Goal: Task Accomplishment & Management: Manage account settings

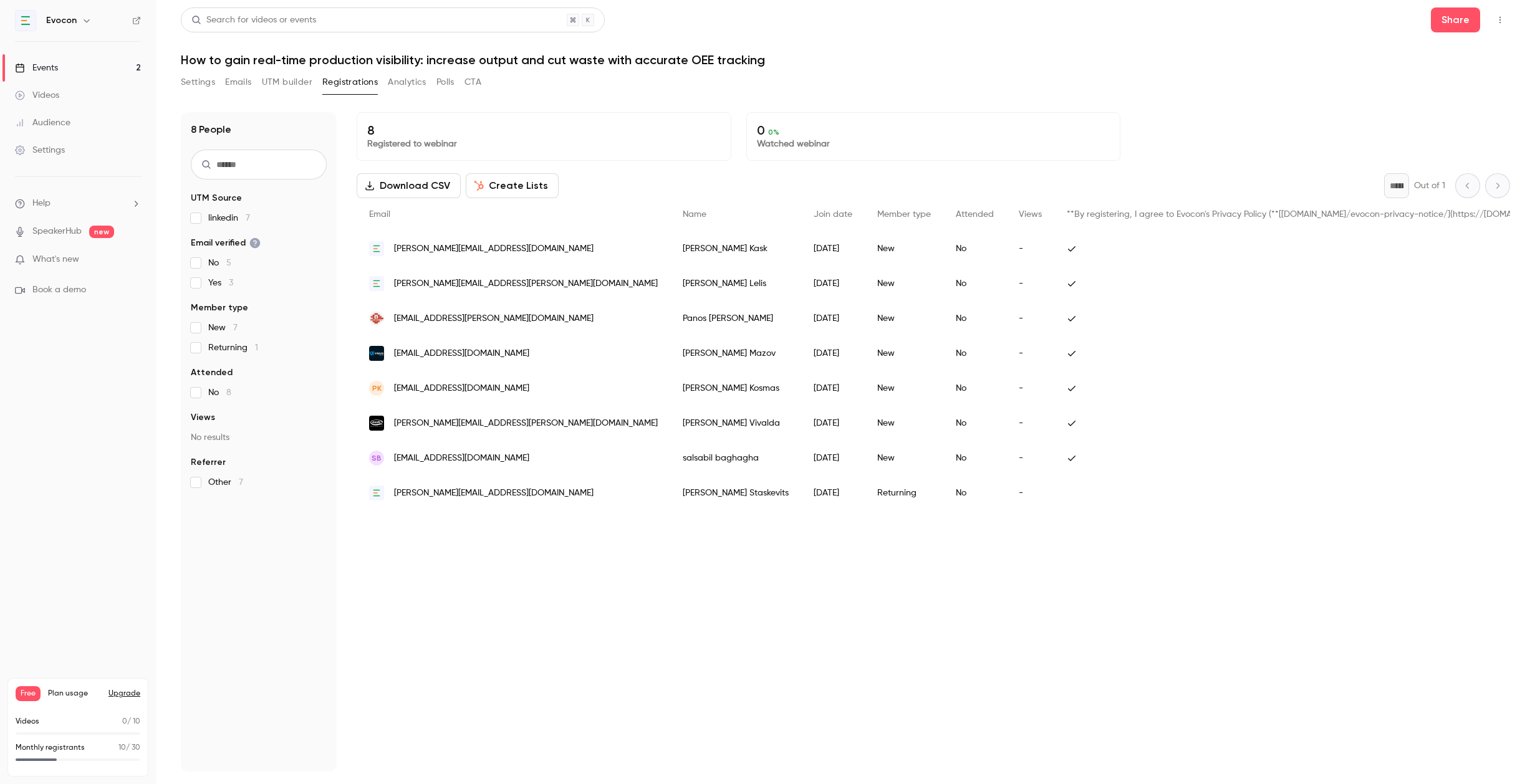
click at [62, 69] on link "Events 2" at bounding box center [78, 68] width 156 height 27
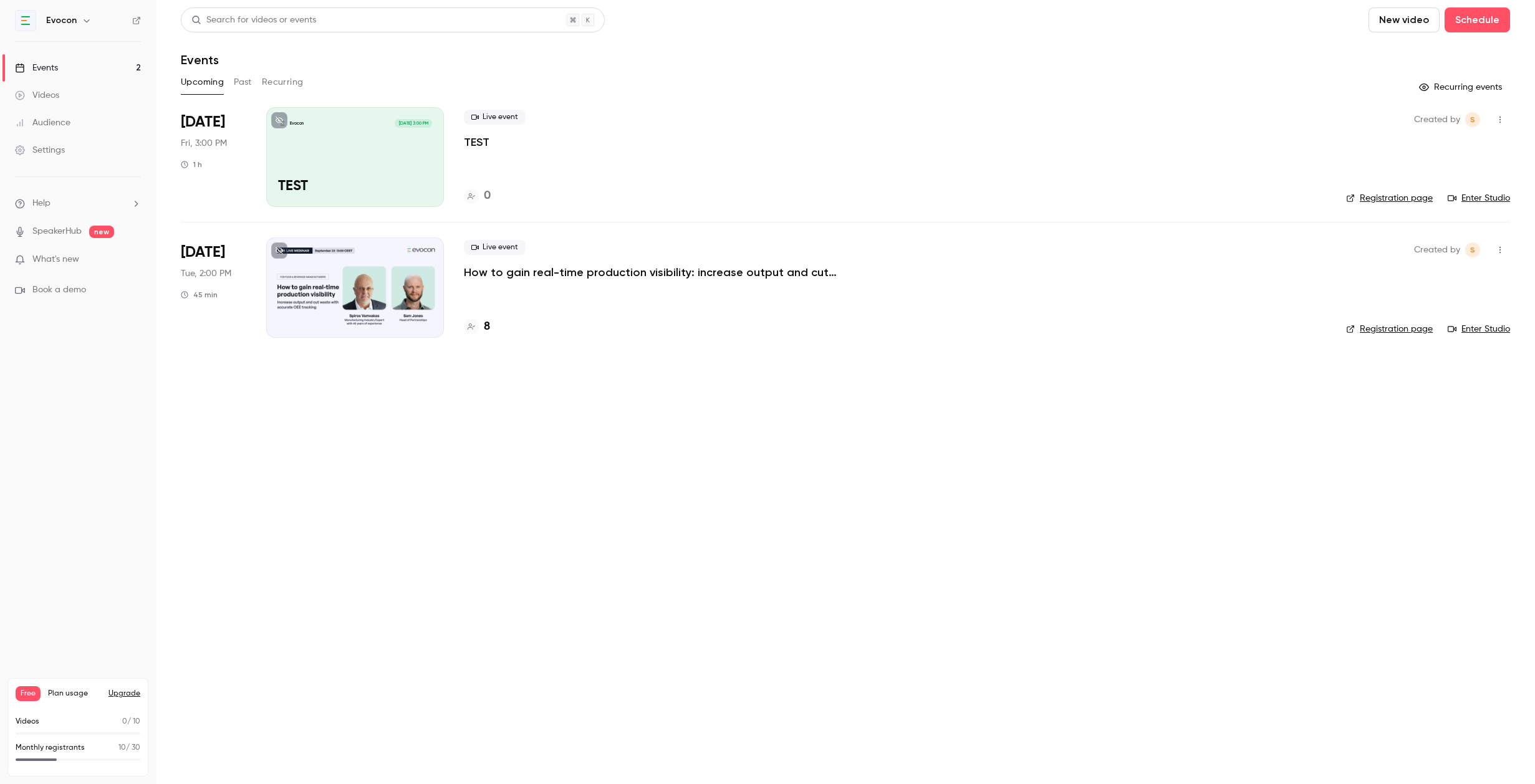
click at [1503, 117] on icon "button" at bounding box center [1501, 120] width 10 height 9
click at [1419, 283] on div "Delete" at bounding box center [1452, 281] width 95 height 13
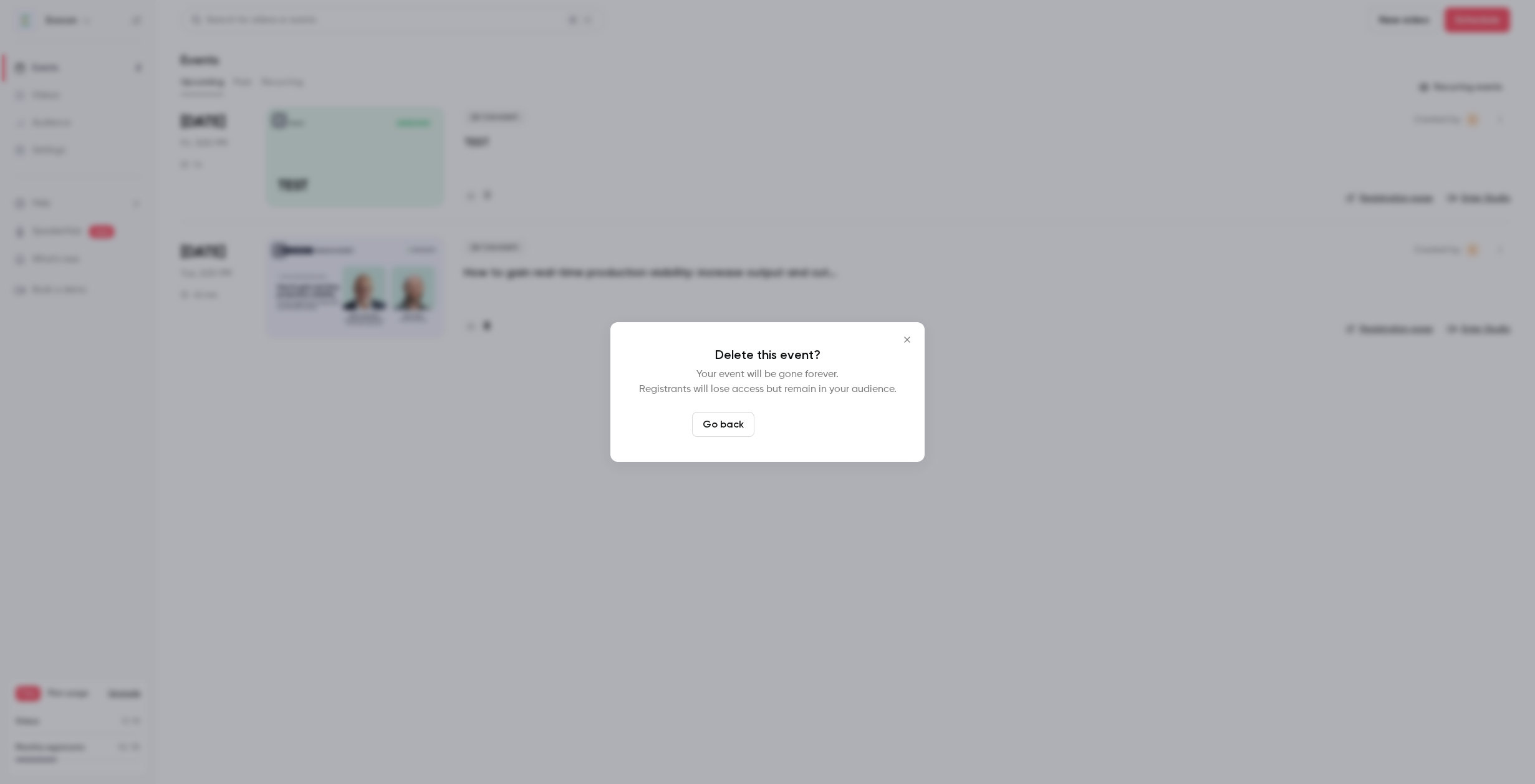
click at [788, 428] on button "Delete event" at bounding box center [801, 424] width 84 height 25
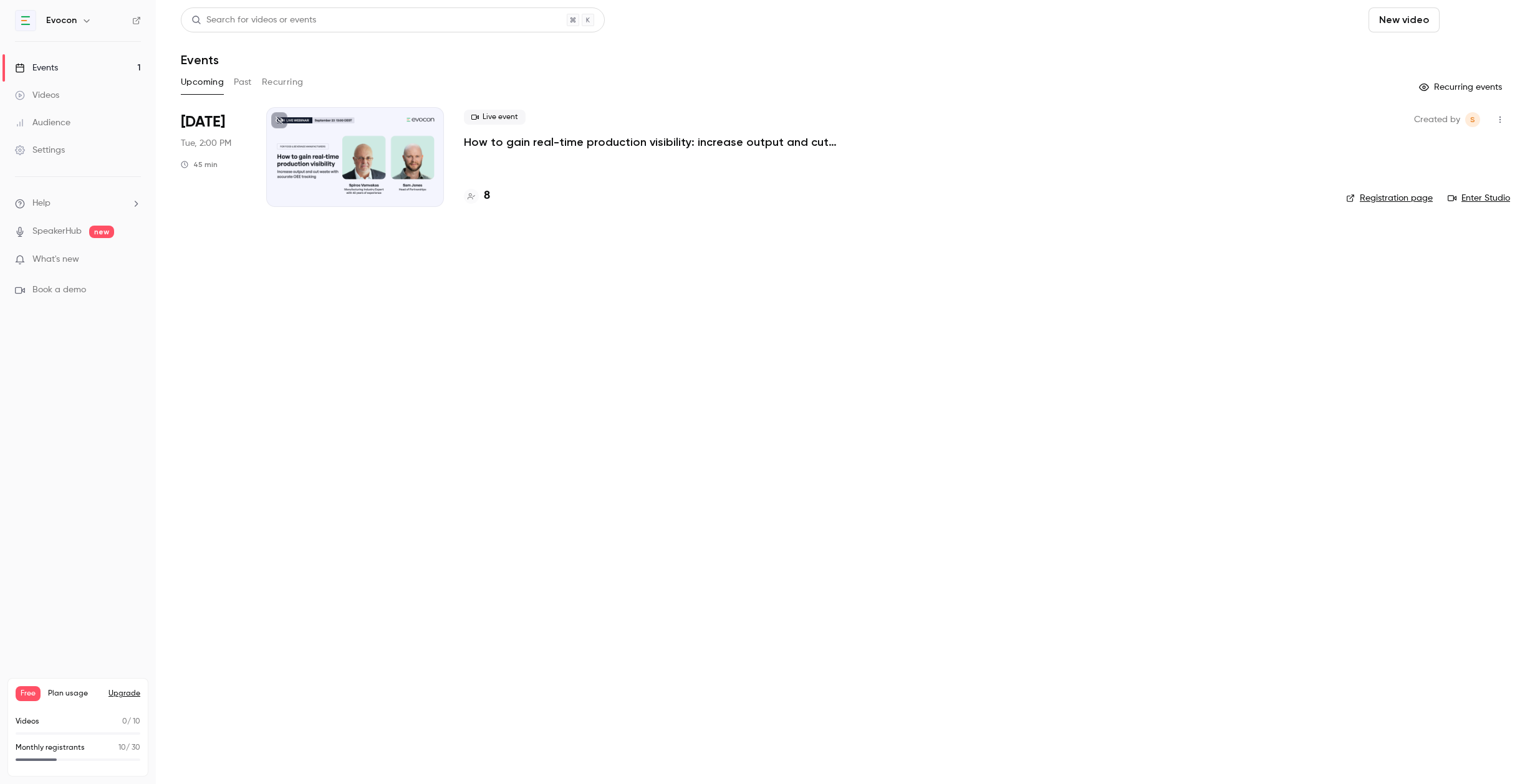
click at [1479, 20] on button "Schedule" at bounding box center [1477, 20] width 65 height 25
click at [1434, 55] on div "One time event" at bounding box center [1452, 54] width 95 height 13
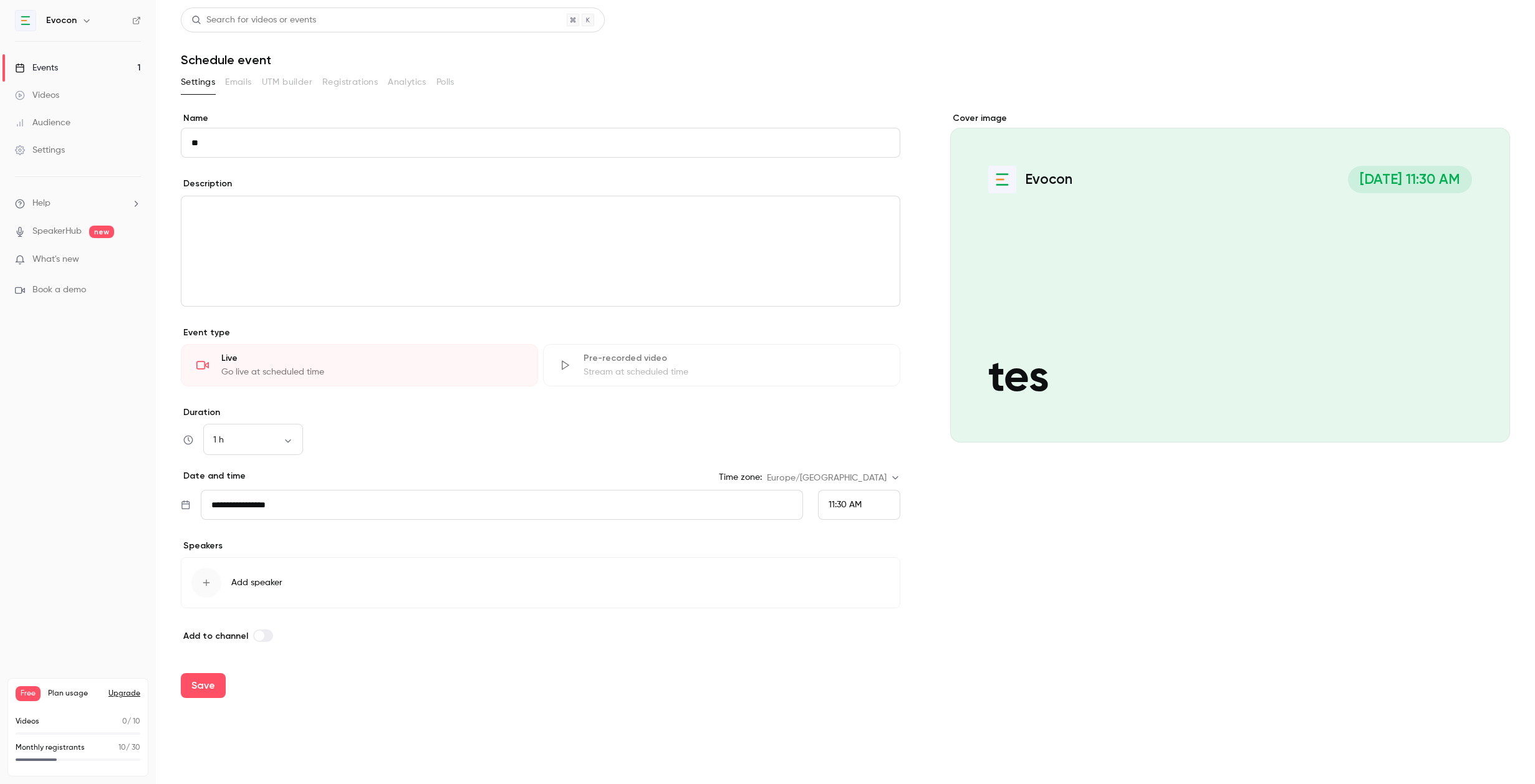
type input "*"
click at [346, 245] on div "editor" at bounding box center [540, 251] width 718 height 110
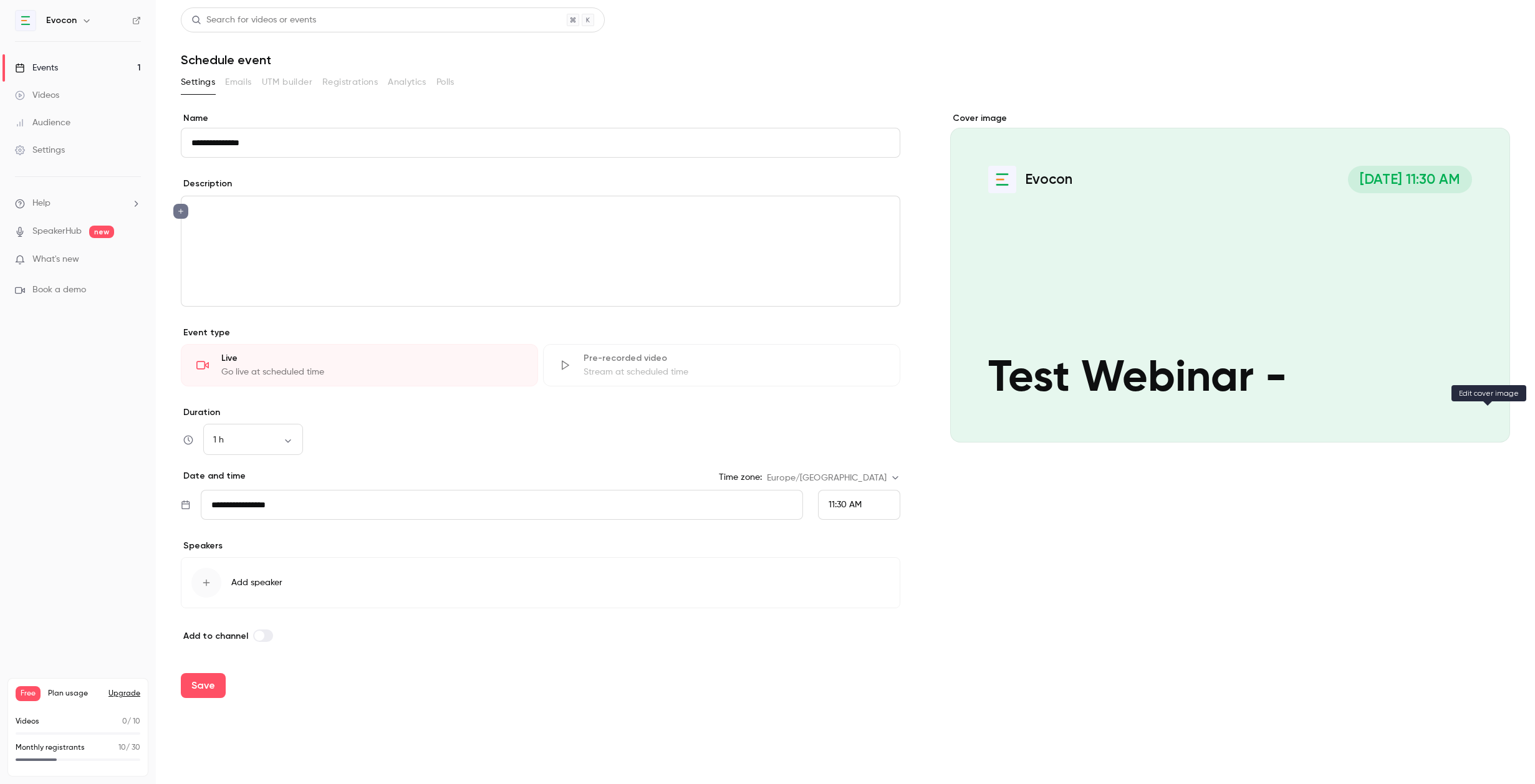
click at [1491, 413] on button "Evocon Sep 11, 11:30 AM Test Webinar -" at bounding box center [1487, 419] width 25 height 25
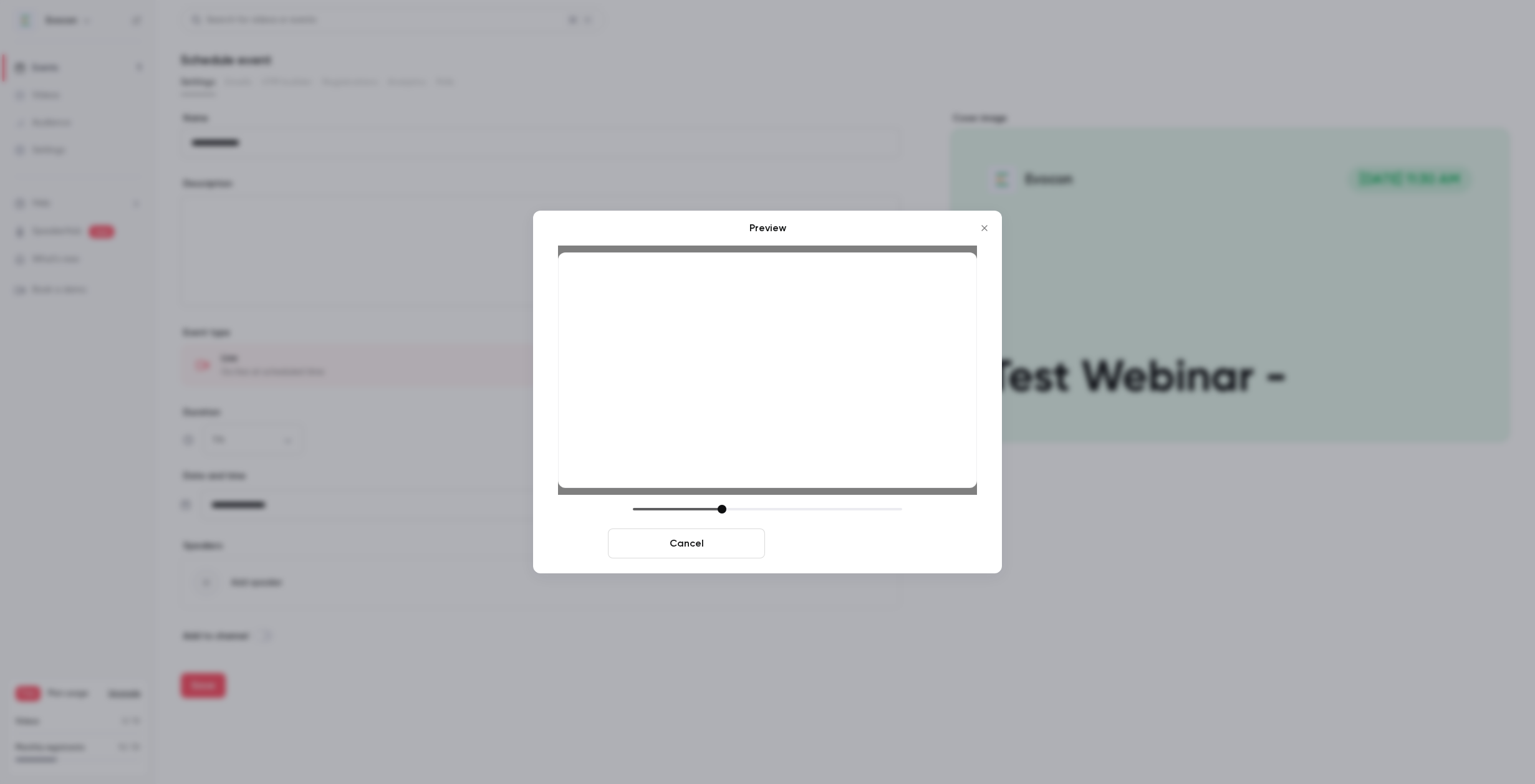
click at [809, 547] on button "Save cover" at bounding box center [848, 543] width 157 height 30
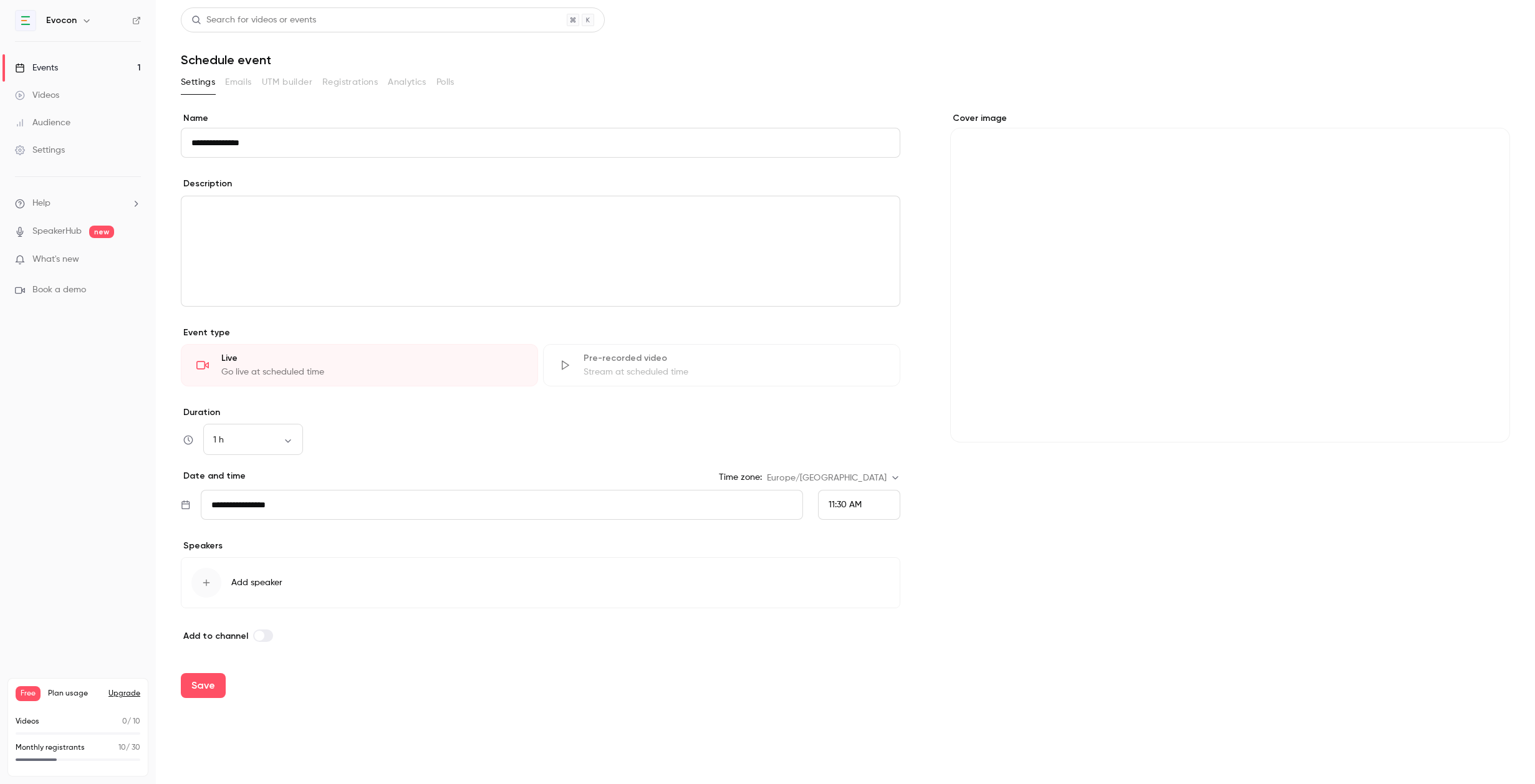
click at [500, 246] on div "editor" at bounding box center [540, 251] width 718 height 110
click at [393, 137] on input "**********" at bounding box center [540, 142] width 719 height 30
click at [395, 139] on input "**********" at bounding box center [540, 142] width 719 height 30
paste input "**********"
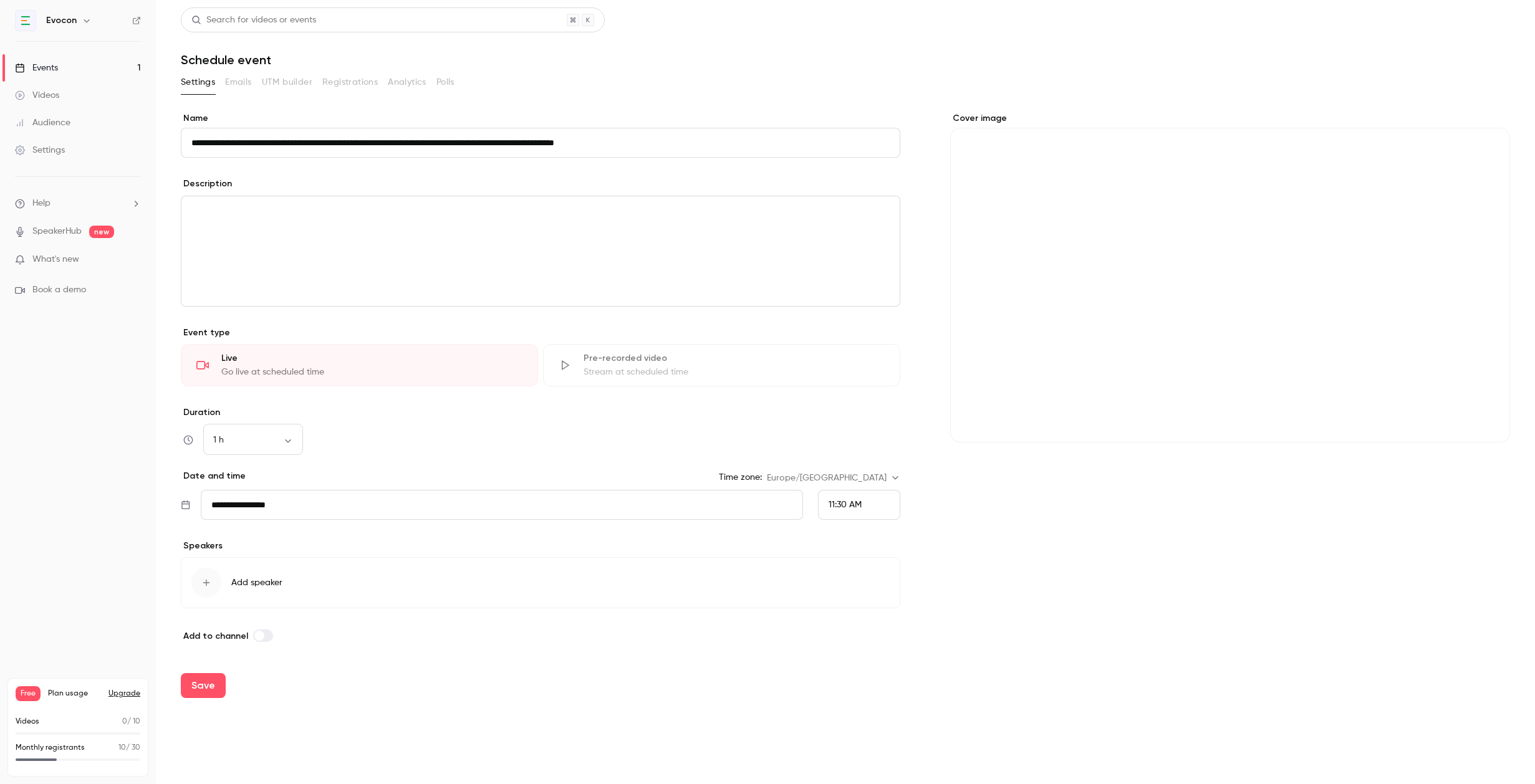
type input "**********"
click at [340, 225] on div "editor" at bounding box center [540, 251] width 718 height 110
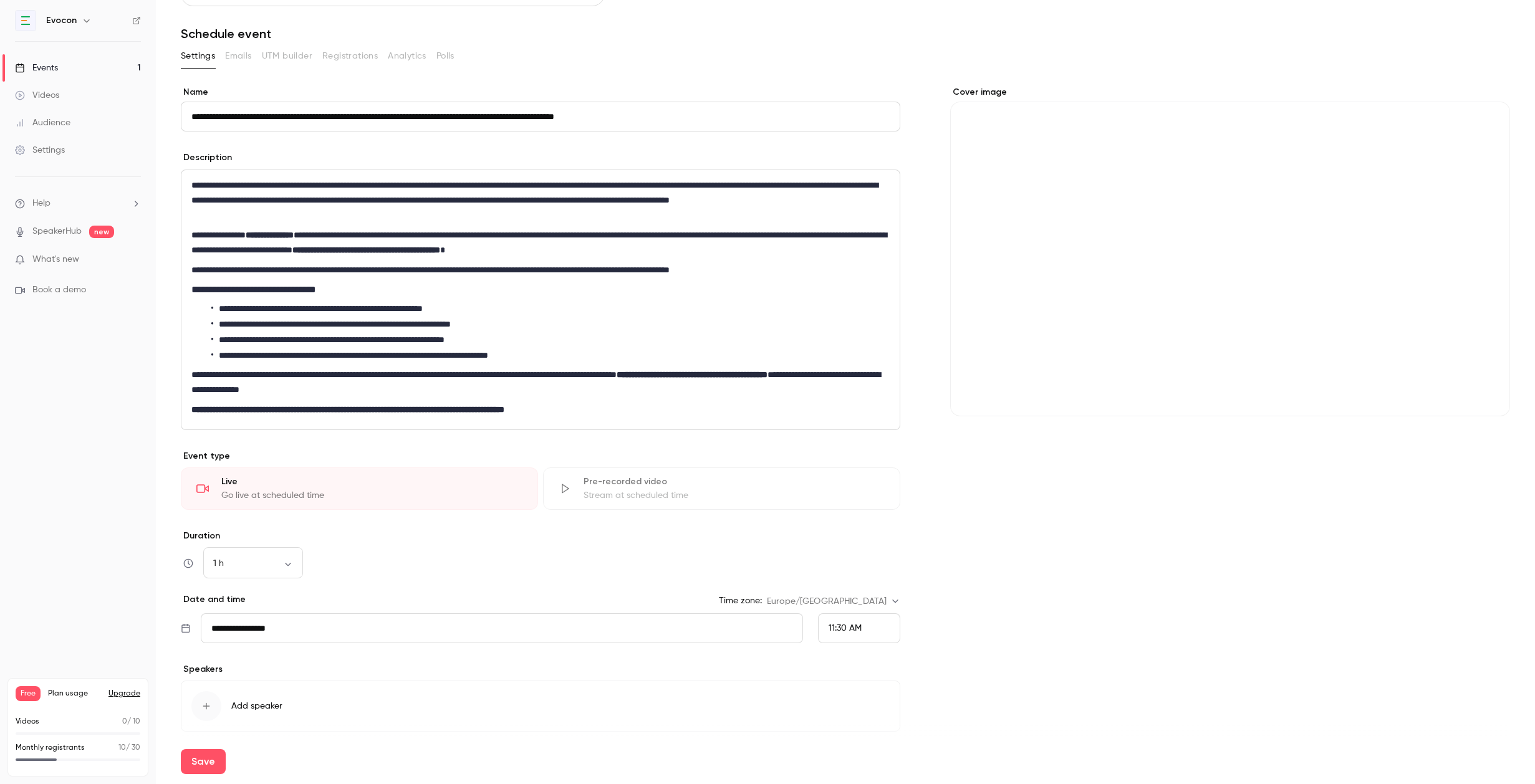
scroll to position [73, 0]
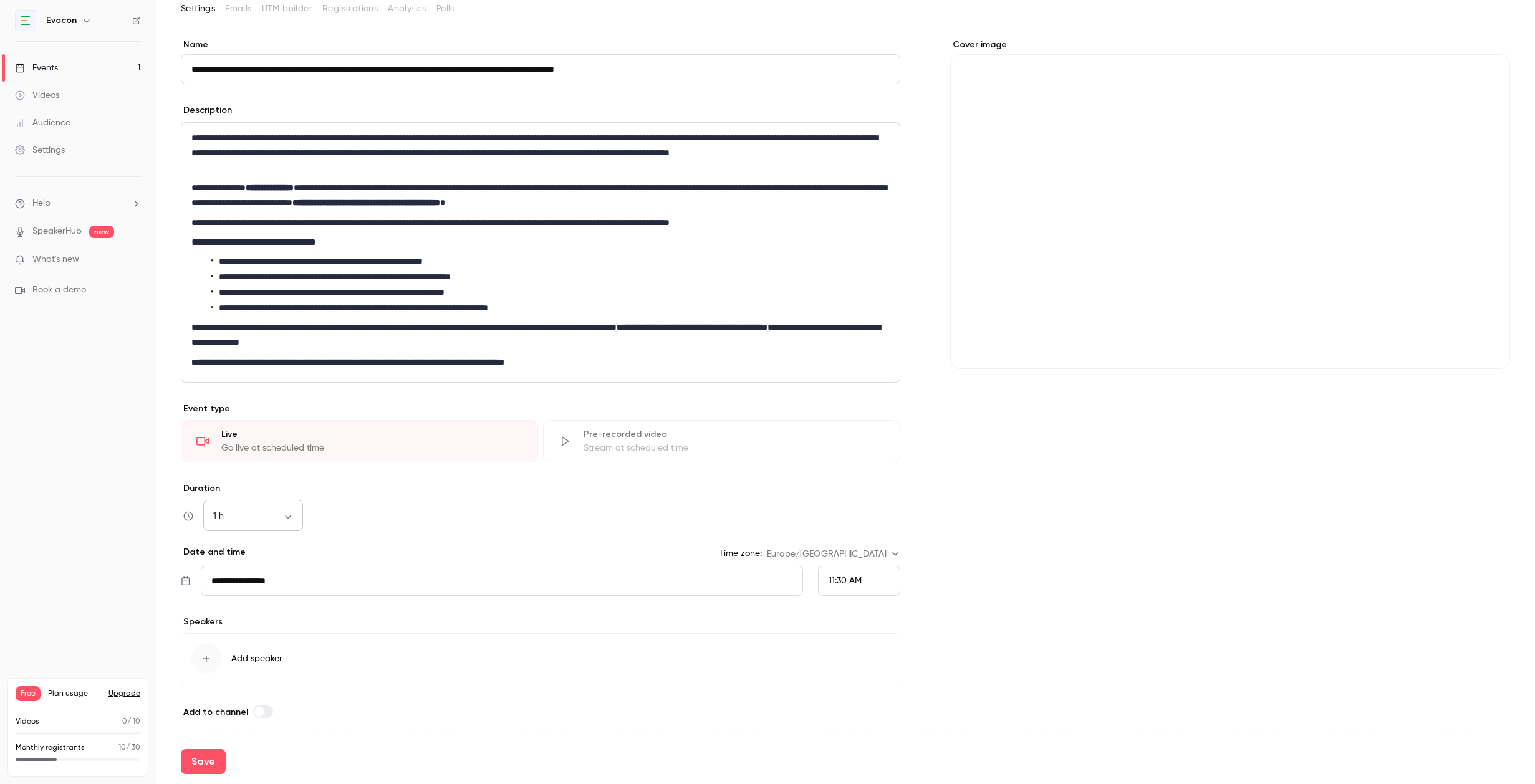
click at [289, 520] on body "**********" at bounding box center [767, 392] width 1535 height 784
click at [258, 610] on li "45 min" at bounding box center [253, 614] width 100 height 33
type input "**"
click at [342, 516] on div "45 min ** ​" at bounding box center [540, 516] width 719 height 30
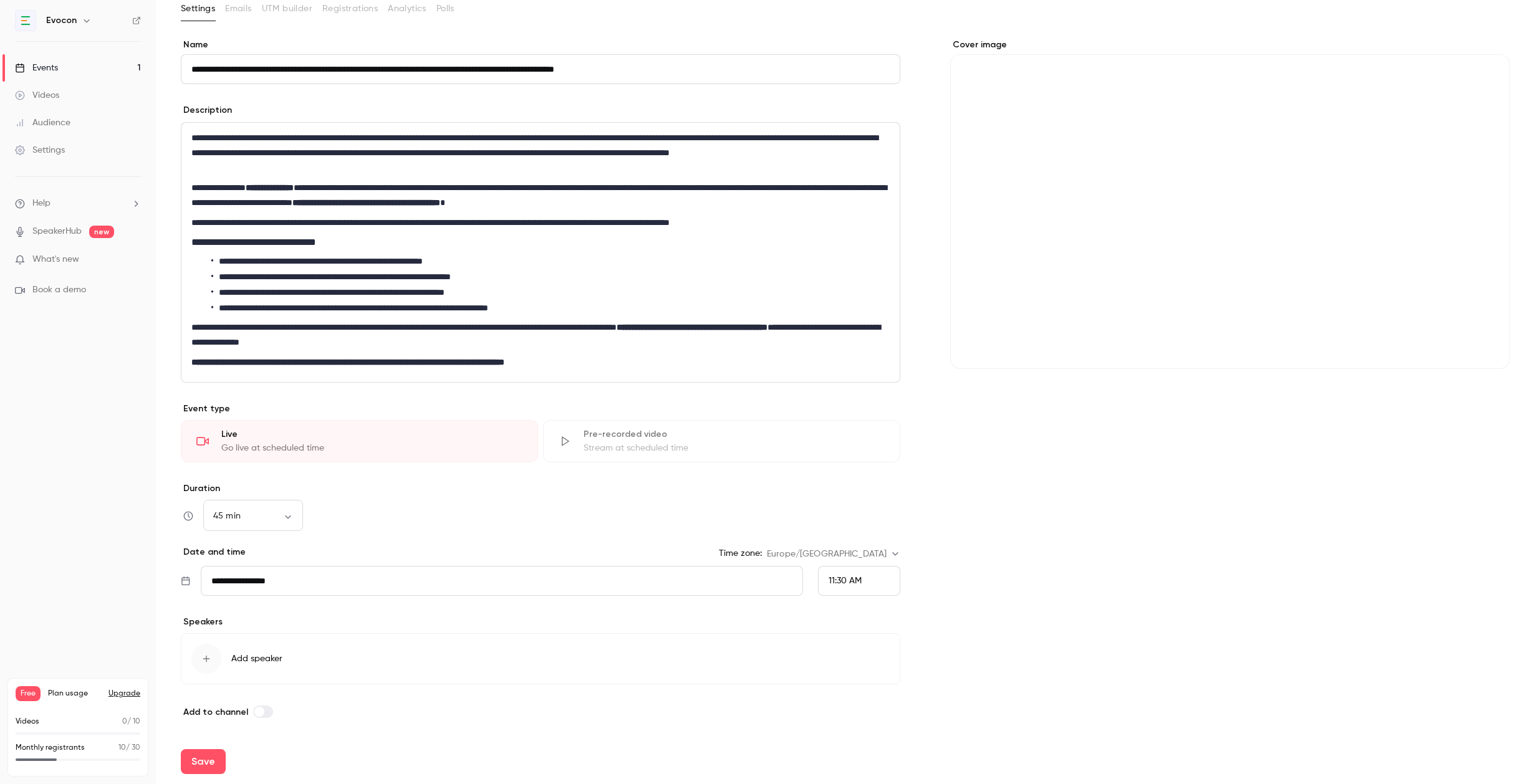
click at [287, 585] on input "**********" at bounding box center [502, 580] width 603 height 30
click at [325, 454] on div "12" at bounding box center [326, 453] width 19 height 19
type input "**********"
click at [848, 577] on span "11:30 AM" at bounding box center [845, 581] width 33 height 9
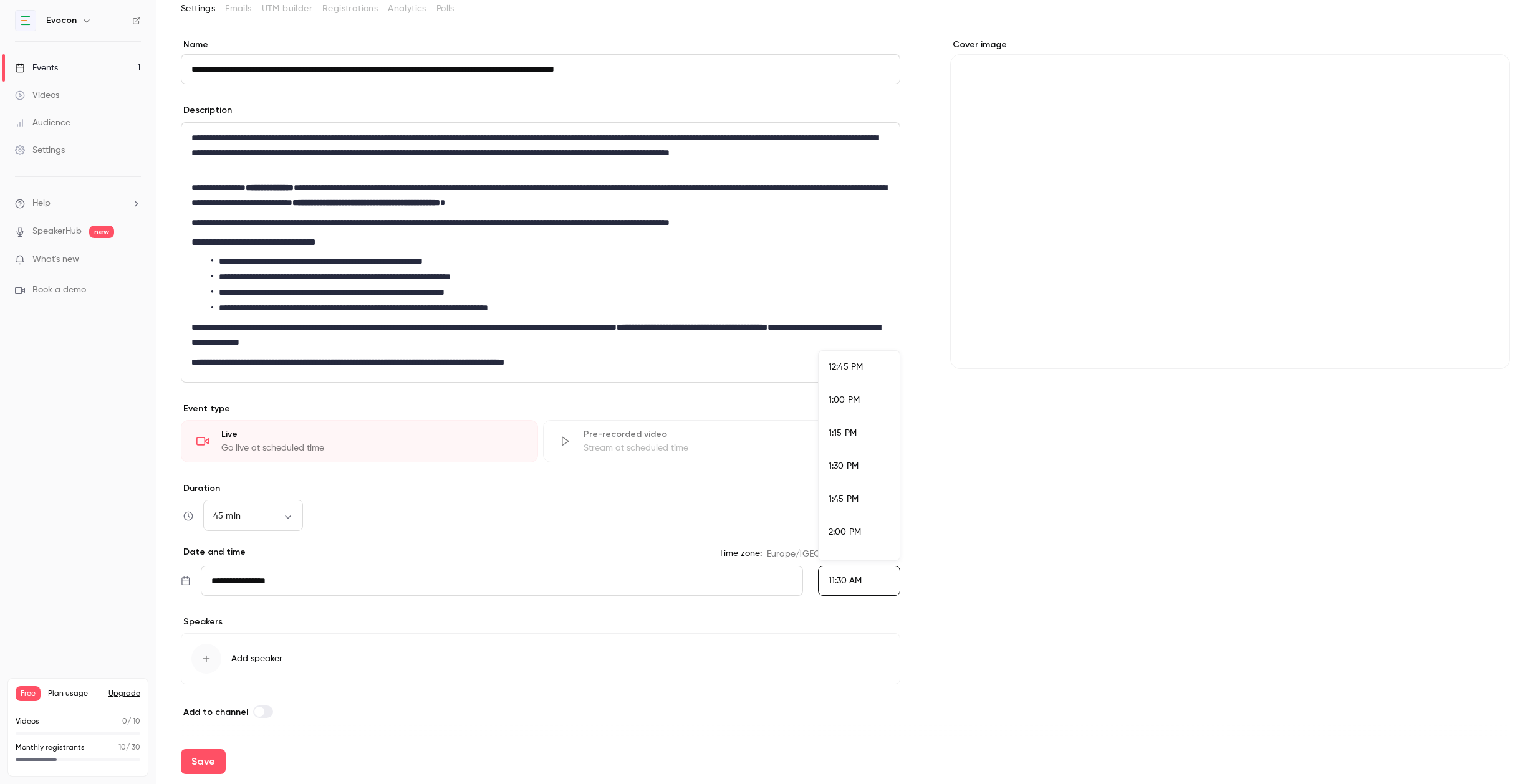
click at [847, 465] on span "1:30 PM" at bounding box center [843, 466] width 30 height 9
click at [767, 611] on div "**********" at bounding box center [540, 379] width 719 height 681
click at [208, 665] on div "button" at bounding box center [206, 658] width 30 height 30
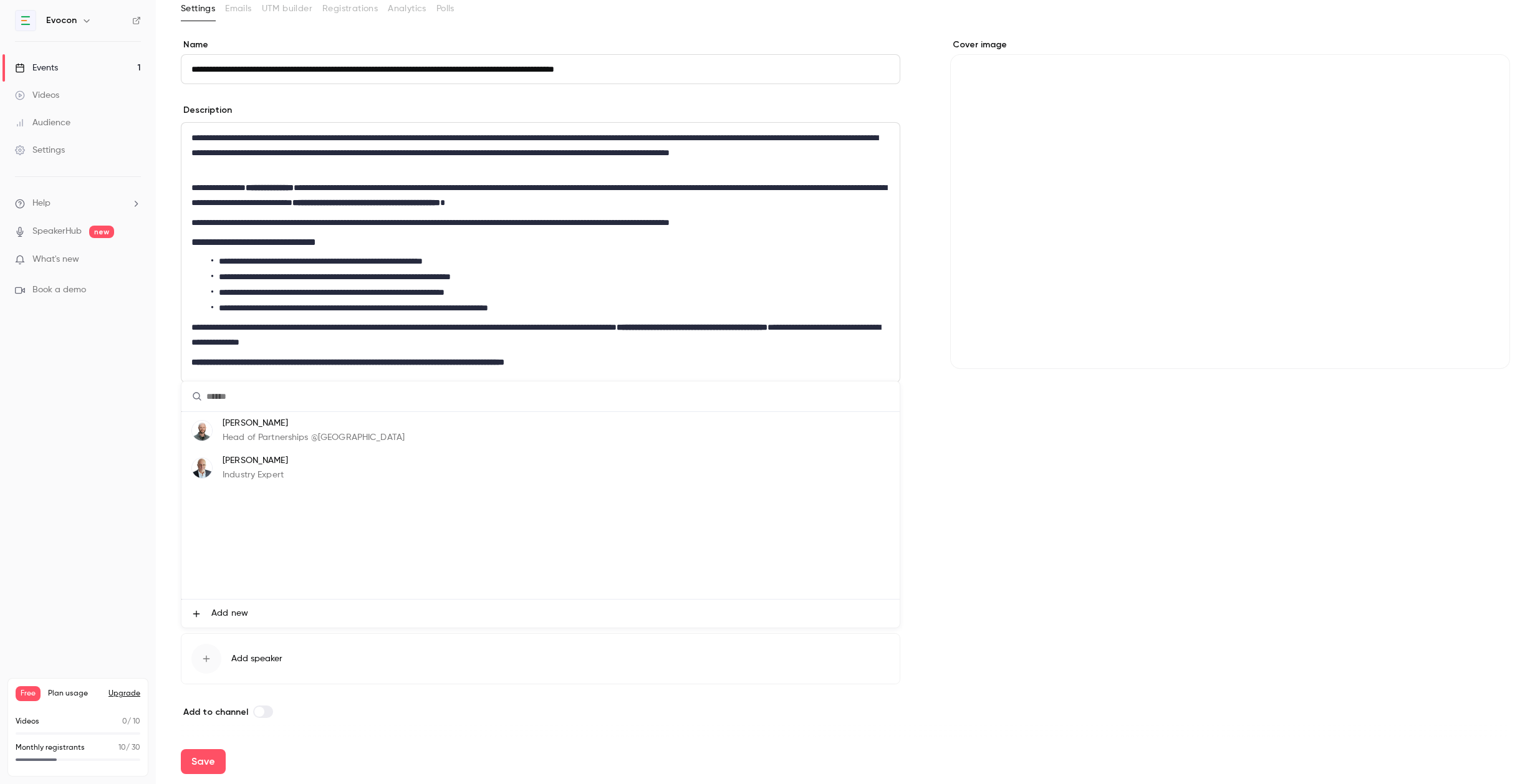
click at [240, 609] on span "Add new" at bounding box center [230, 614] width 37 height 13
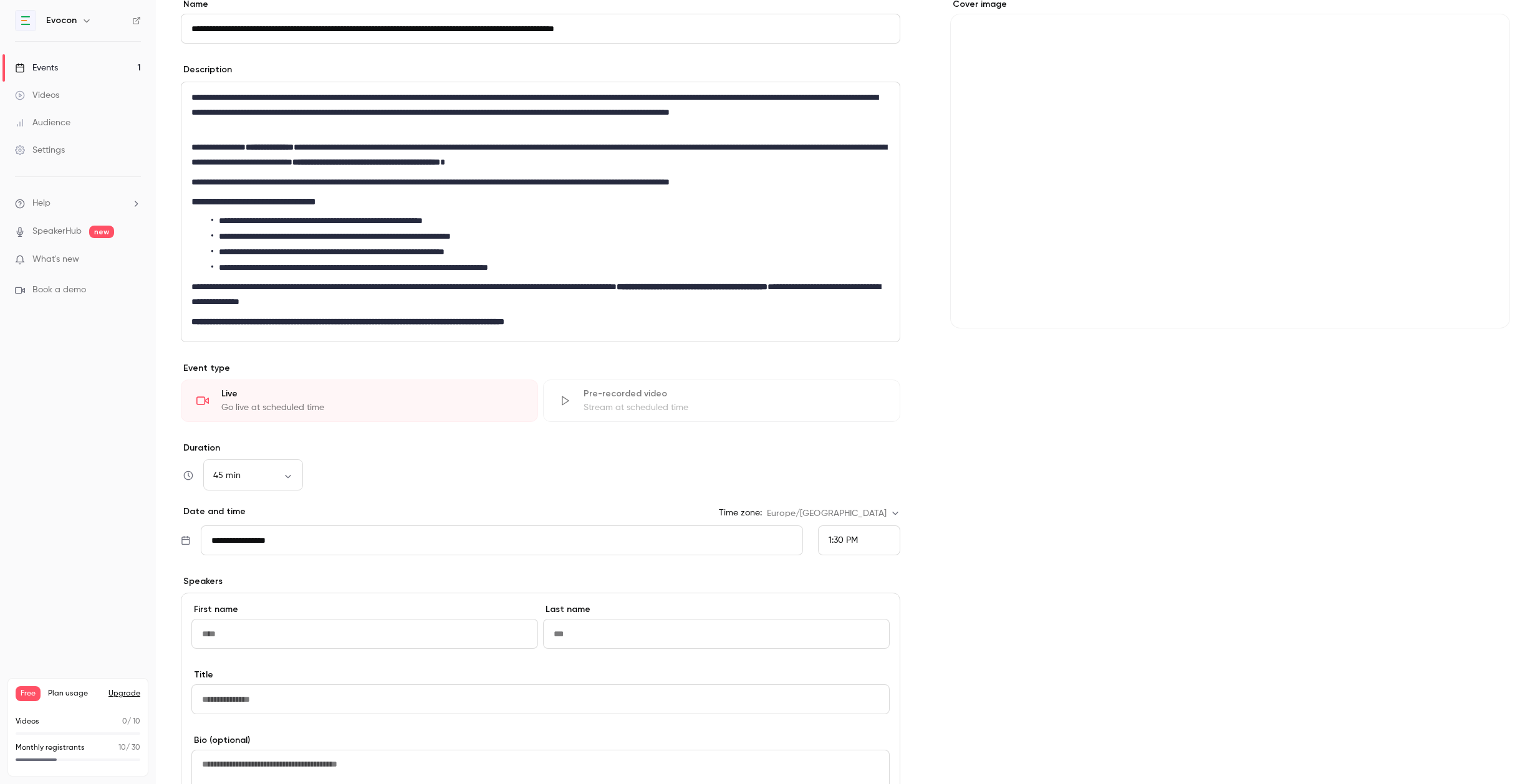
scroll to position [125, 0]
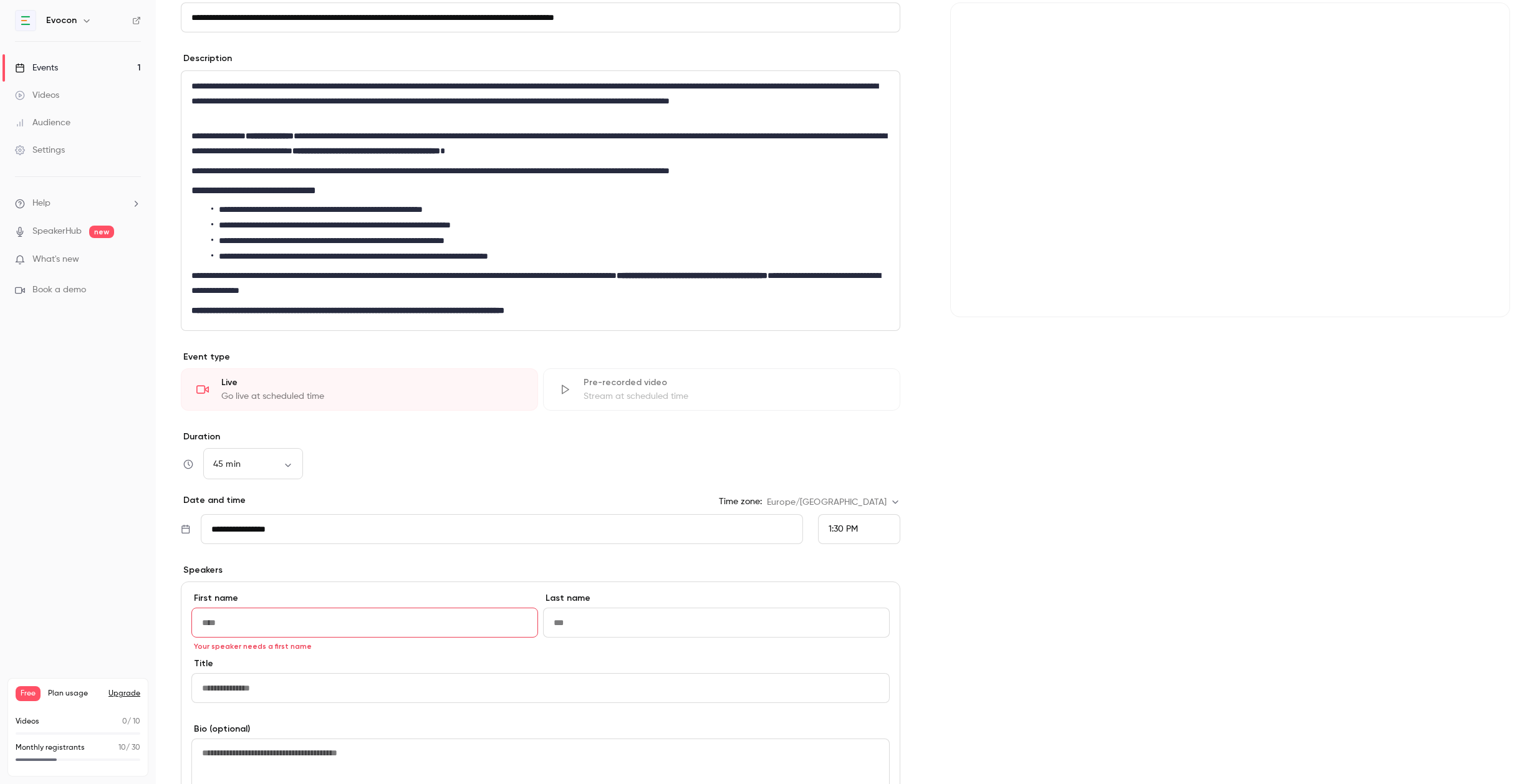
click at [325, 621] on input "First name" at bounding box center [365, 622] width 347 height 30
paste input "*********"
click at [206, 622] on input "*********" at bounding box center [365, 622] width 347 height 30
type input "*********"
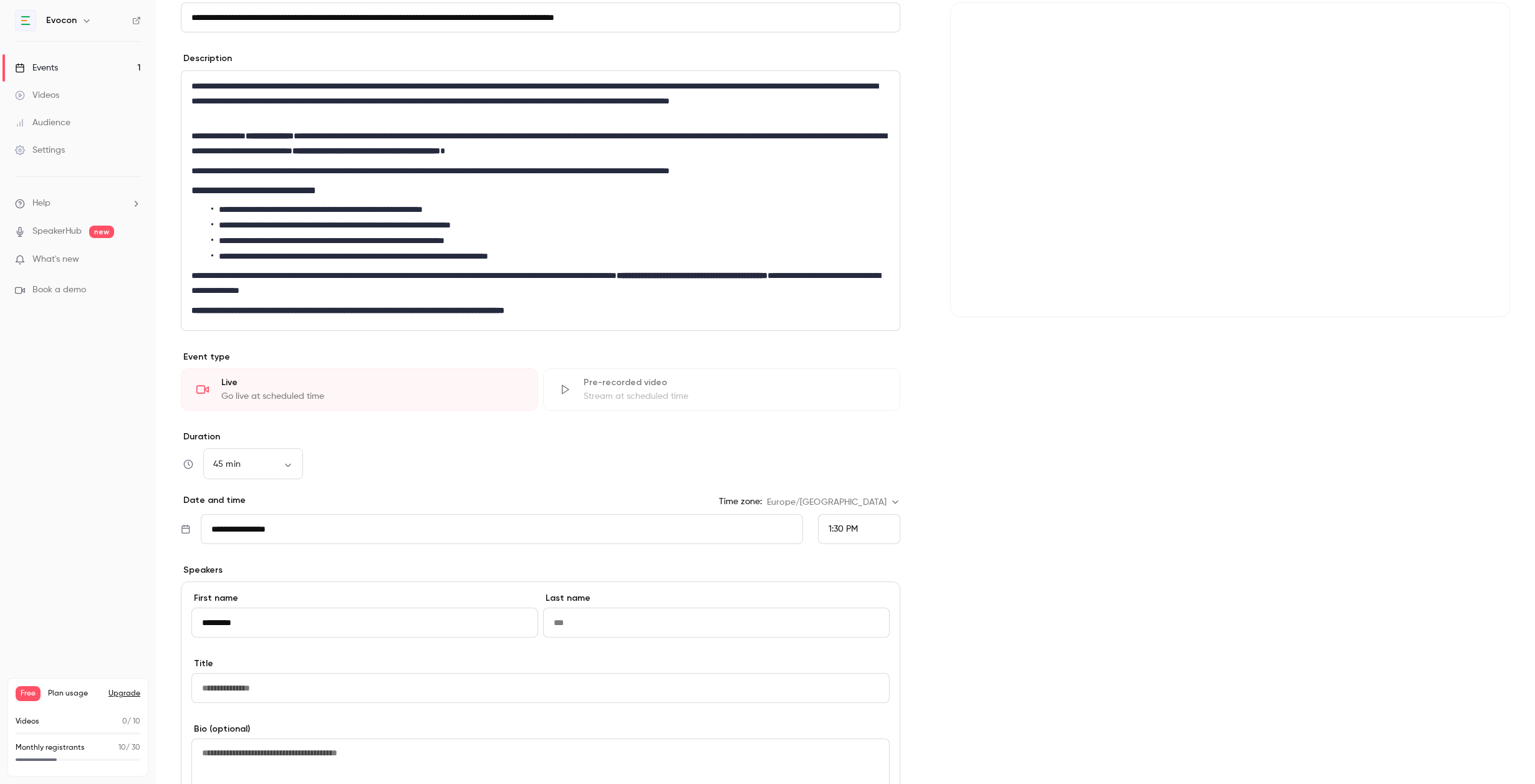
click at [590, 617] on input "Last name" at bounding box center [716, 622] width 347 height 30
type input "*"
click at [307, 688] on input "Title" at bounding box center [540, 688] width 698 height 30
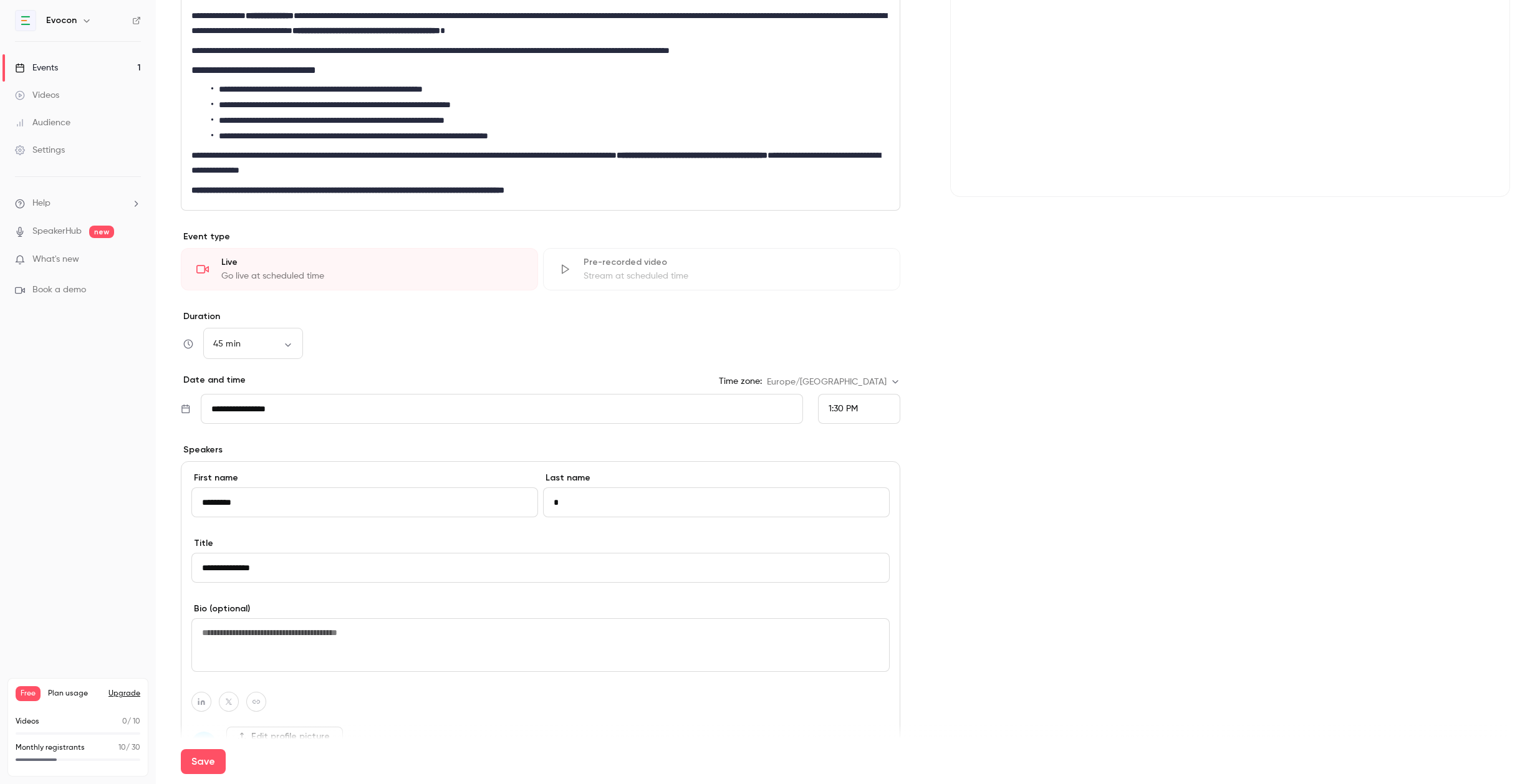
scroll to position [268, 0]
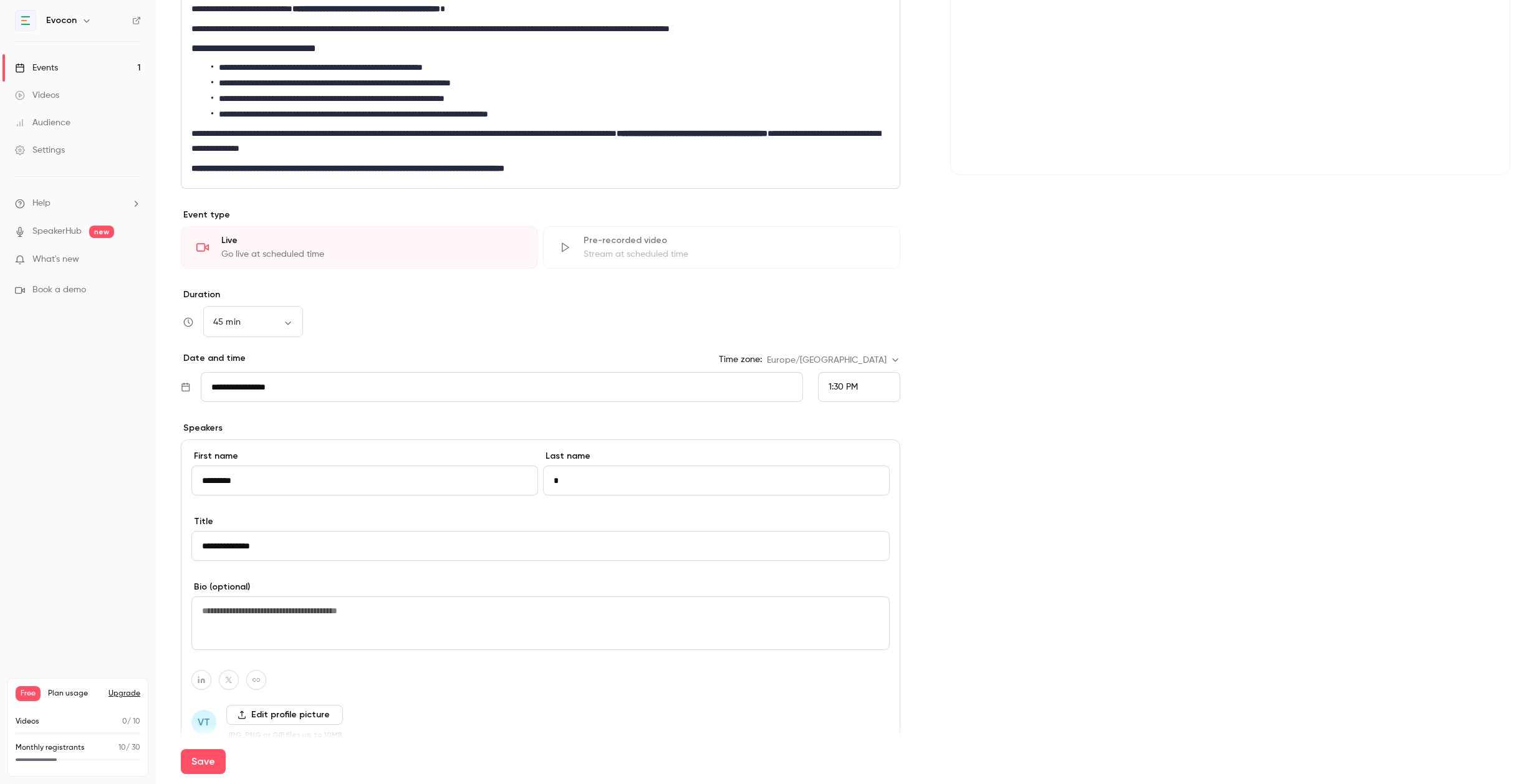
type input "**********"
click at [270, 619] on textarea at bounding box center [540, 623] width 698 height 54
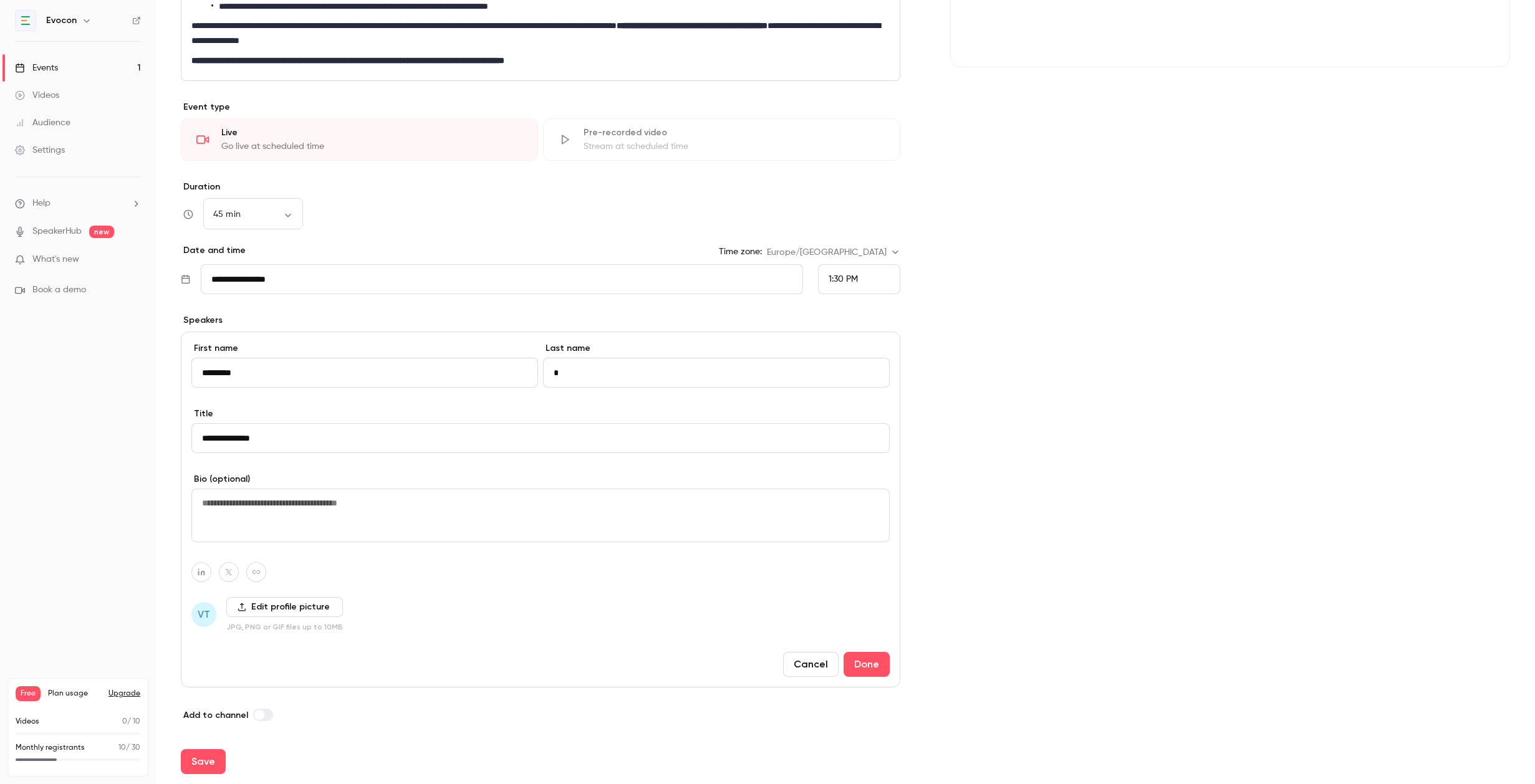
scroll to position [378, 0]
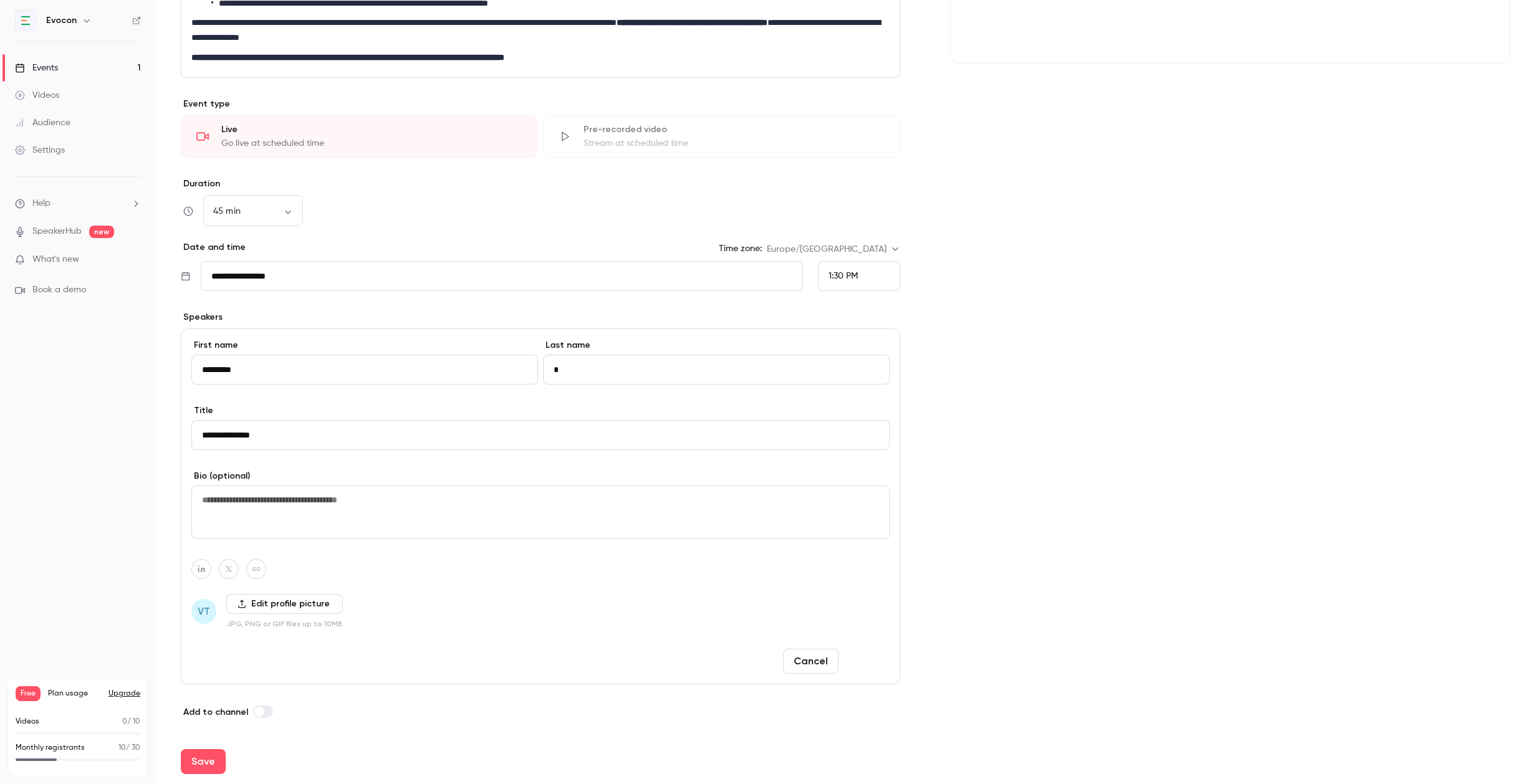
click at [872, 662] on button "Done" at bounding box center [867, 661] width 46 height 25
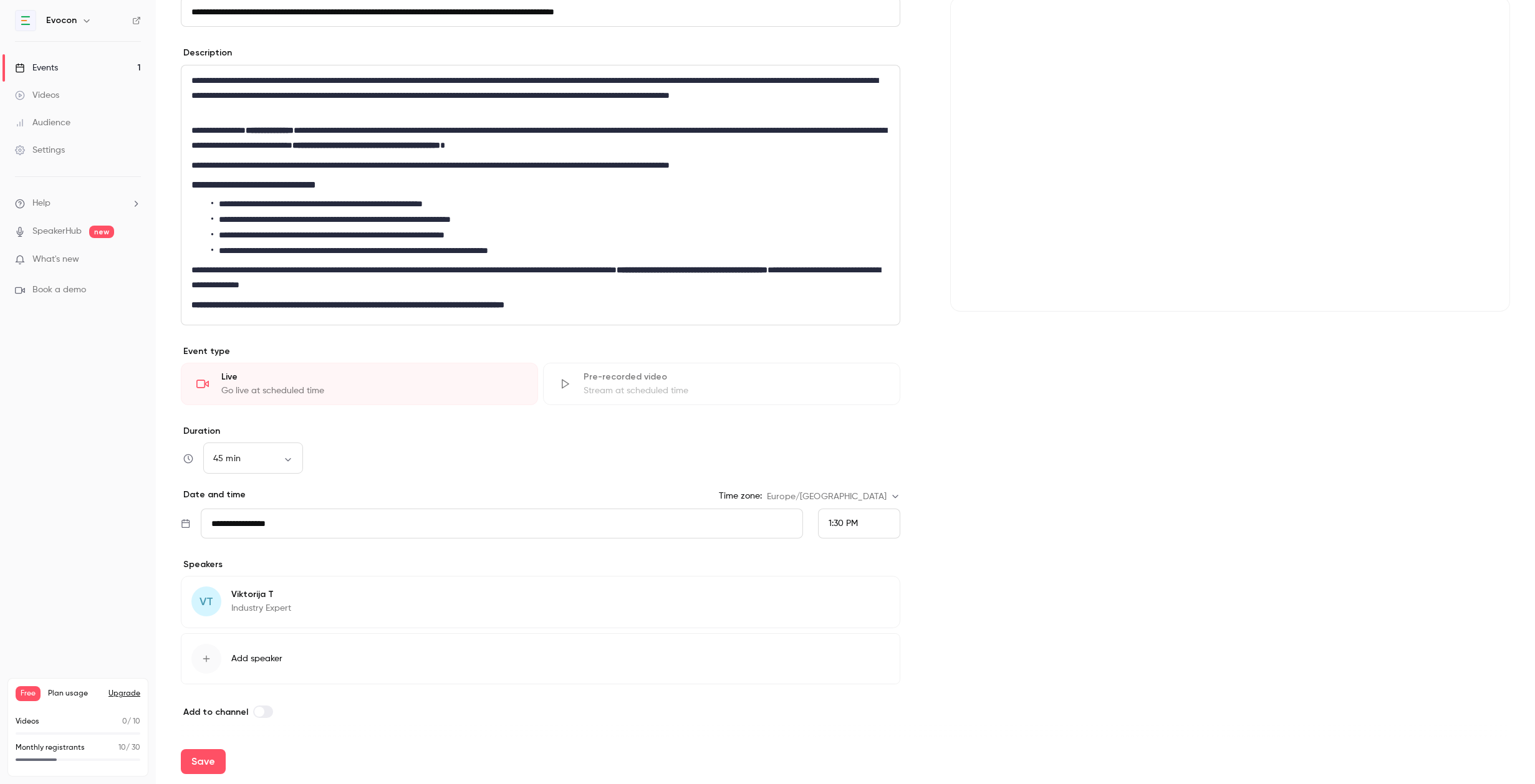
scroll to position [0, 0]
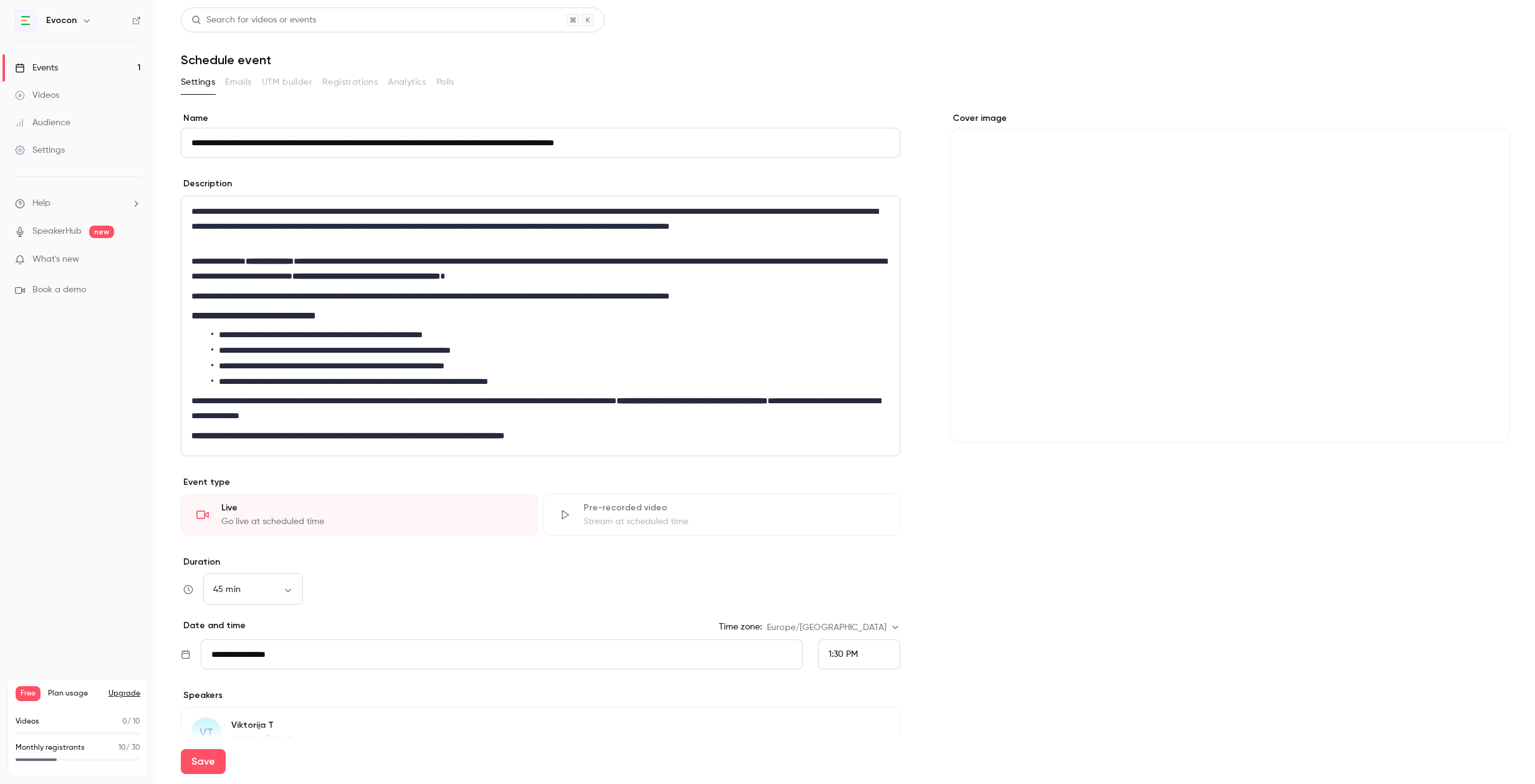
click at [59, 75] on link "Events 1" at bounding box center [78, 68] width 156 height 27
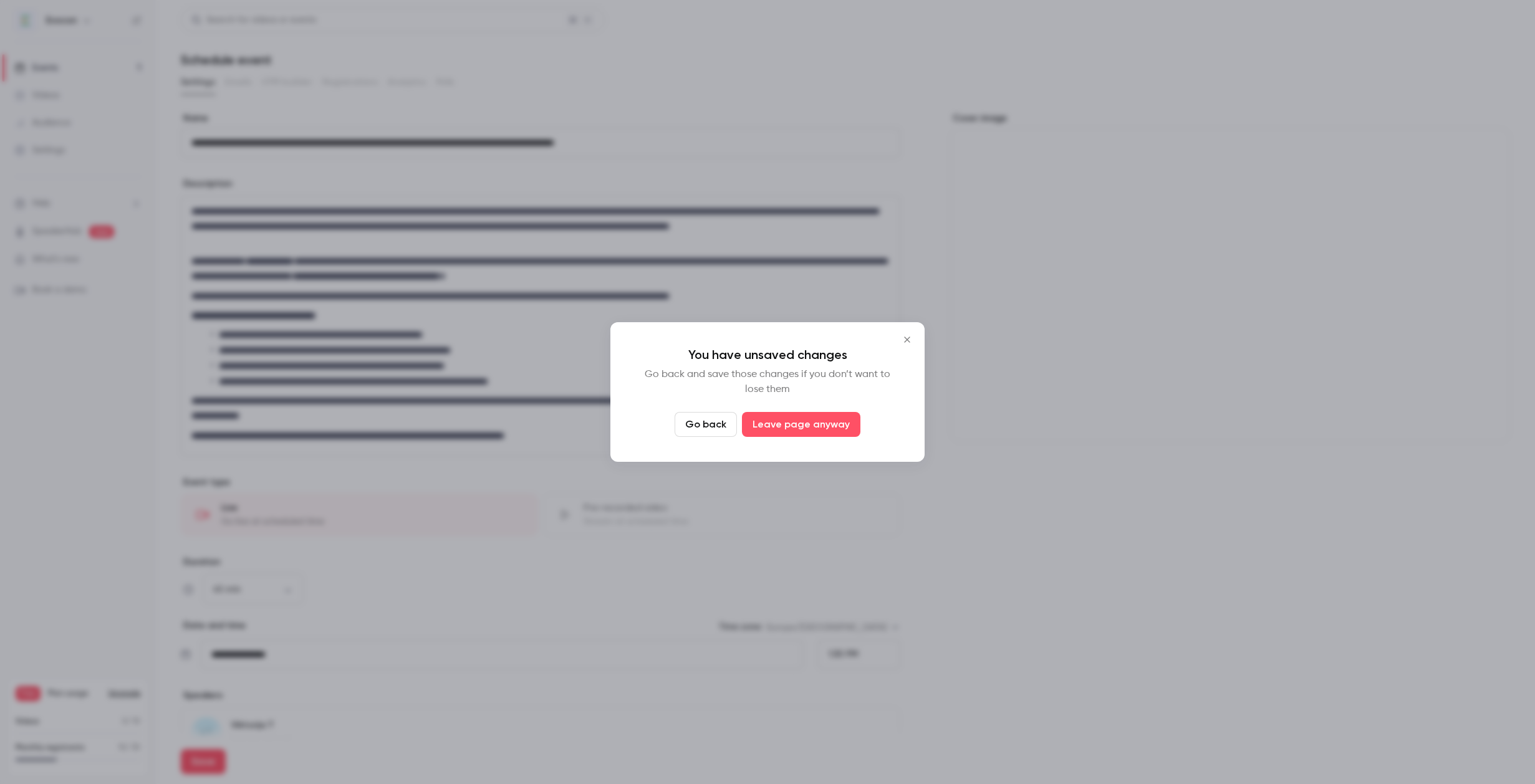
click at [908, 342] on icon "Close" at bounding box center [906, 340] width 15 height 10
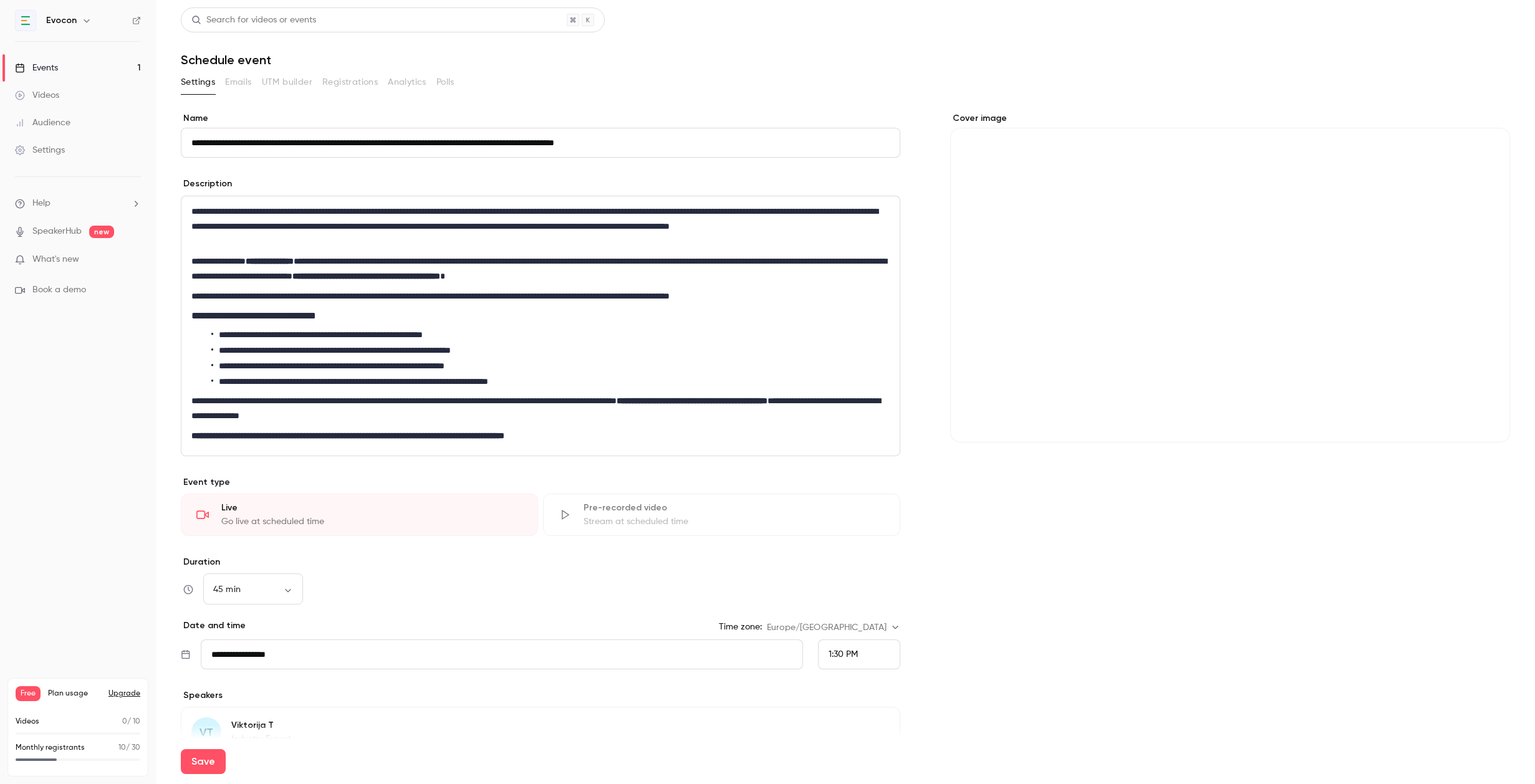
scroll to position [131, 0]
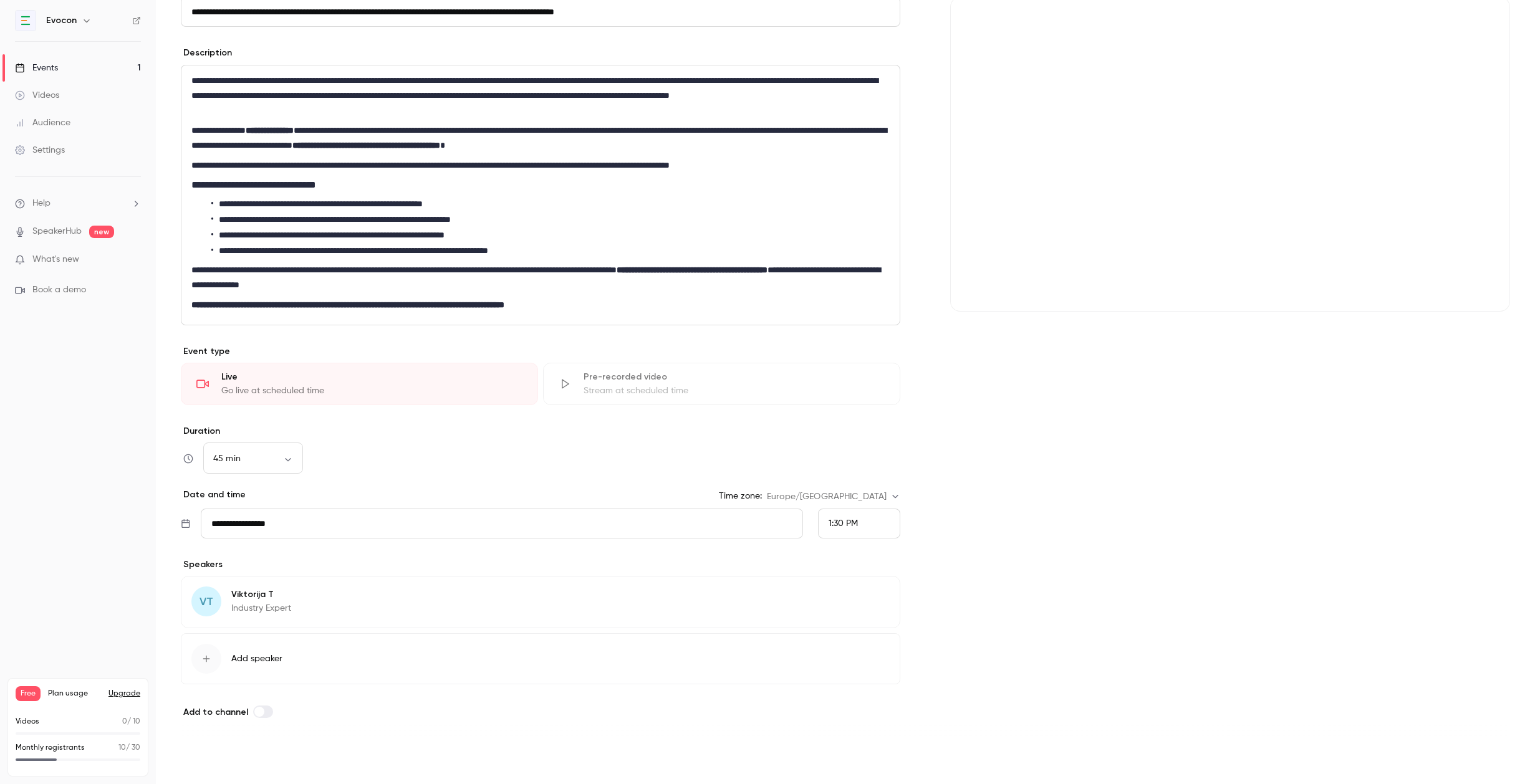
click at [211, 761] on button "Save" at bounding box center [203, 761] width 45 height 25
type input "**"
type input "**********"
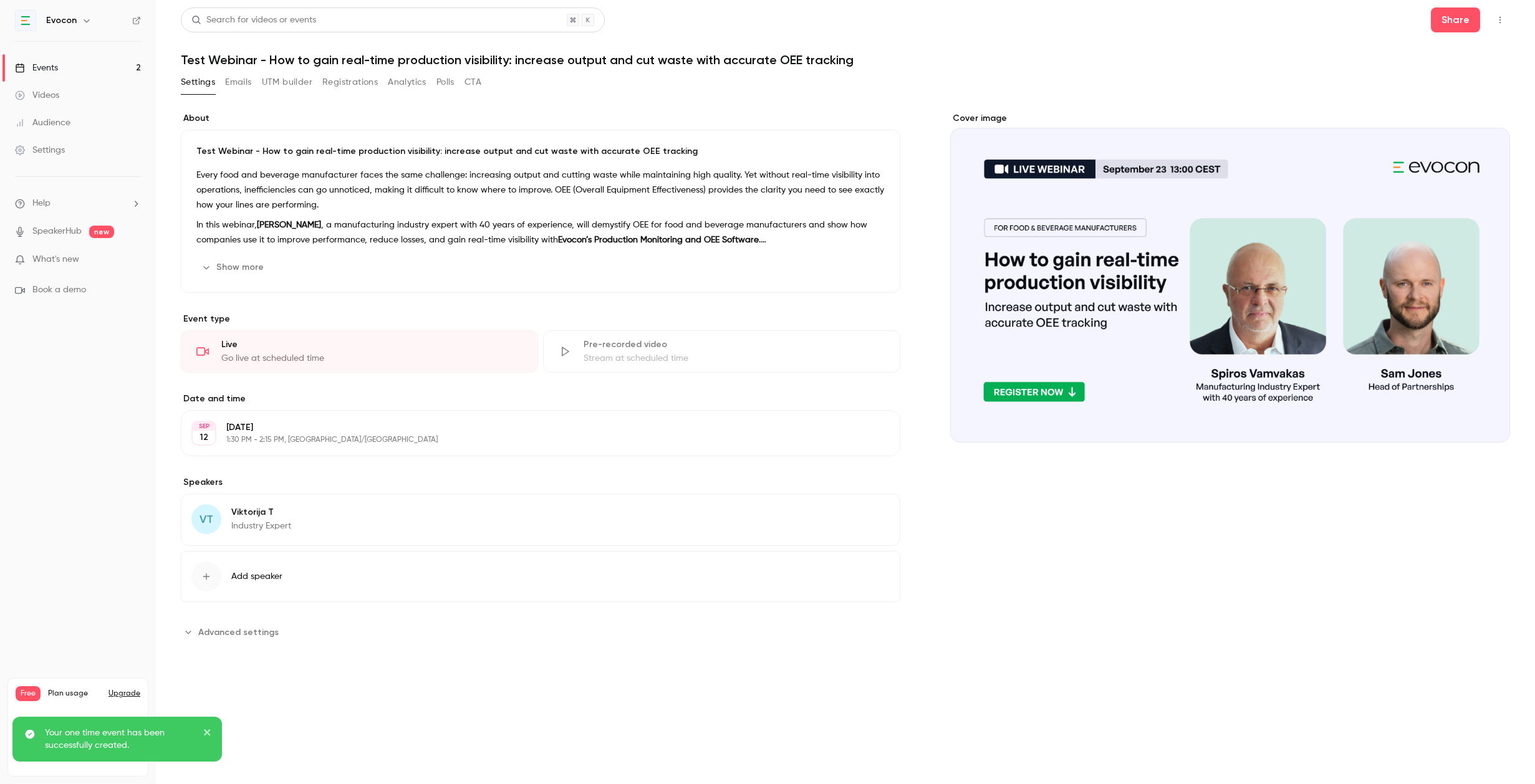
click at [70, 66] on link "Events 2" at bounding box center [78, 68] width 156 height 27
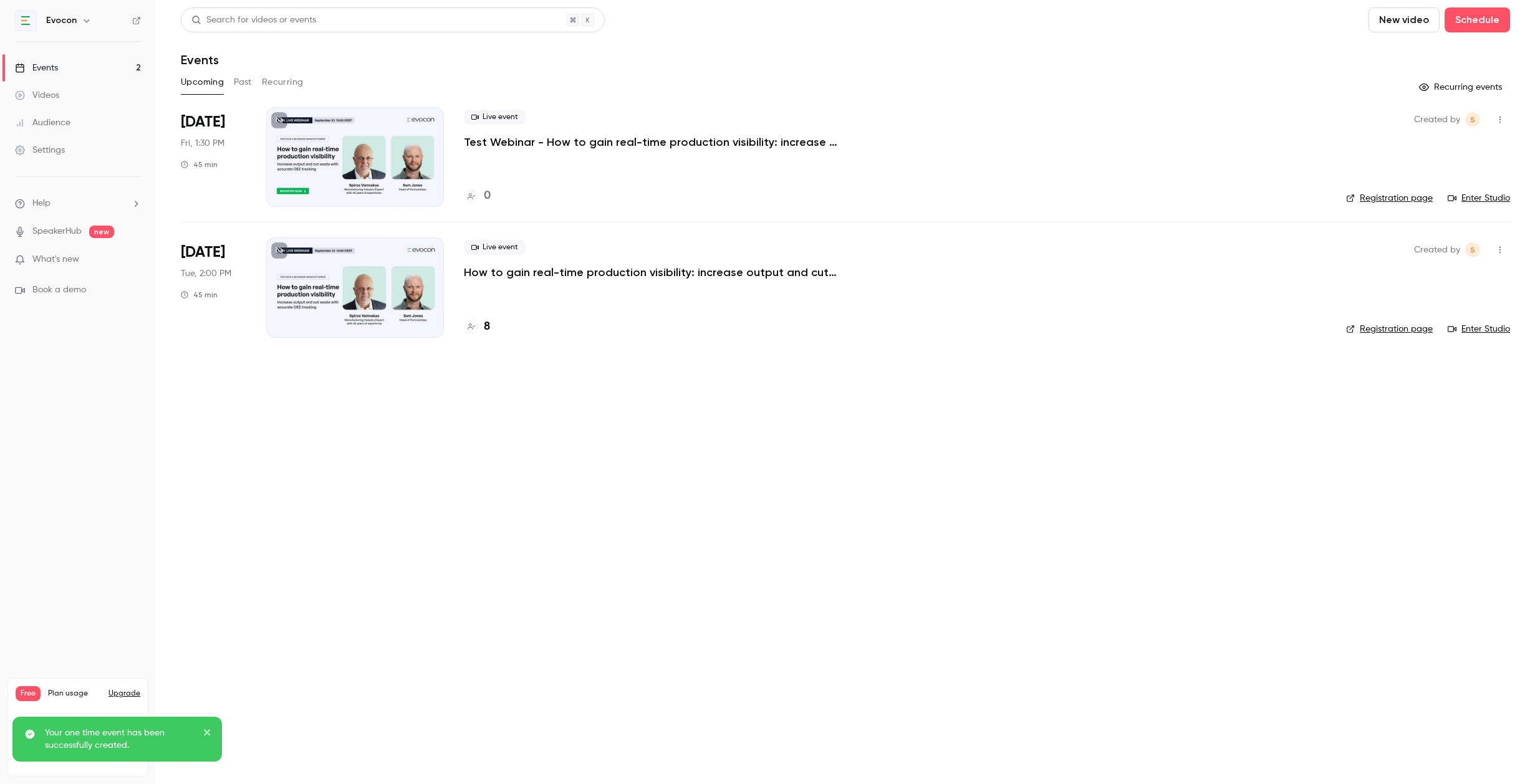
click at [553, 269] on p "How to gain real-time production visibility: increase output and cut waste with…" at bounding box center [651, 272] width 374 height 15
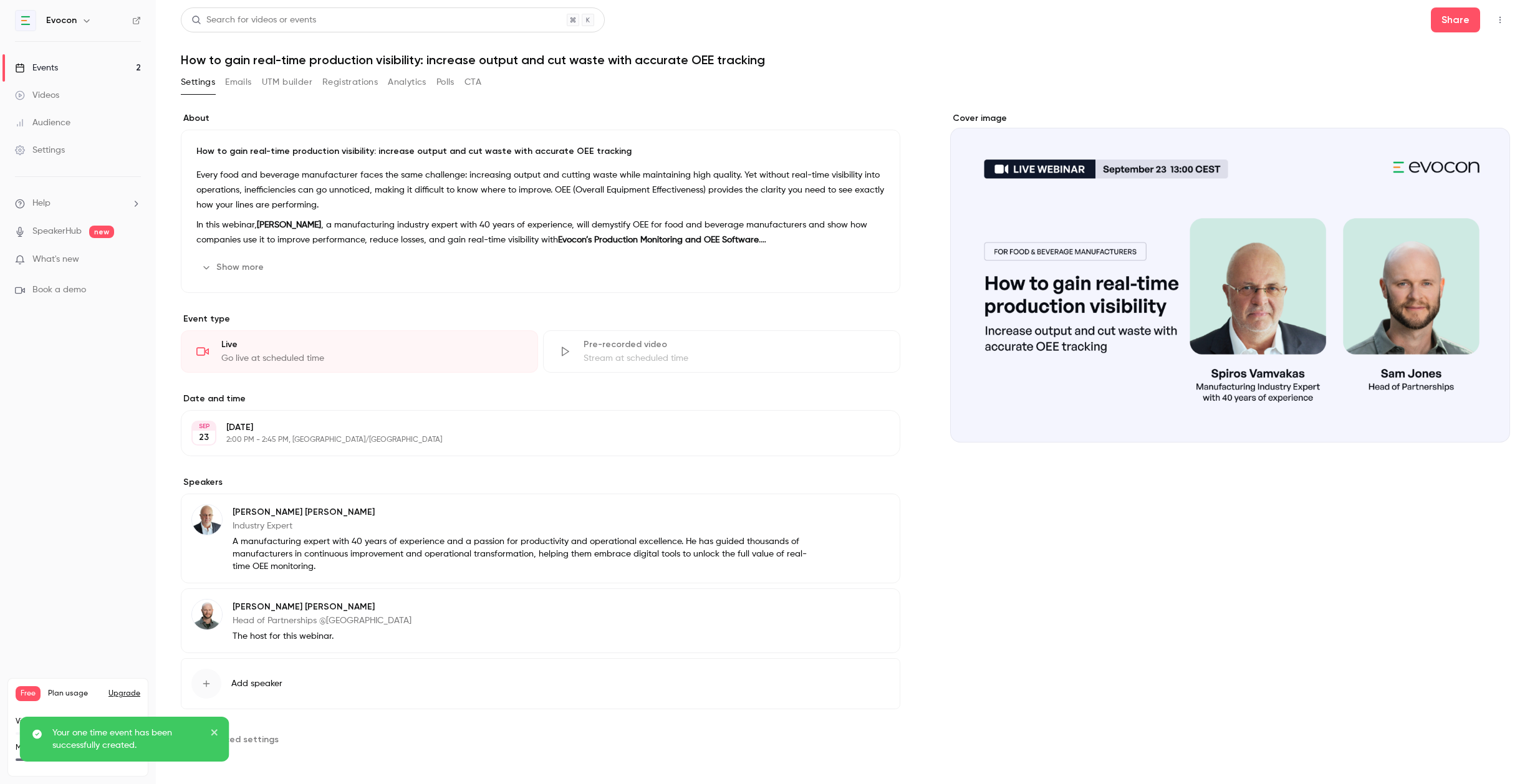
click at [361, 85] on button "Registrations" at bounding box center [350, 82] width 56 height 20
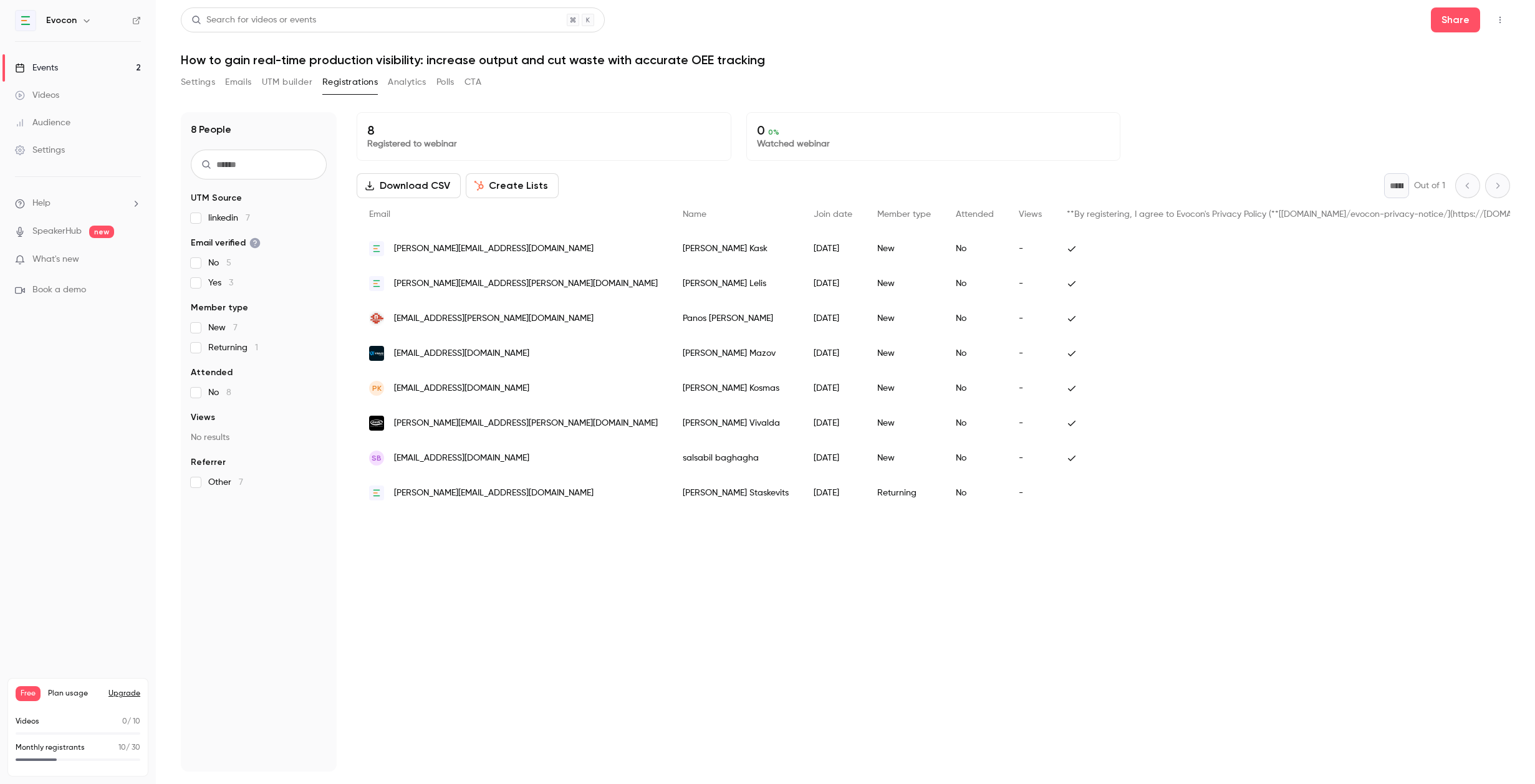
click at [107, 67] on link "Events 2" at bounding box center [78, 68] width 156 height 27
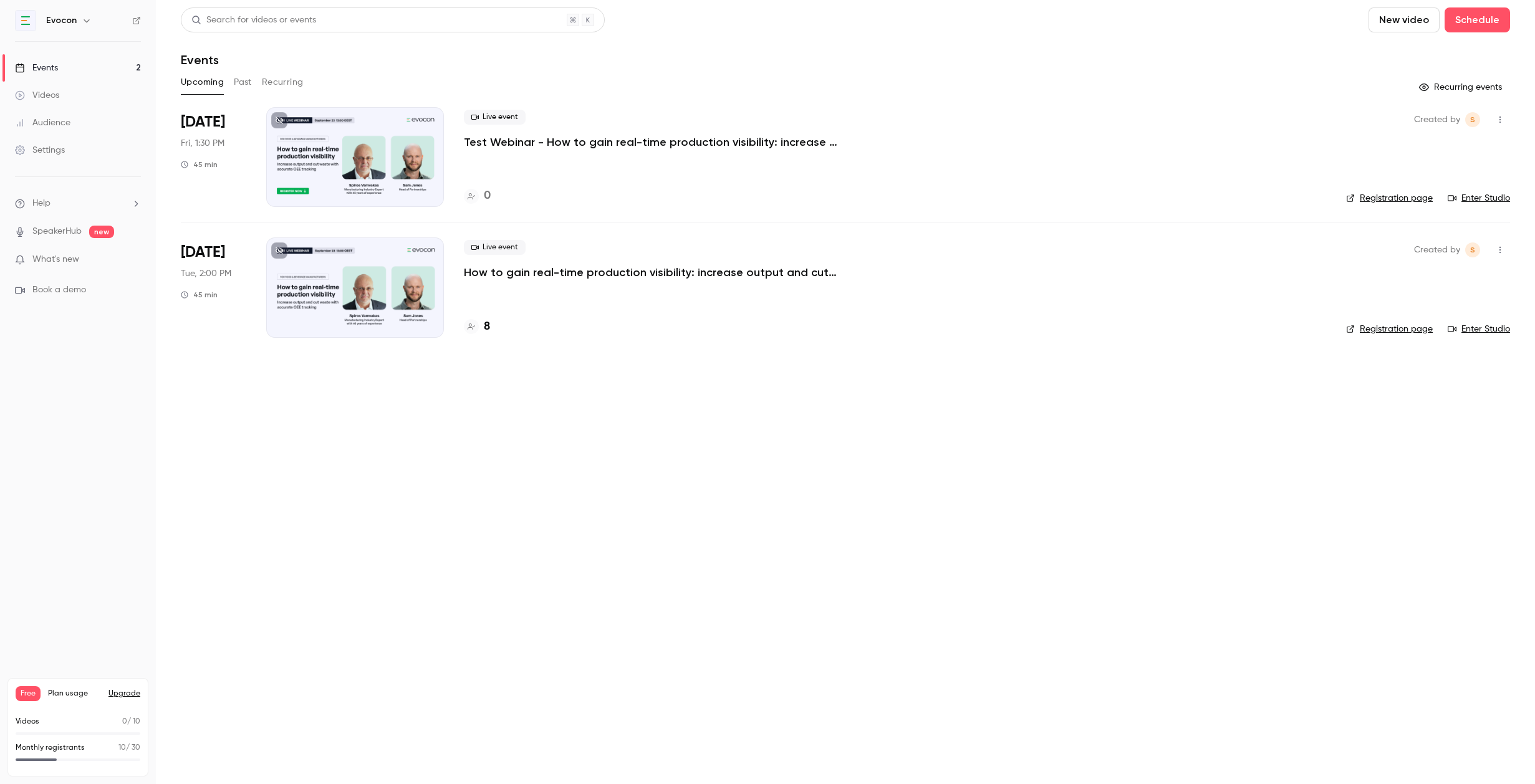
click at [632, 146] on p "Test Webinar - How to gain real-time production visibility: increase output and…" at bounding box center [651, 142] width 374 height 15
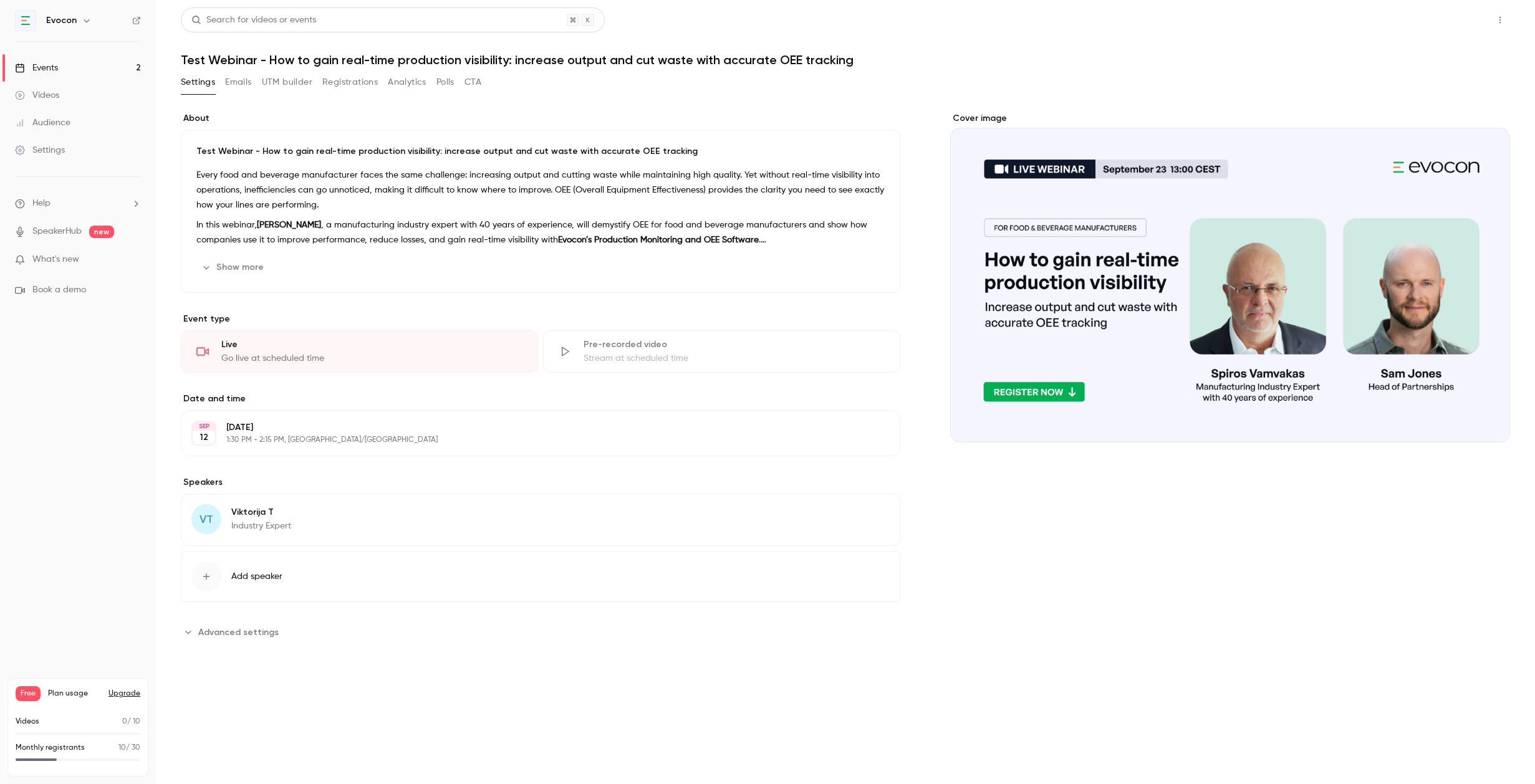
click at [1477, 17] on button "Share" at bounding box center [1455, 20] width 49 height 25
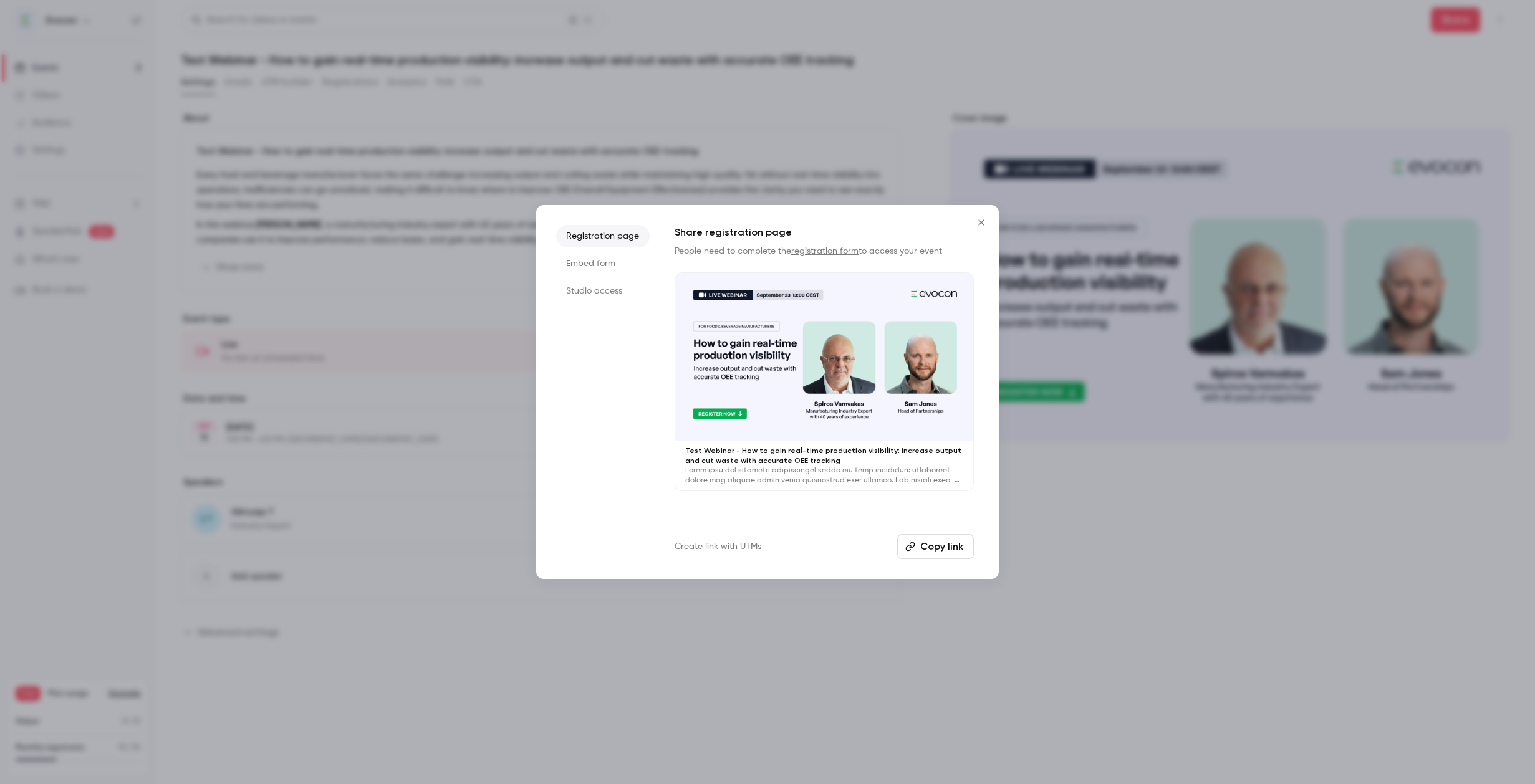
click at [616, 299] on li "Studio access" at bounding box center [603, 290] width 93 height 22
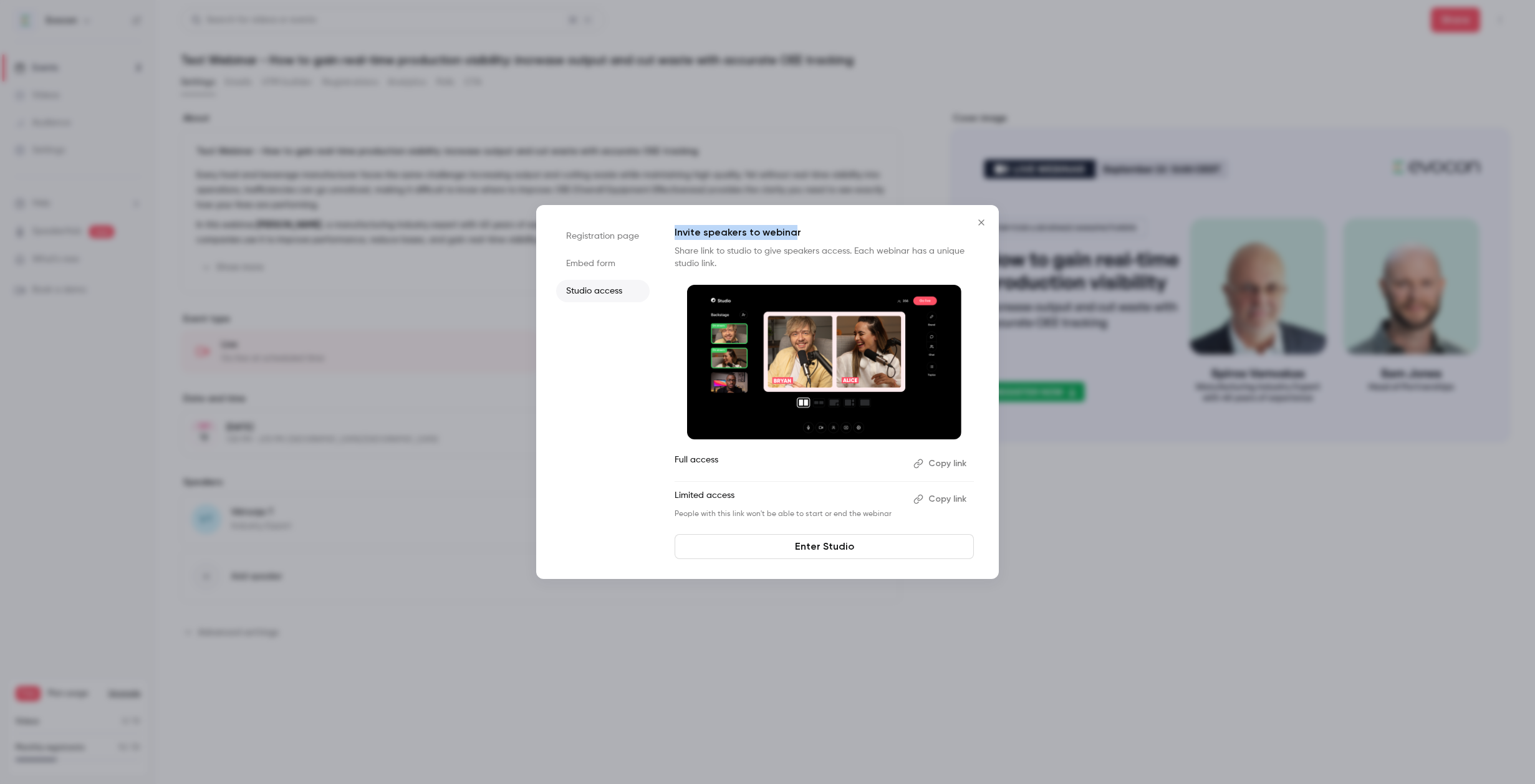
drag, startPoint x: 674, startPoint y: 234, endPoint x: 794, endPoint y: 232, distance: 120.0
click at [794, 232] on p "Invite speakers to webinar" at bounding box center [824, 232] width 299 height 15
drag, startPoint x: 676, startPoint y: 252, endPoint x: 848, endPoint y: 248, distance: 172.0
click at [848, 248] on p "Share link to studio to give speakers access. Each webinar has a unique studio …" at bounding box center [824, 257] width 299 height 25
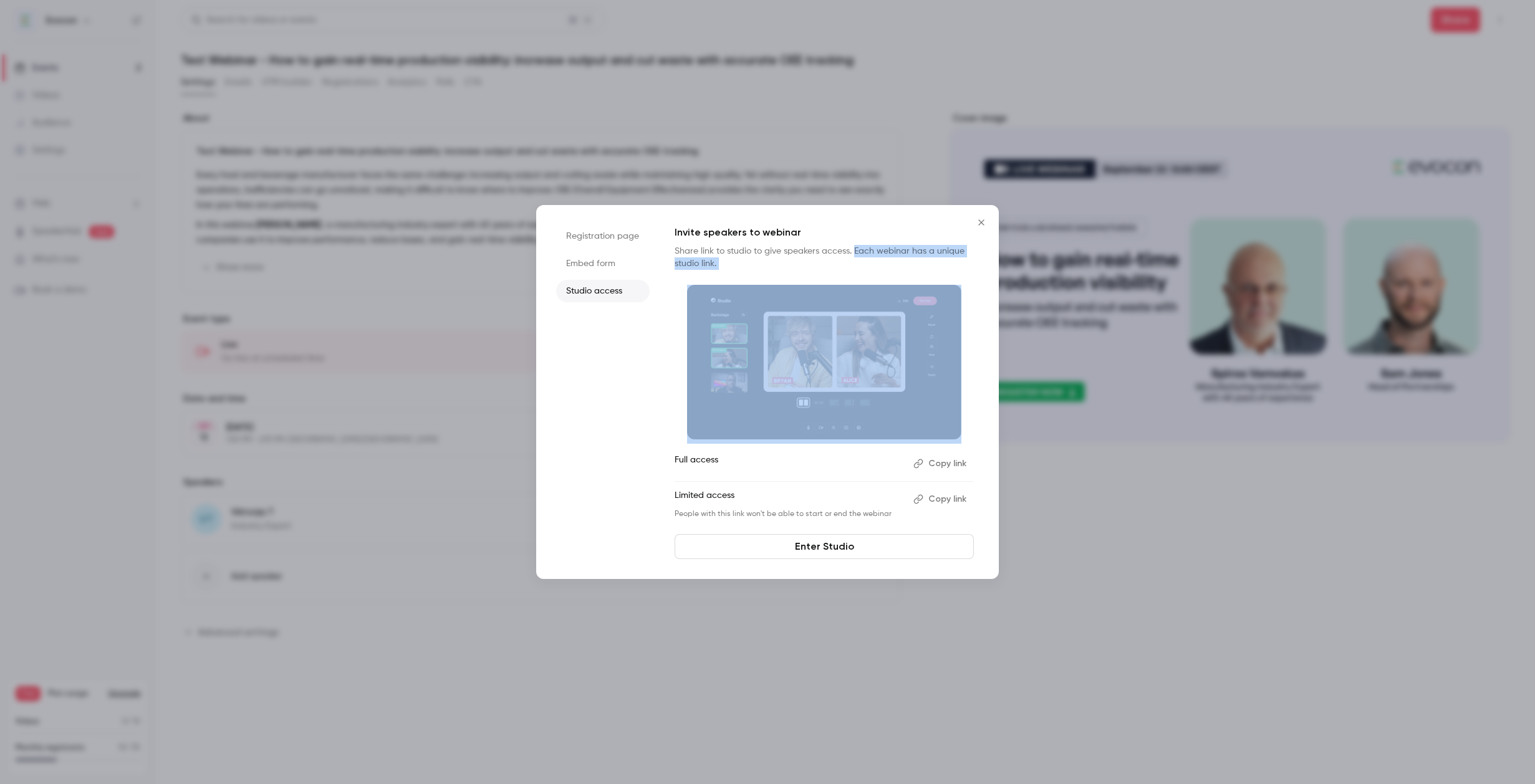
drag, startPoint x: 852, startPoint y: 250, endPoint x: 905, endPoint y: 275, distance: 58.6
click at [905, 275] on div "Invite speakers to webinar Share link to studio to give speakers access. Each w…" at bounding box center [824, 372] width 299 height 294
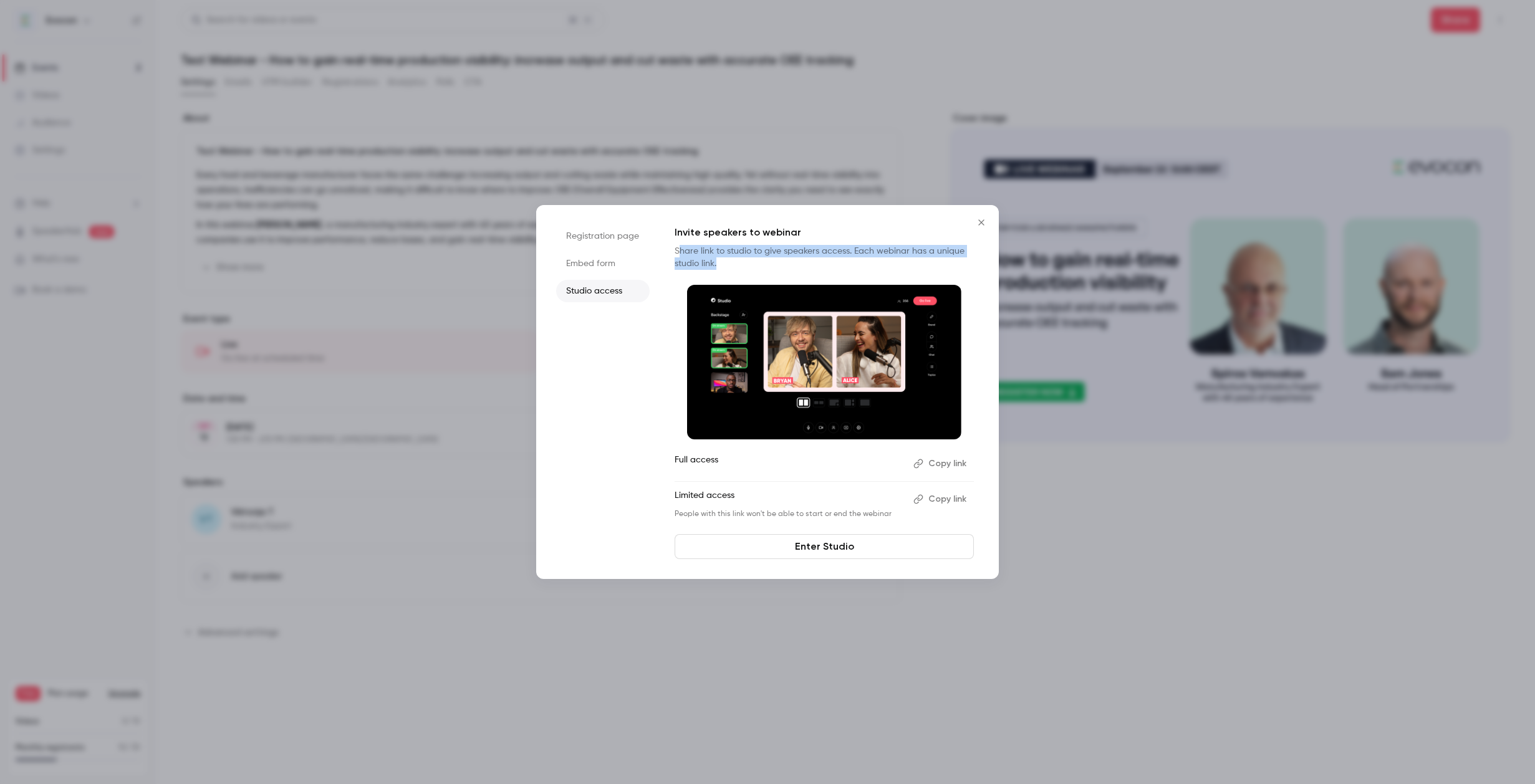
drag, startPoint x: 678, startPoint y: 250, endPoint x: 725, endPoint y: 264, distance: 49.0
click at [725, 264] on p "Share link to studio to give speakers access. Each webinar has a unique studio …" at bounding box center [824, 257] width 299 height 25
click at [949, 465] on button "Copy link" at bounding box center [941, 464] width 65 height 20
click at [611, 234] on li "Registration page" at bounding box center [603, 236] width 93 height 22
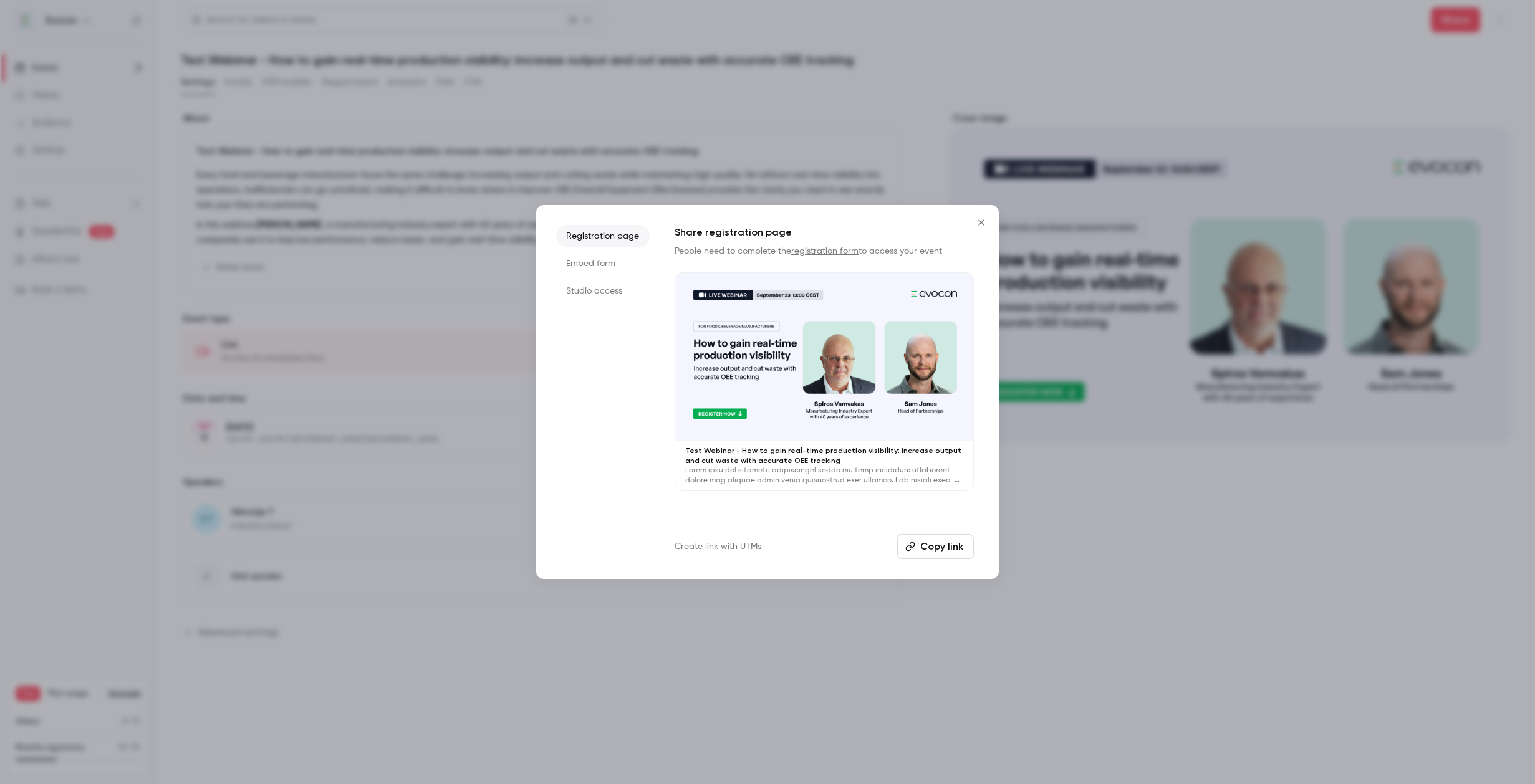
click at [588, 257] on li "Embed form" at bounding box center [603, 263] width 93 height 22
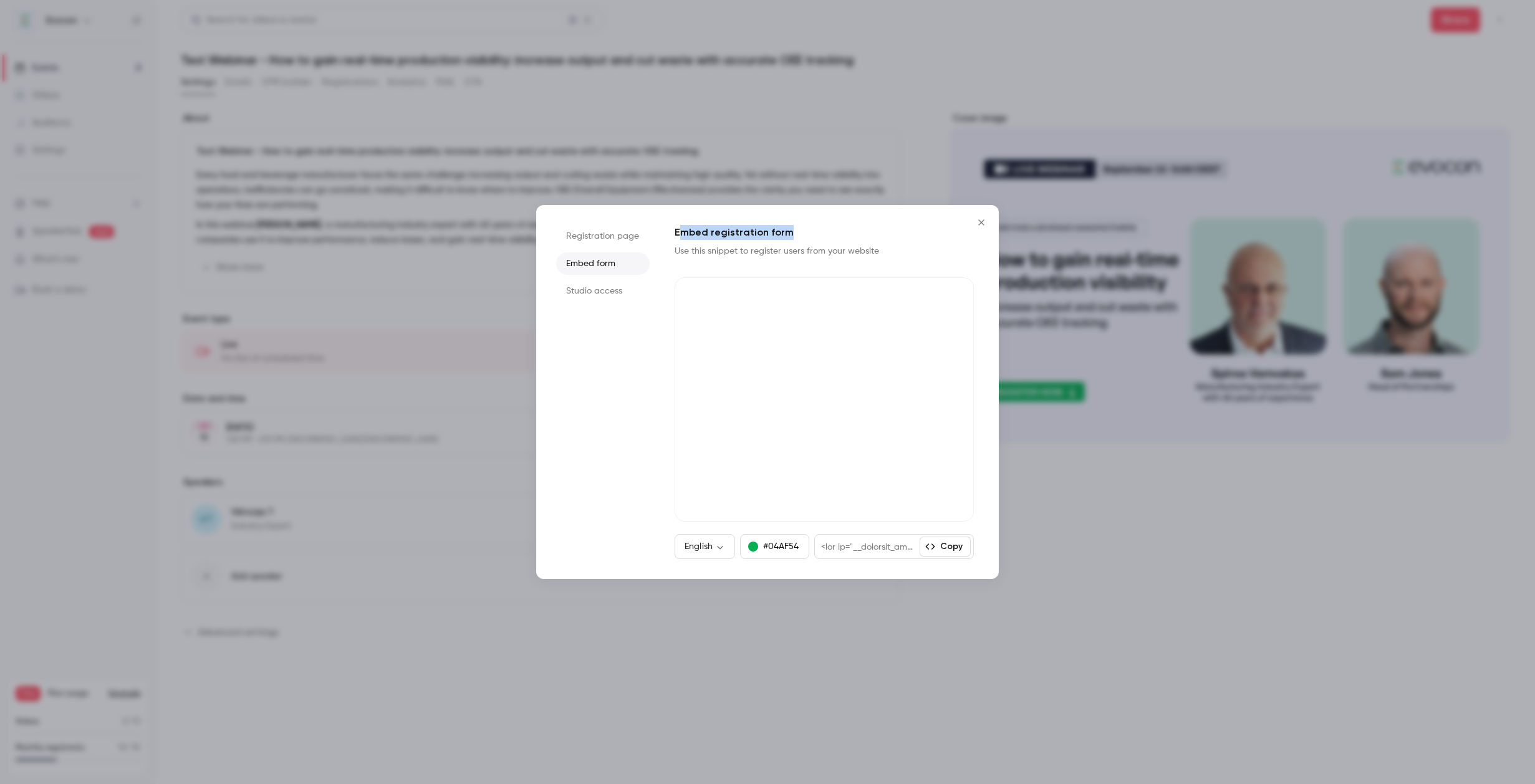
drag, startPoint x: 777, startPoint y: 230, endPoint x: 853, endPoint y: 232, distance: 76.0
click at [853, 232] on h1 "Embed registration form" at bounding box center [824, 232] width 299 height 15
click at [606, 292] on li "Studio access" at bounding box center [603, 290] width 93 height 22
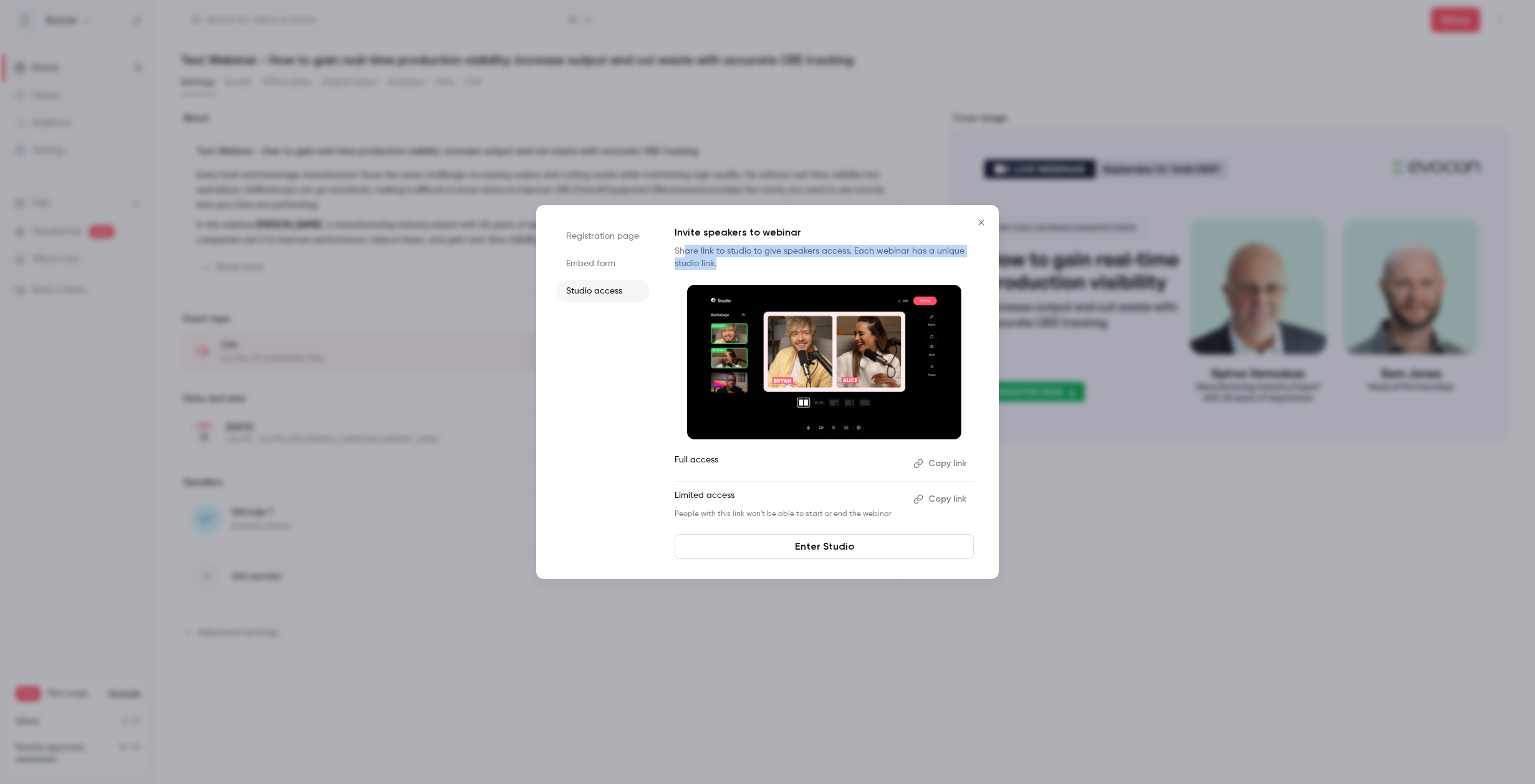
drag, startPoint x: 742, startPoint y: 248, endPoint x: 781, endPoint y: 267, distance: 43.4
click at [781, 267] on p "Share link to studio to give speakers access. Each webinar has a unique studio …" at bounding box center [824, 257] width 299 height 25
click at [719, 268] on p "Share link to studio to give speakers access. Each webinar has a unique studio …" at bounding box center [824, 257] width 299 height 25
drag, startPoint x: 673, startPoint y: 247, endPoint x: 845, endPoint y: 251, distance: 172.0
click at [845, 251] on div "Registration page Embed form Studio access Invite speakers to webinar Share lin…" at bounding box center [767, 392] width 462 height 374
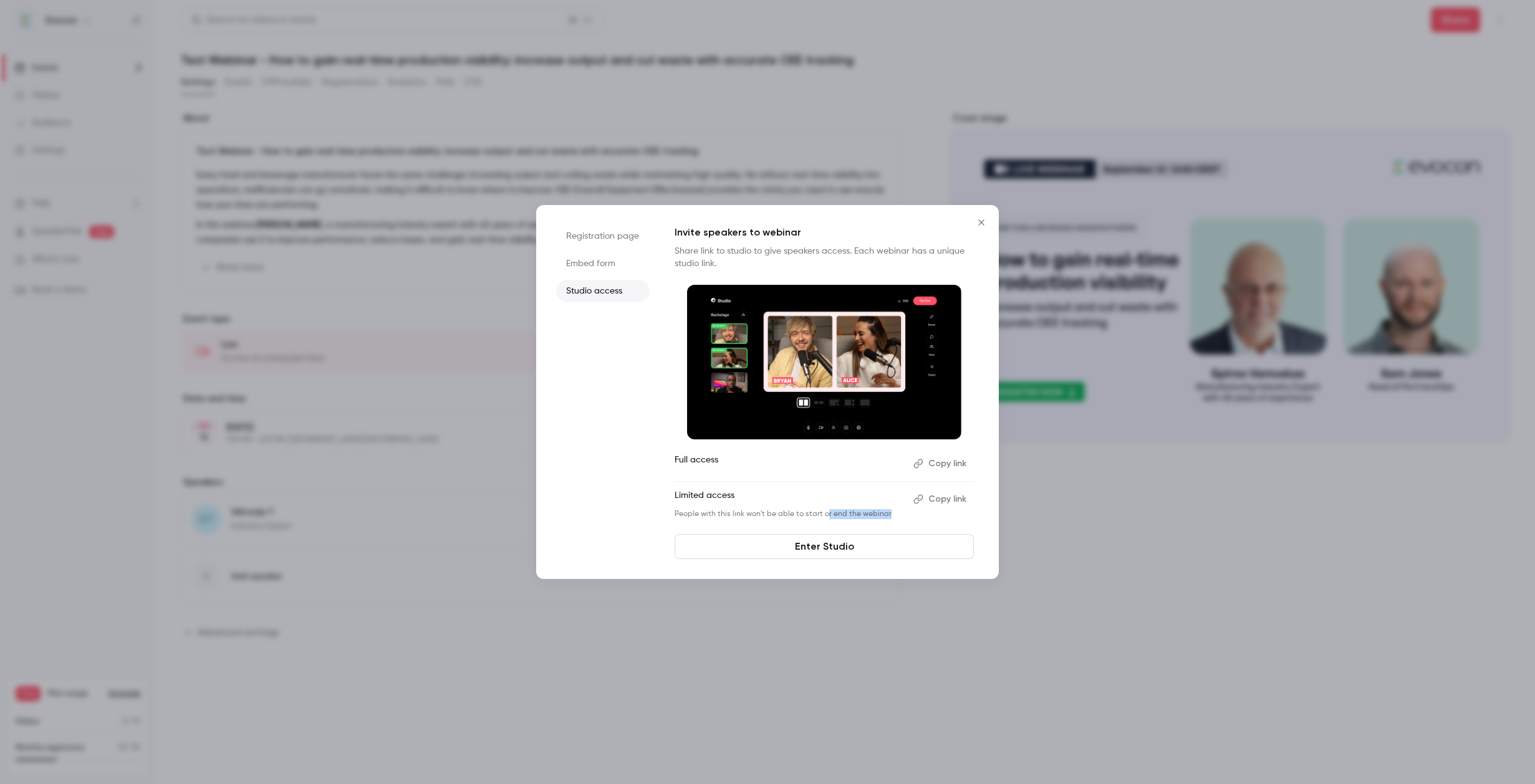
drag, startPoint x: 823, startPoint y: 514, endPoint x: 909, endPoint y: 514, distance: 86.0
click at [909, 514] on li "Limited access Copy link People with this link won't be able to start or end th…" at bounding box center [824, 504] width 299 height 30
click at [948, 499] on button "Copy link" at bounding box center [941, 499] width 65 height 20
click at [941, 464] on button "Copy link" at bounding box center [941, 464] width 65 height 20
click at [982, 226] on icon "Close" at bounding box center [981, 223] width 15 height 10
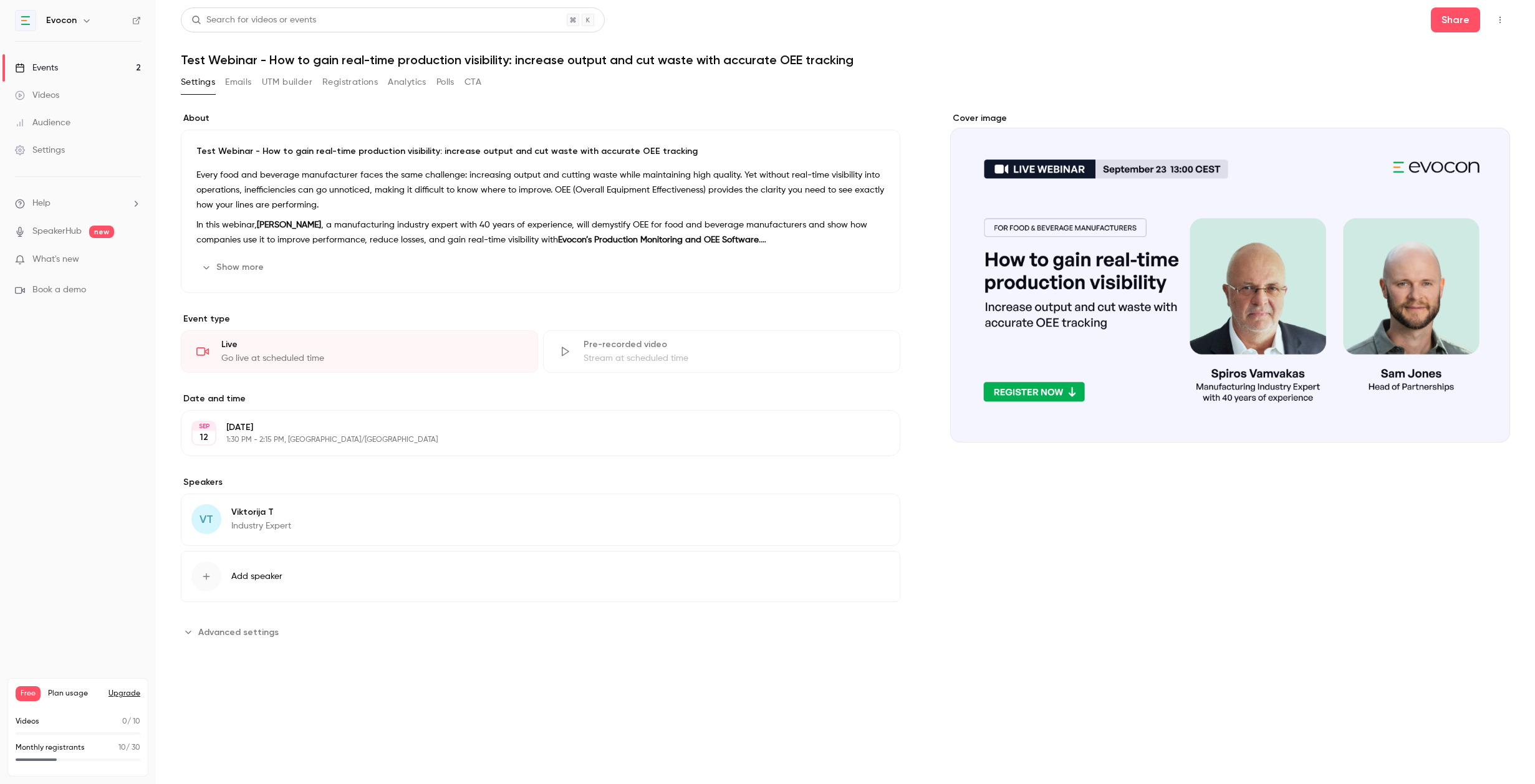
click at [70, 66] on link "Events 2" at bounding box center [78, 68] width 156 height 27
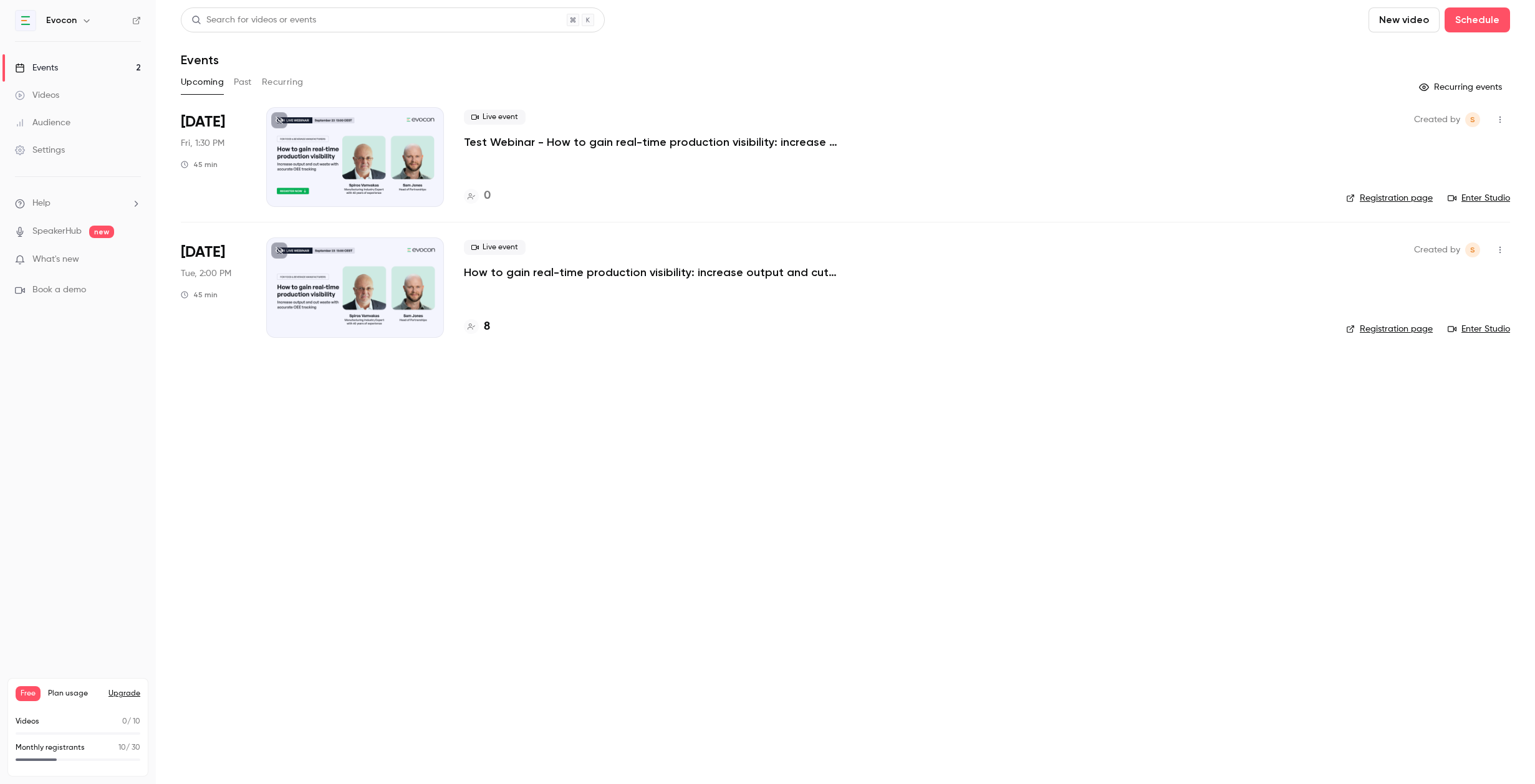
click at [535, 142] on p "Test Webinar - How to gain real-time production visibility: increase output and…" at bounding box center [651, 142] width 374 height 15
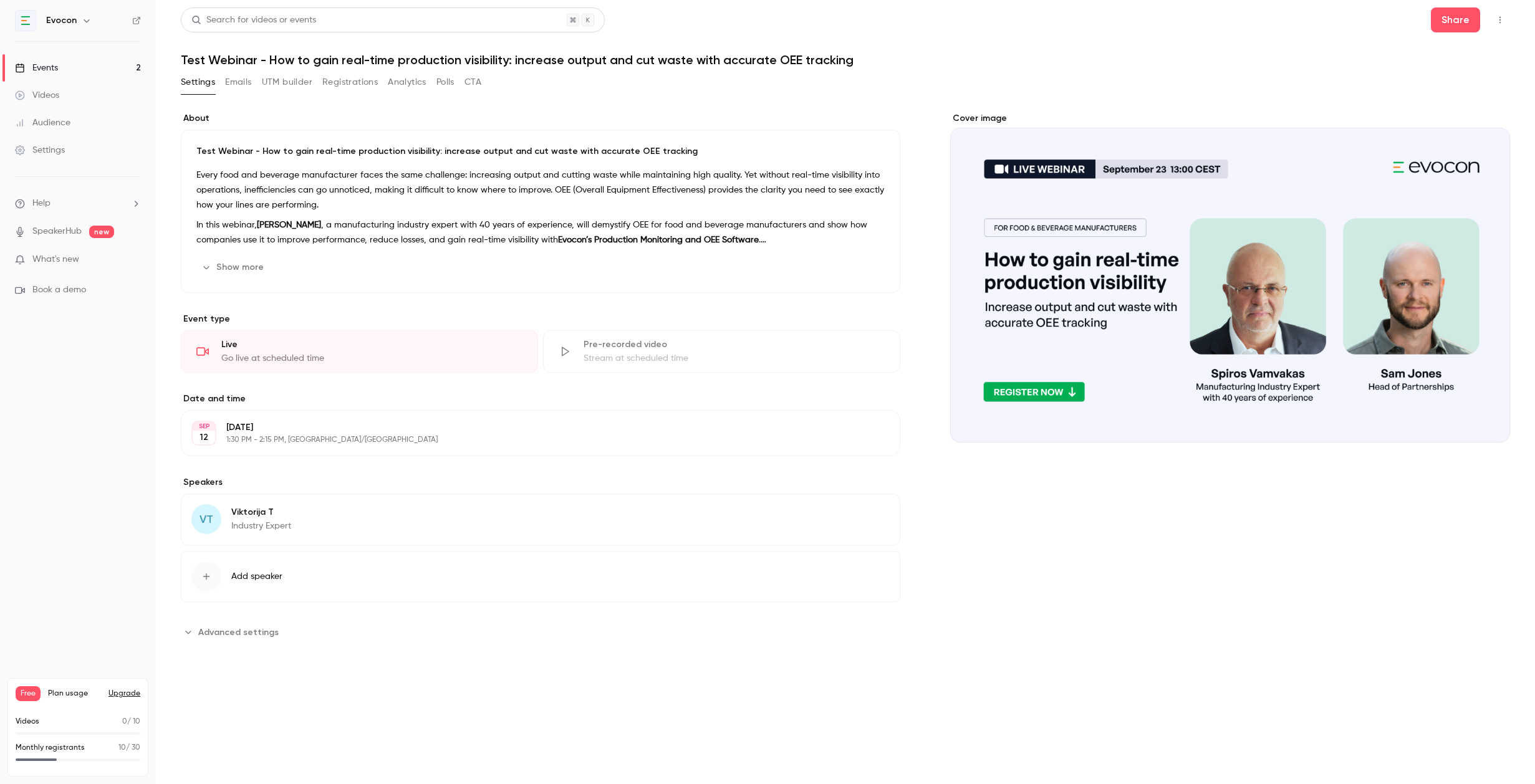
click at [1186, 225] on div "Cover image" at bounding box center [1230, 277] width 560 height 330
click at [0, 0] on input "Cover image" at bounding box center [0, 0] width 0 height 0
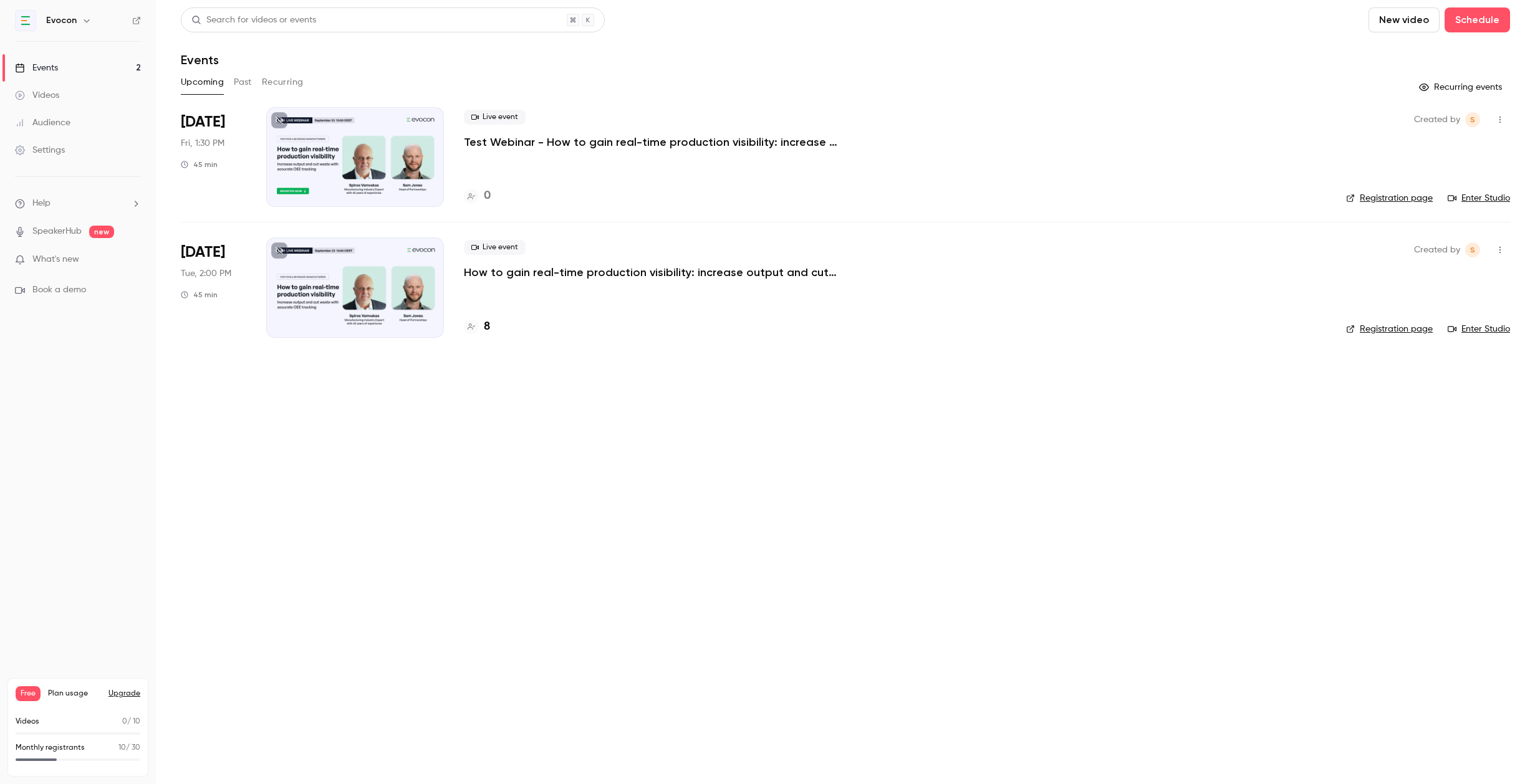
click at [1408, 200] on link "Registration page" at bounding box center [1389, 199] width 87 height 13
click at [653, 138] on p "Test Webinar - How to gain real-time production visibility: increase output and…" at bounding box center [651, 142] width 374 height 15
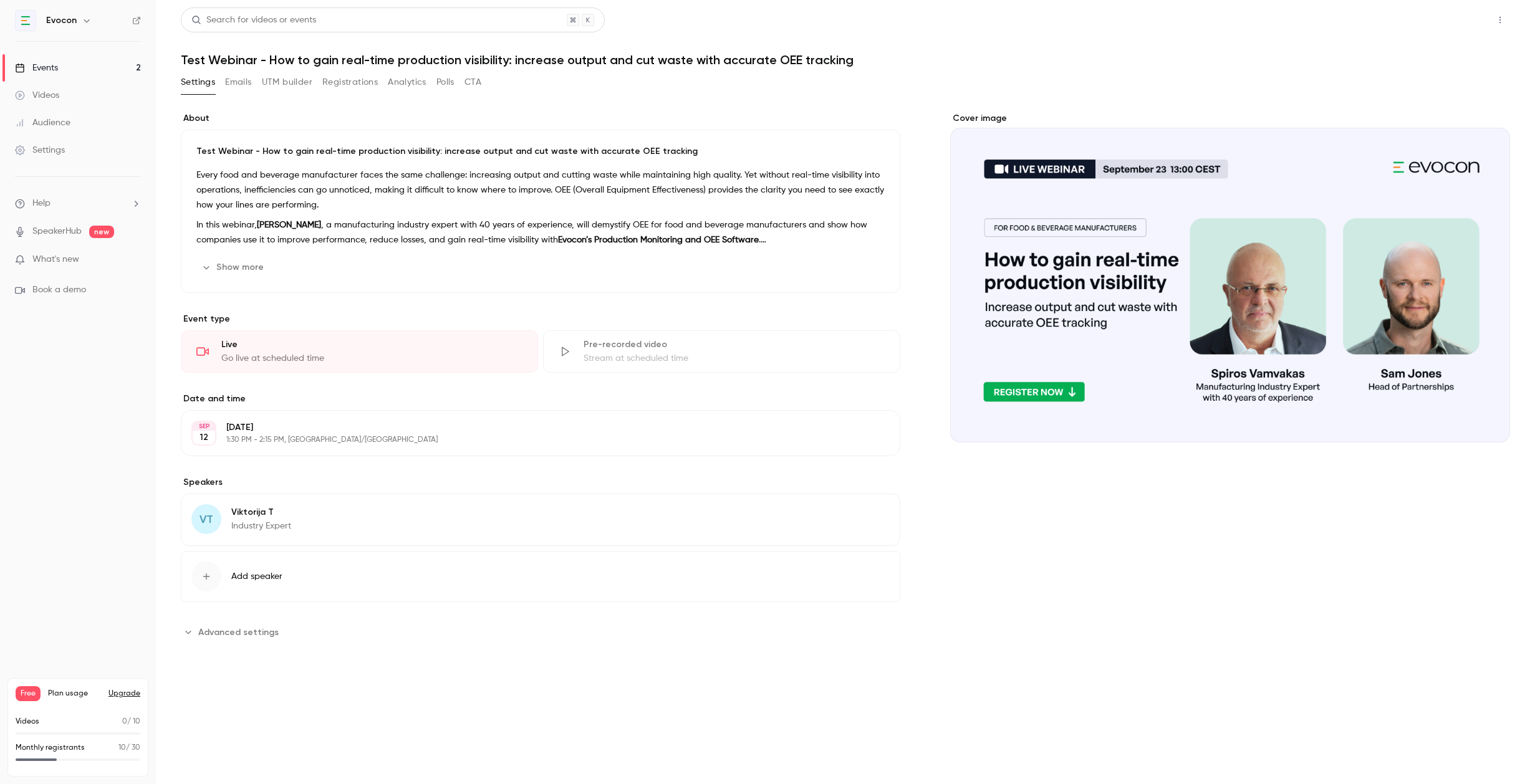
click at [1452, 19] on button "Share" at bounding box center [1455, 20] width 49 height 25
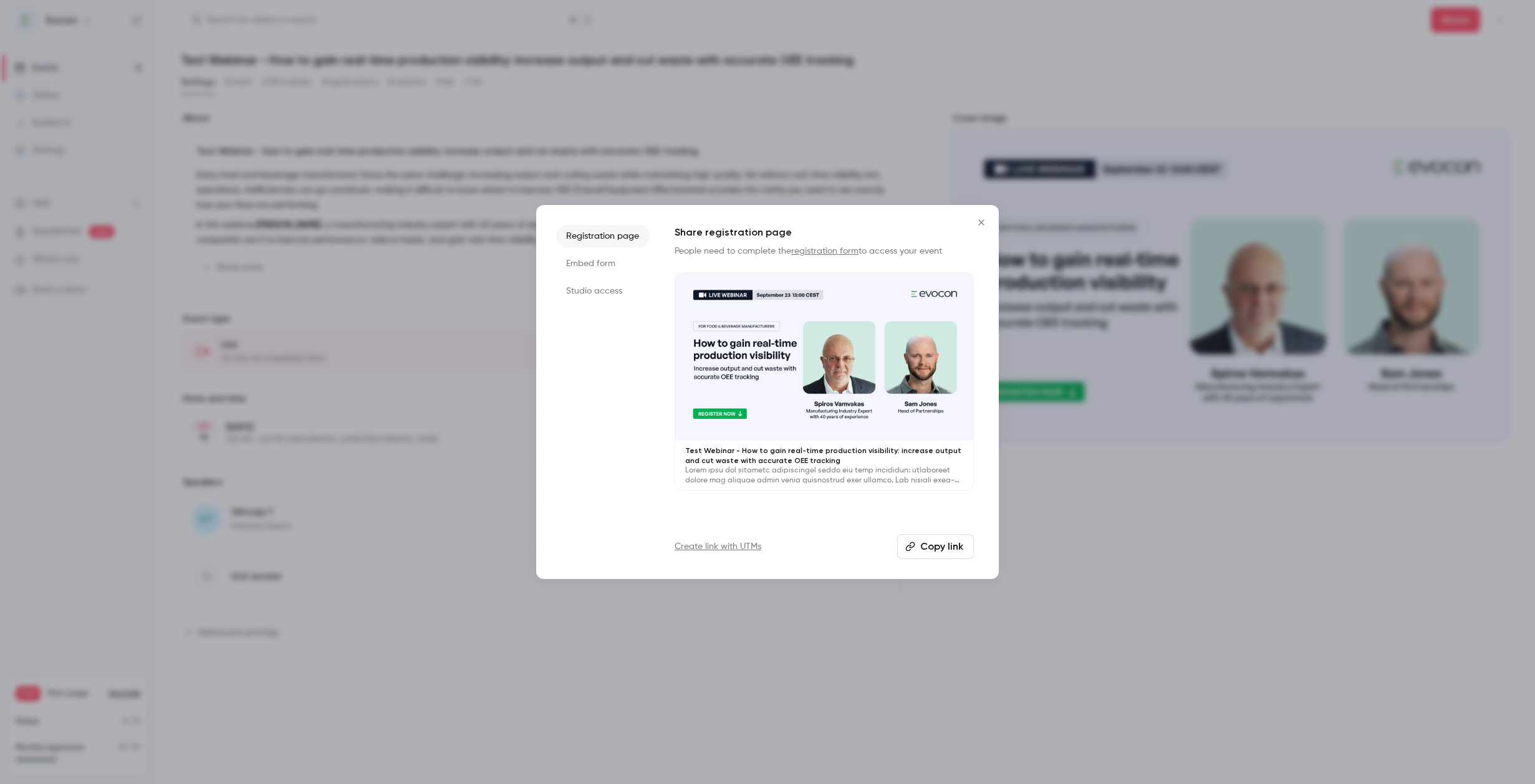
click at [611, 291] on li "Studio access" at bounding box center [603, 290] width 93 height 22
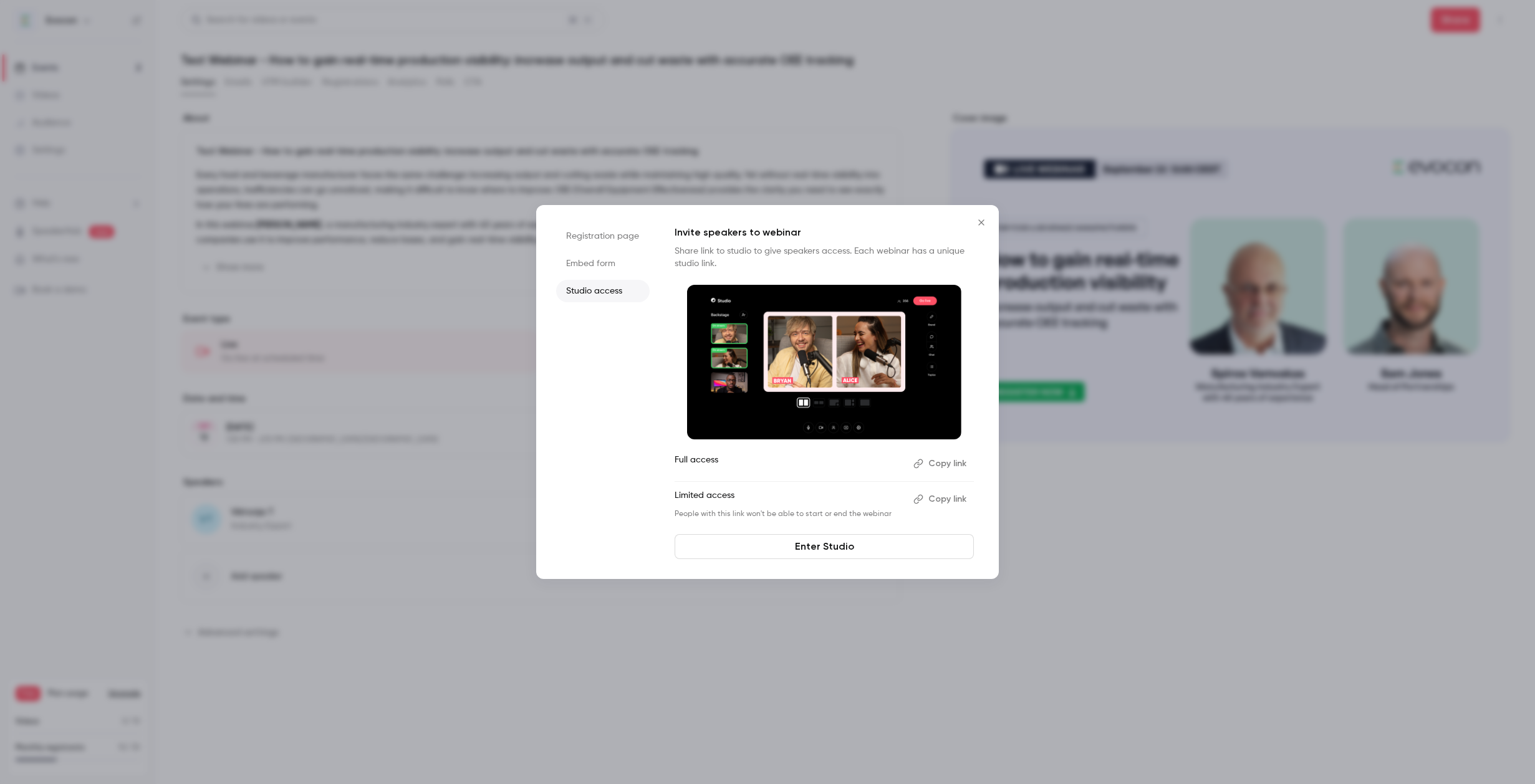
click at [948, 464] on button "Copy link" at bounding box center [941, 464] width 65 height 20
click at [942, 460] on button "Copy link" at bounding box center [941, 464] width 65 height 20
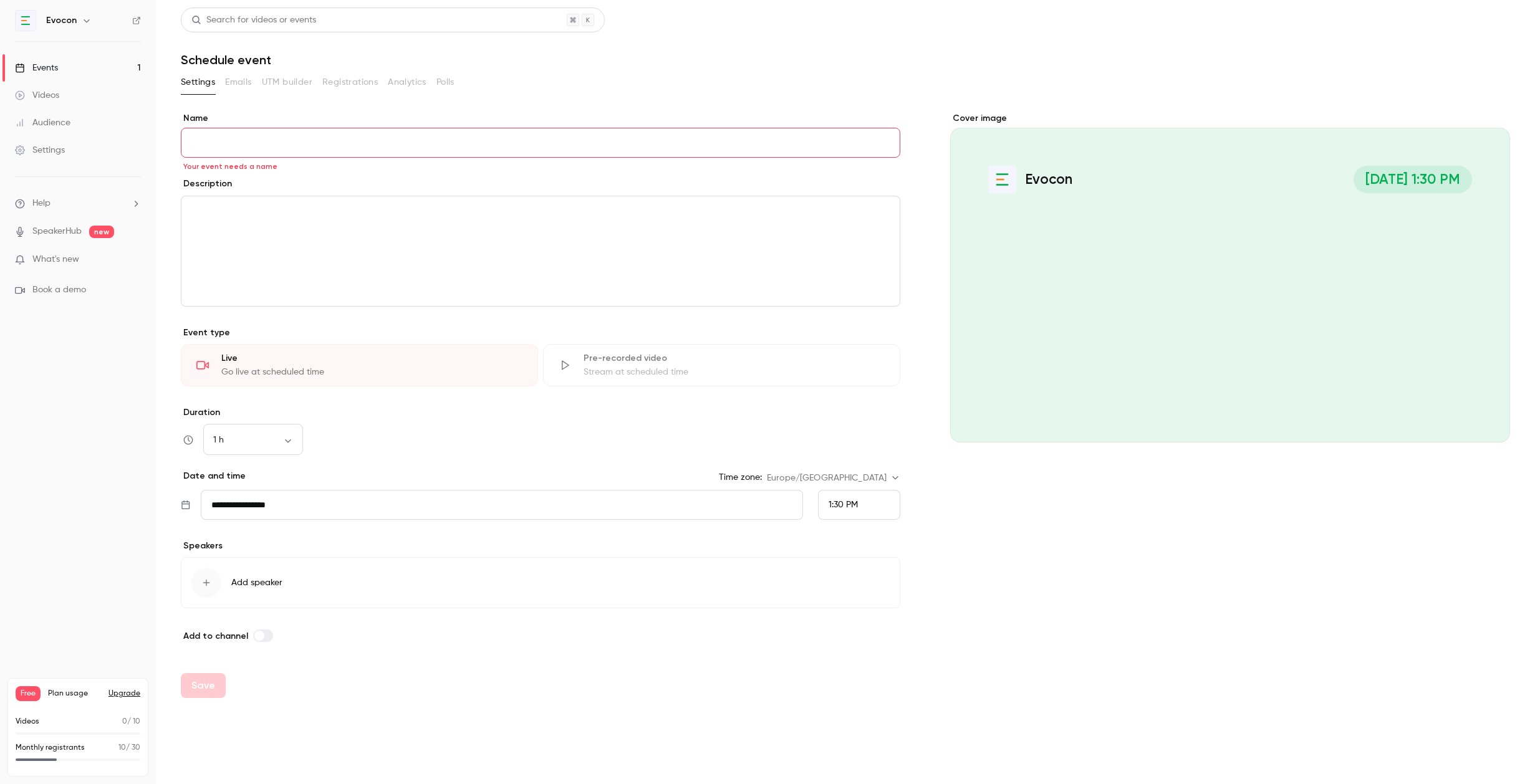
click at [65, 62] on link "Events 1" at bounding box center [78, 68] width 156 height 27
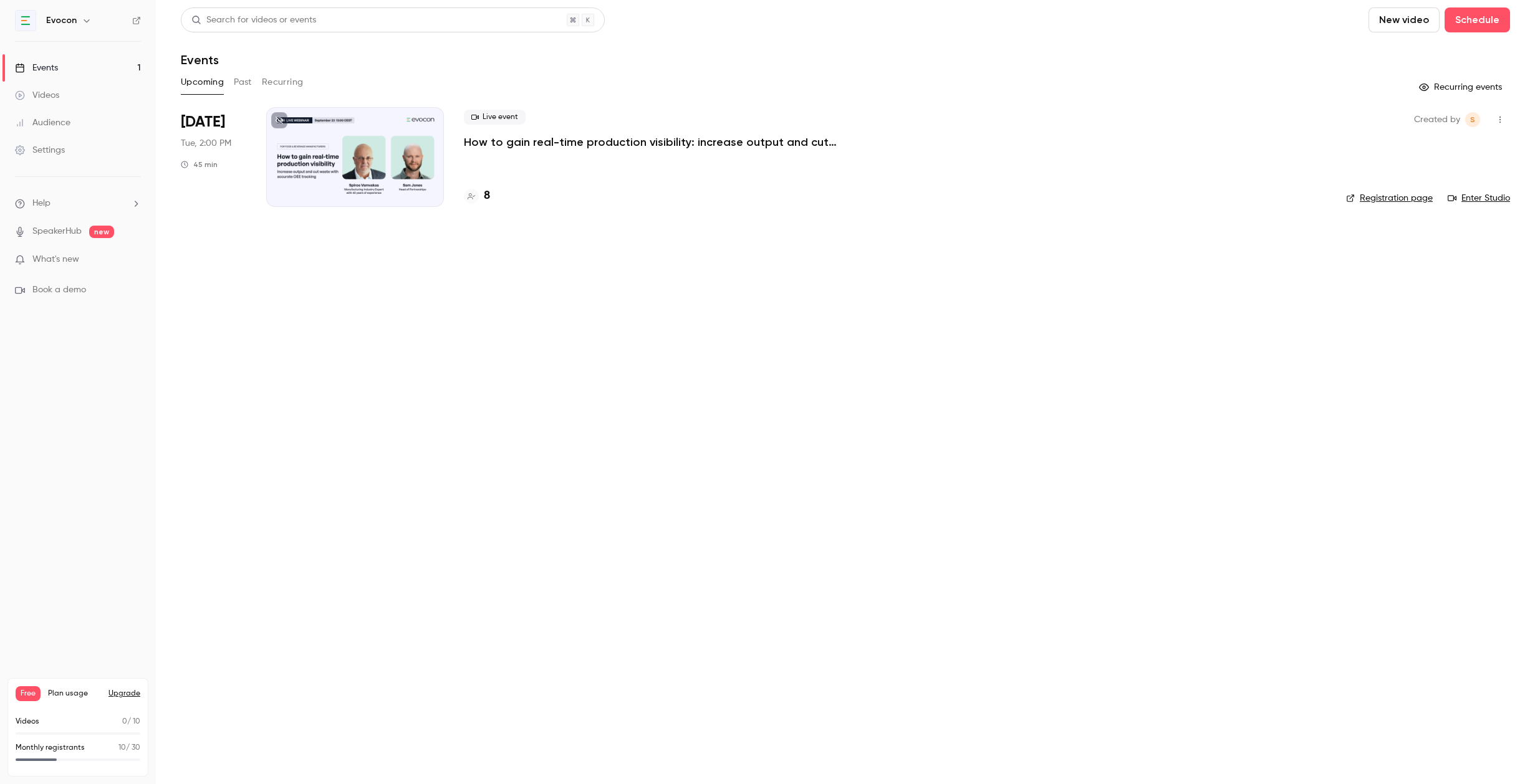
click at [385, 153] on div at bounding box center [355, 157] width 178 height 100
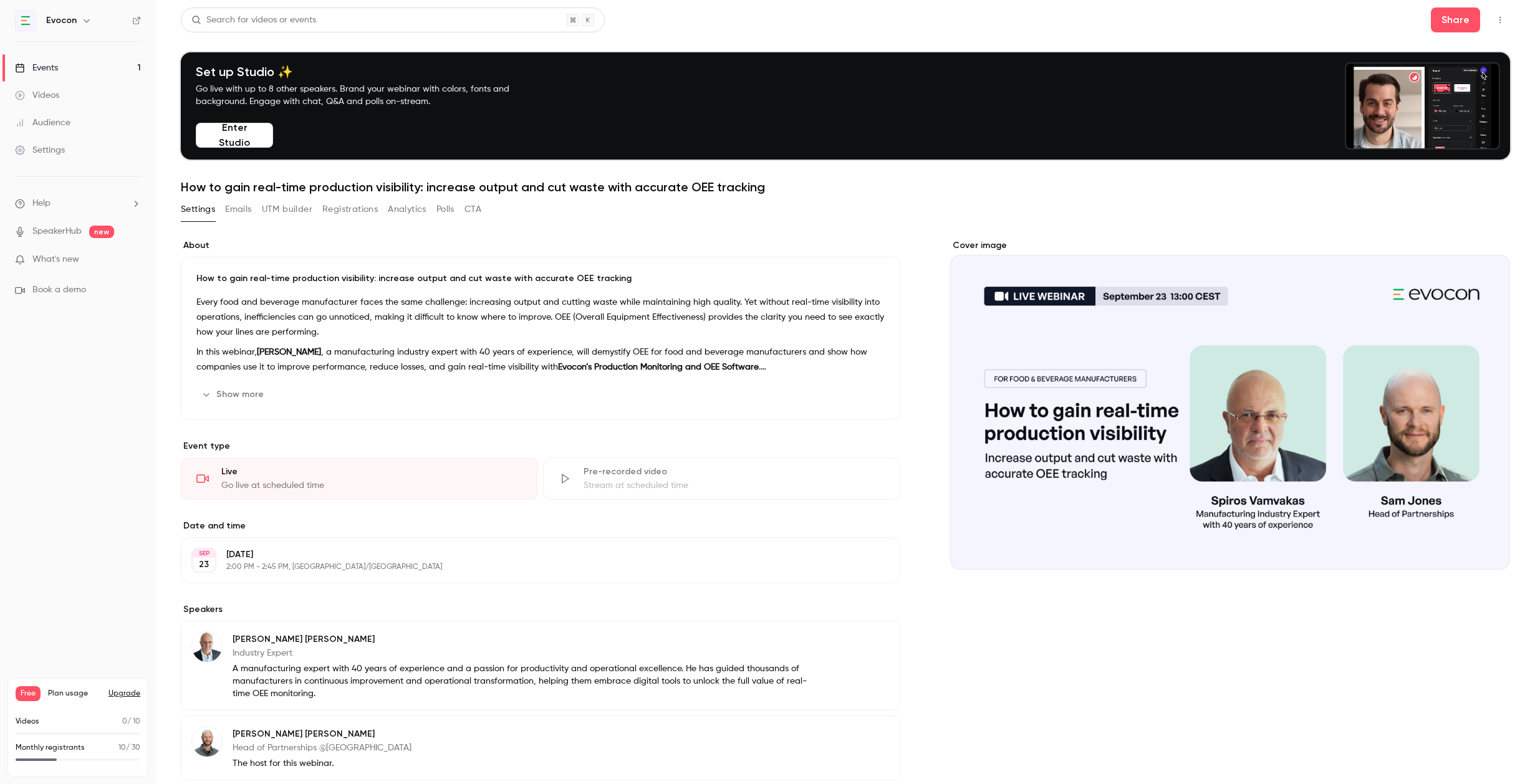
click at [359, 292] on div "How to gain real-time production visibility: increase output and cut waste with…" at bounding box center [540, 338] width 719 height 163
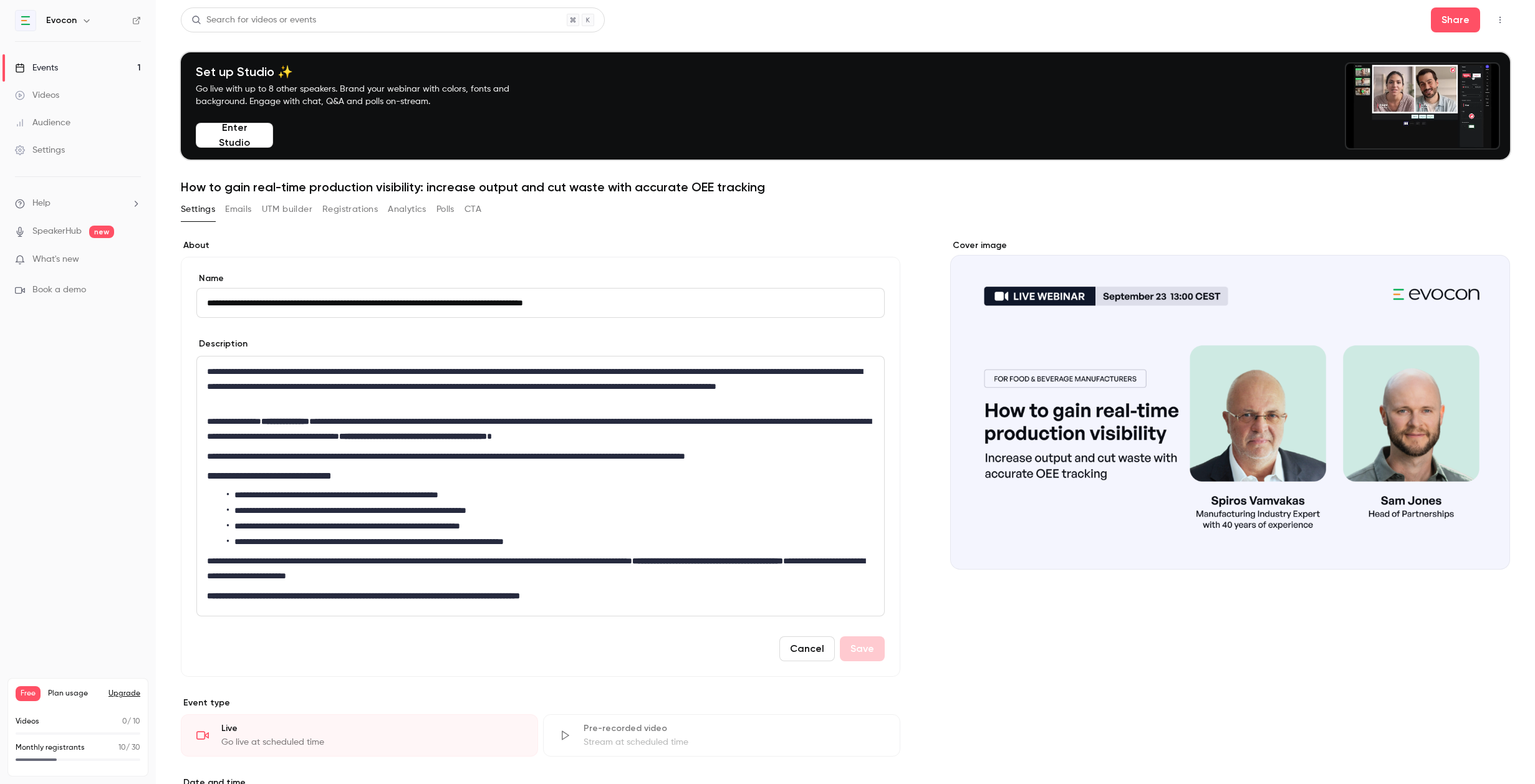
click at [225, 310] on input "**********" at bounding box center [540, 303] width 689 height 30
click at [207, 373] on p "**********" at bounding box center [540, 386] width 667 height 45
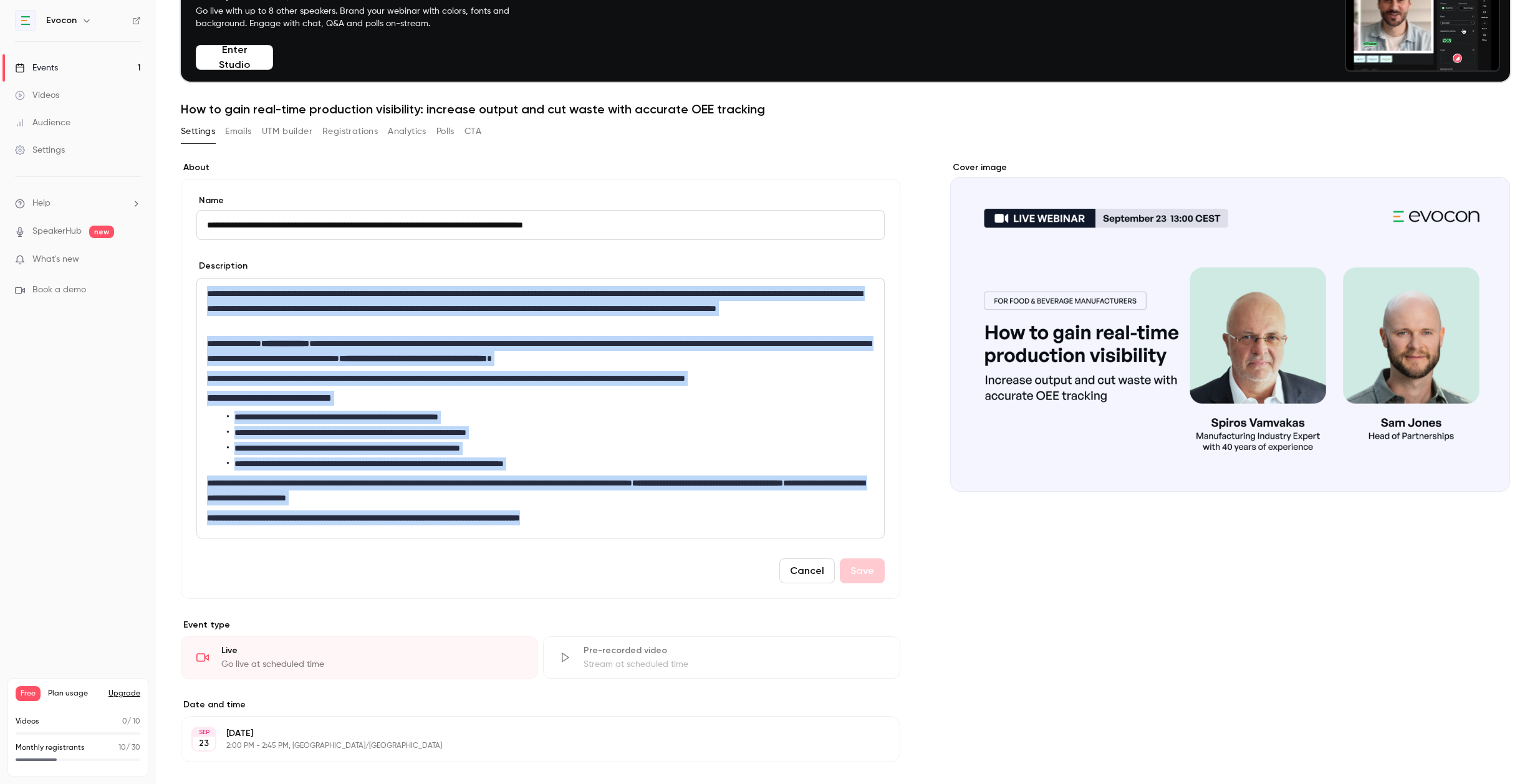
scroll to position [229, 0]
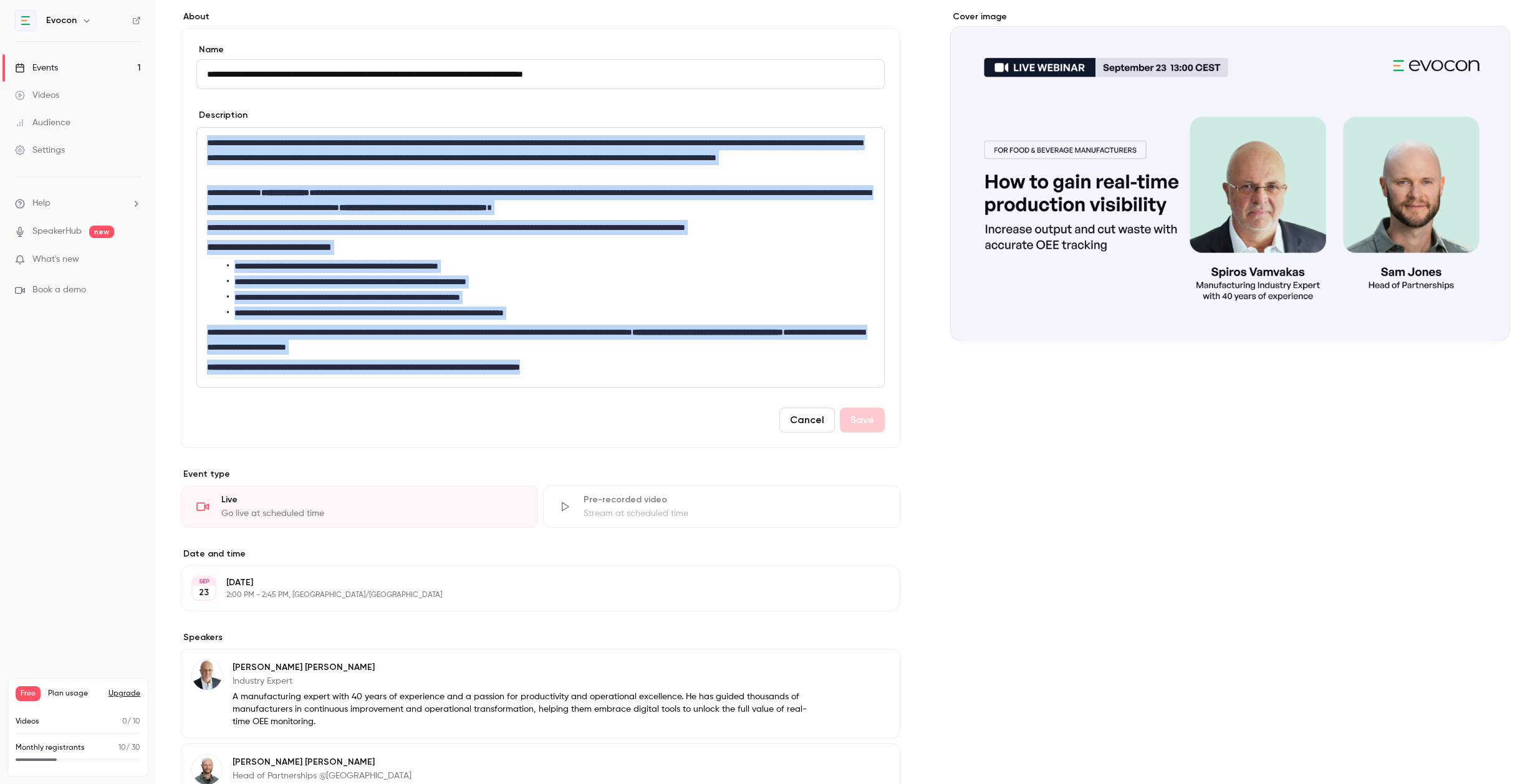
drag, startPoint x: 206, startPoint y: 369, endPoint x: 641, endPoint y: 365, distance: 435.0
click at [641, 365] on div "**********" at bounding box center [540, 257] width 687 height 259
copy div "**********"
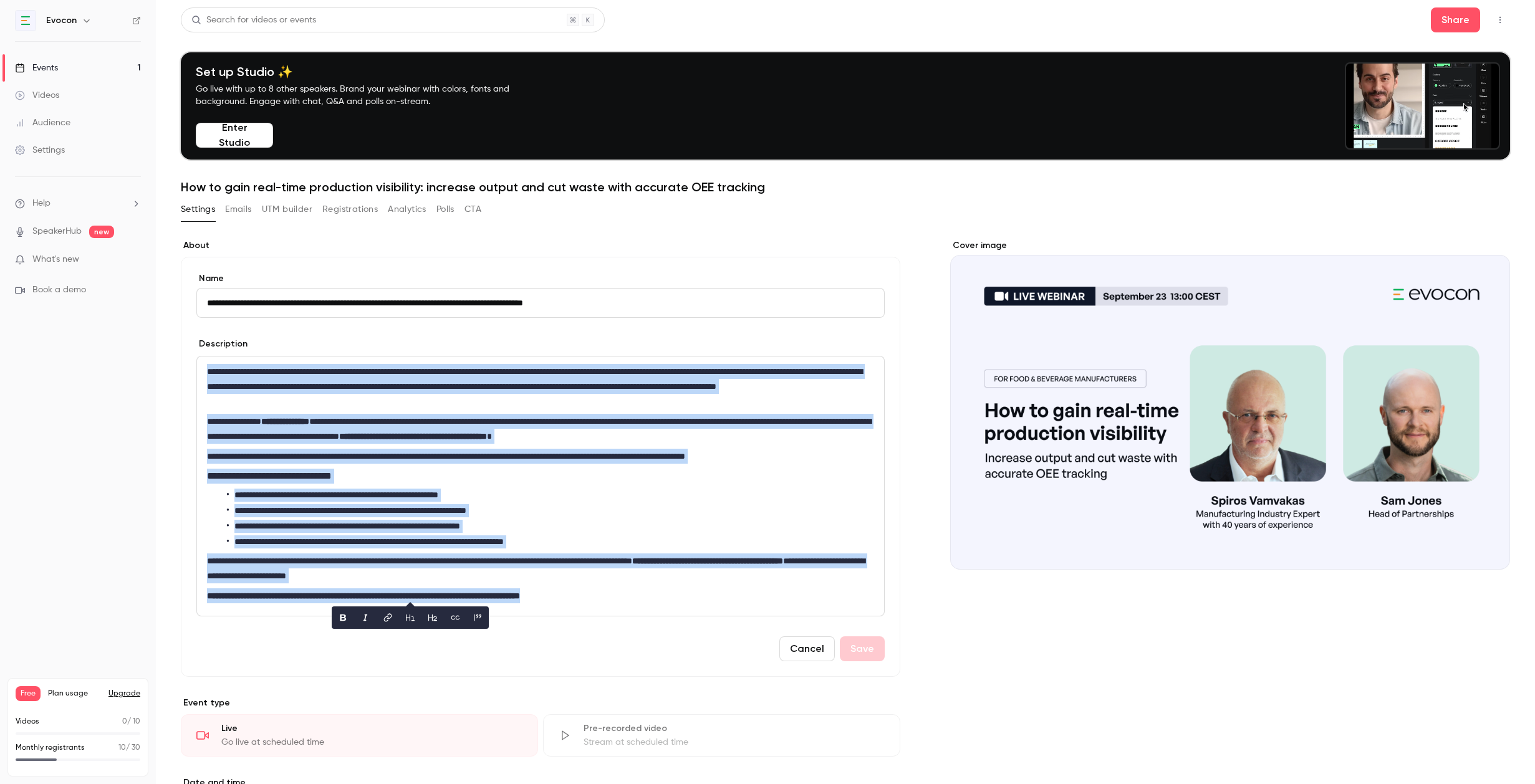
click at [58, 91] on div "Videos" at bounding box center [36, 96] width 44 height 13
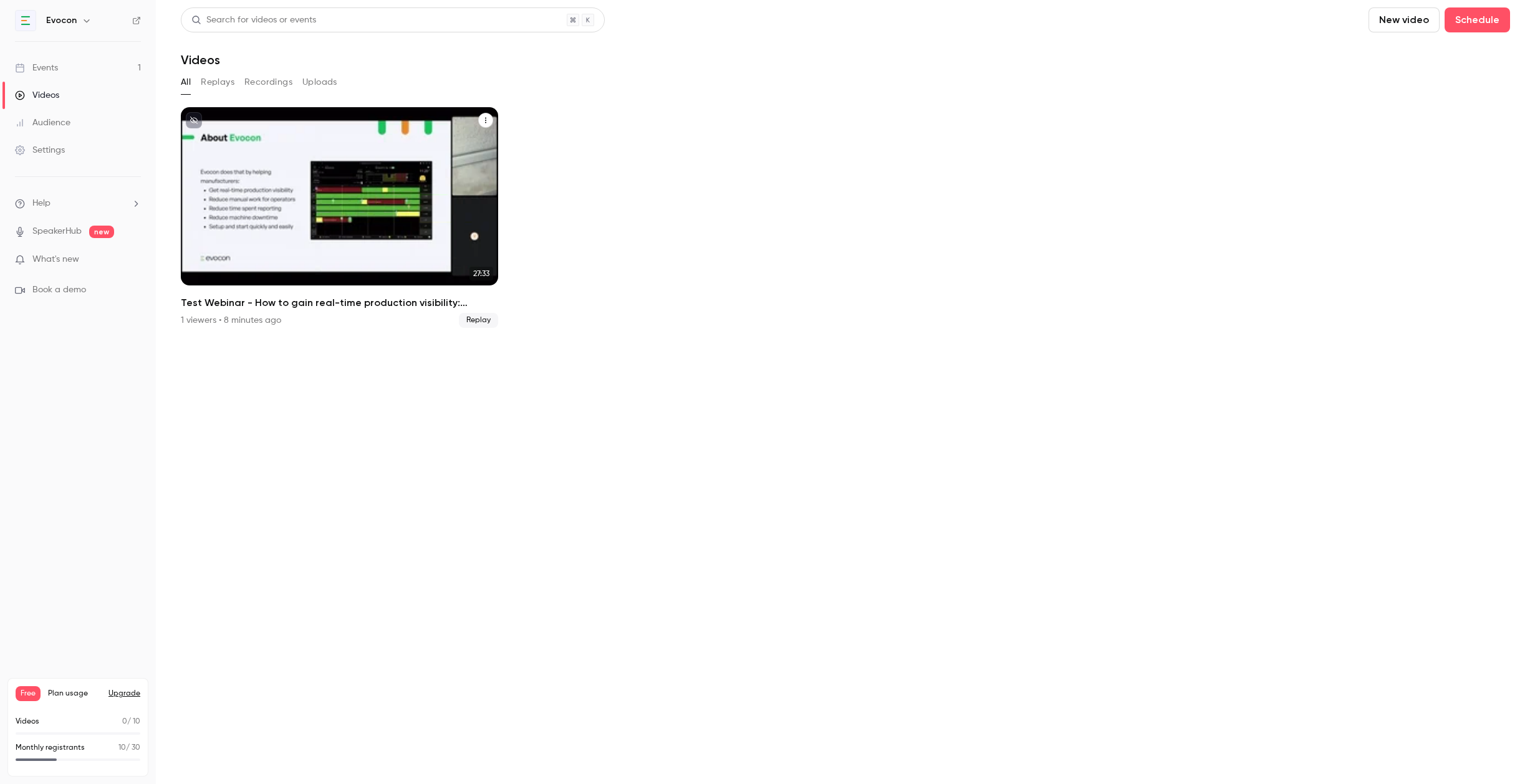
click at [482, 324] on span "Replay" at bounding box center [478, 320] width 39 height 15
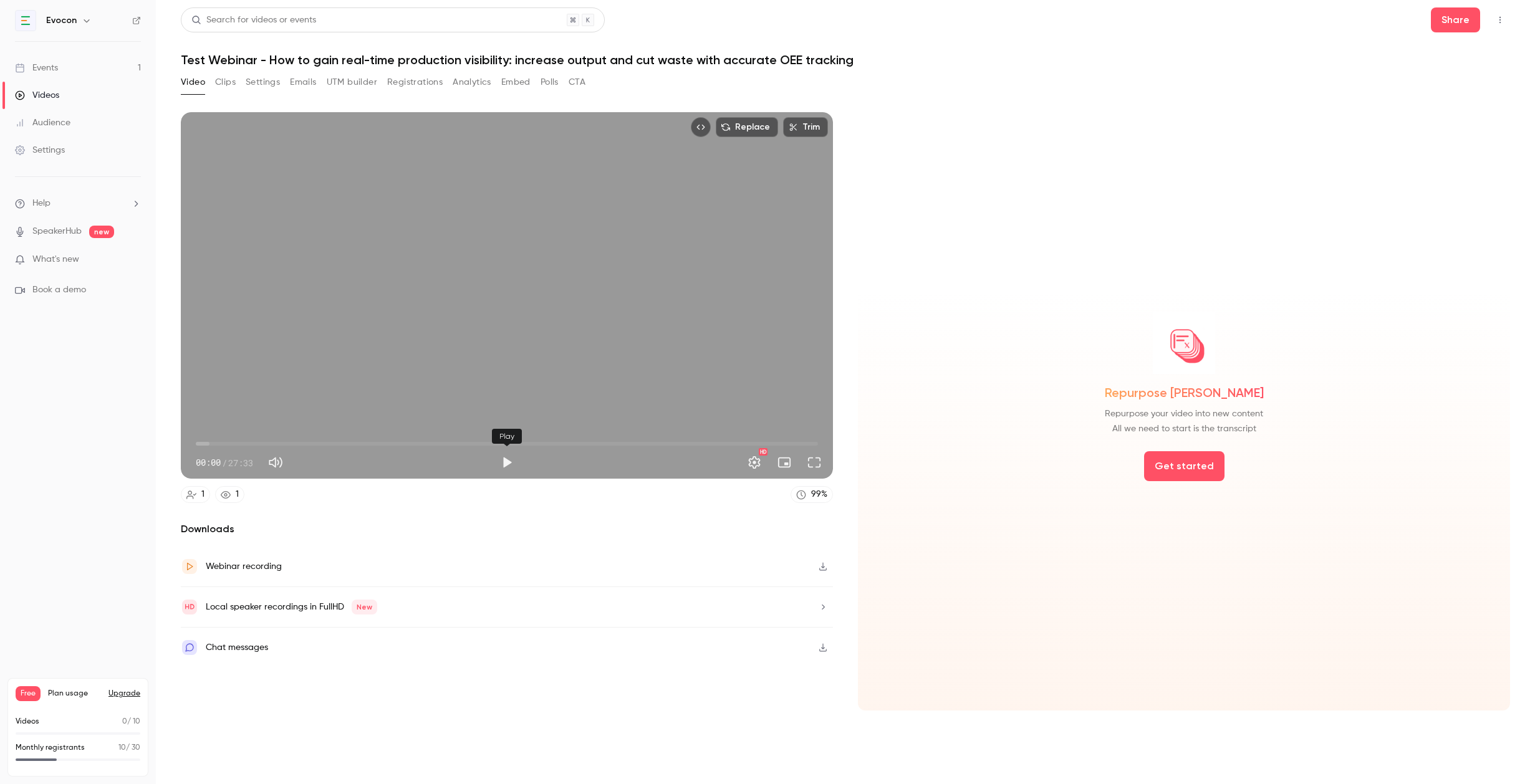
click at [512, 458] on button "Play" at bounding box center [507, 462] width 25 height 25
click at [505, 460] on button "Pause" at bounding box center [507, 462] width 25 height 25
drag, startPoint x: 212, startPoint y: 442, endPoint x: 142, endPoint y: 442, distance: 70.0
click at [142, 442] on div "Evocon Events 1 Videos Audience Settings Help SpeakerHub new What's new Book a …" at bounding box center [767, 392] width 1535 height 784
click at [507, 467] on button "Play" at bounding box center [507, 462] width 25 height 25
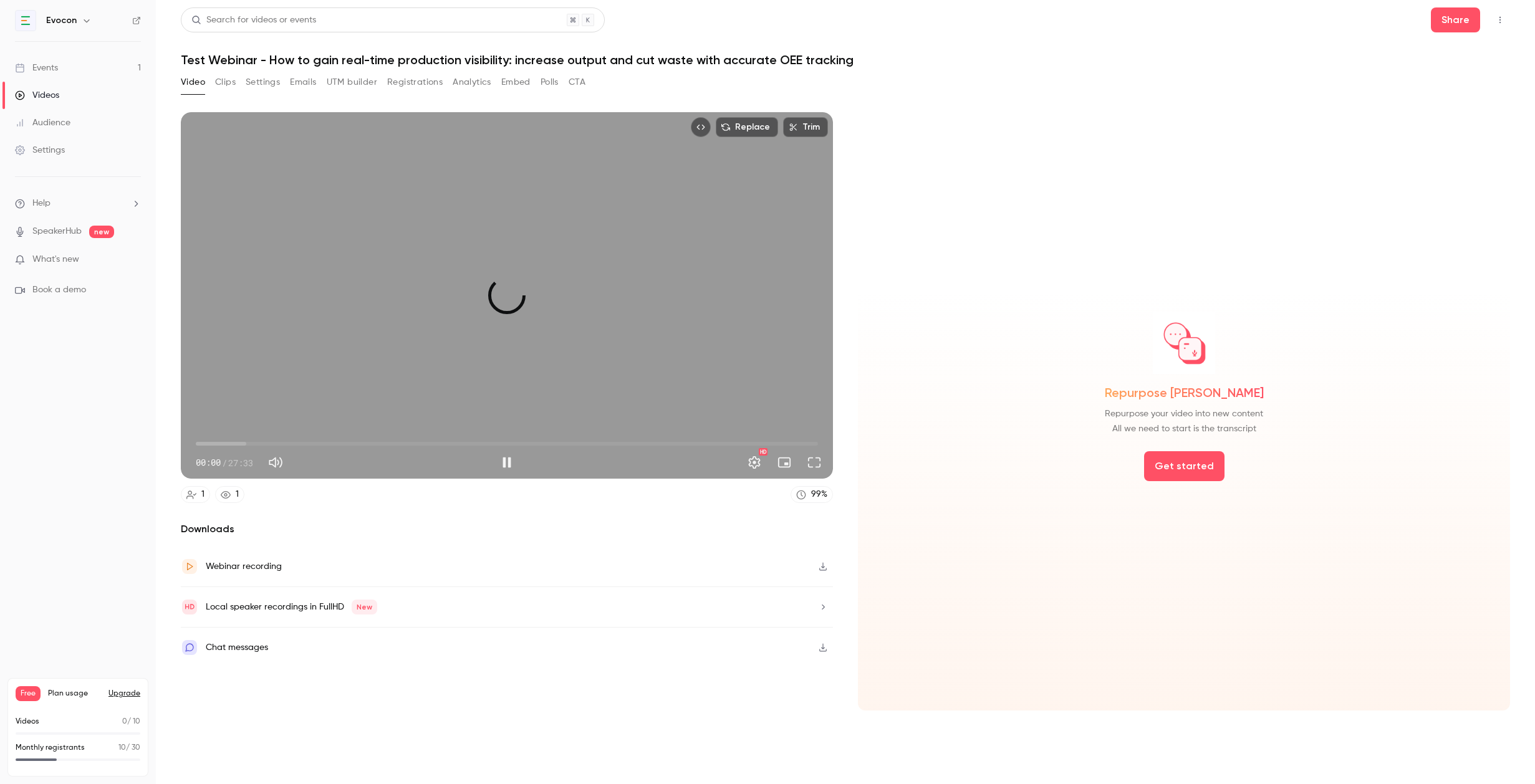
drag, startPoint x: 202, startPoint y: 442, endPoint x: 177, endPoint y: 442, distance: 25.0
click at [177, 442] on main "Search for videos or events Share Test Webinar - How to gain real-time producti…" at bounding box center [845, 392] width 1379 height 784
type input "***"
click at [809, 127] on button "Trim" at bounding box center [806, 126] width 45 height 20
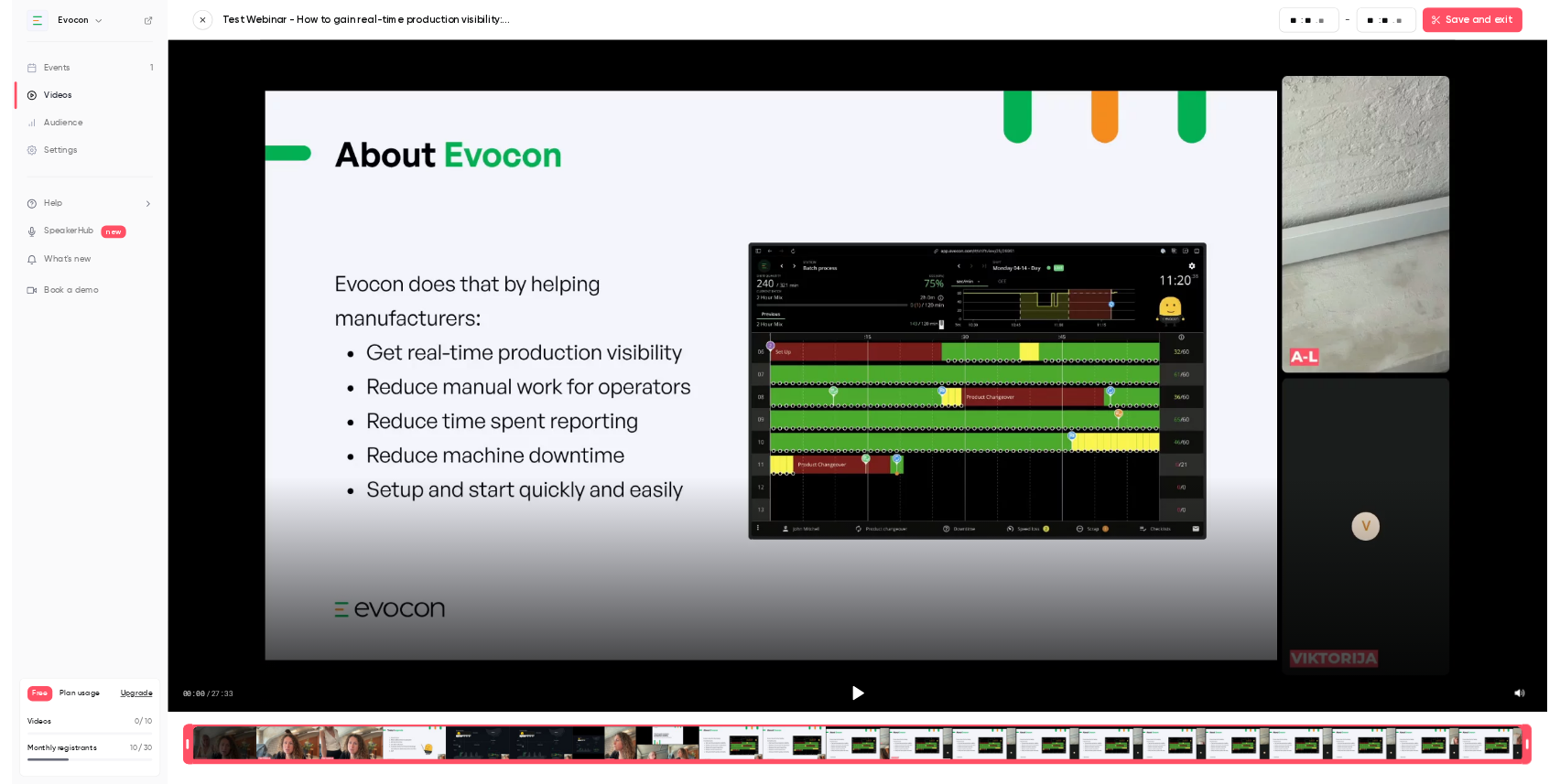
scroll to position [19, 0]
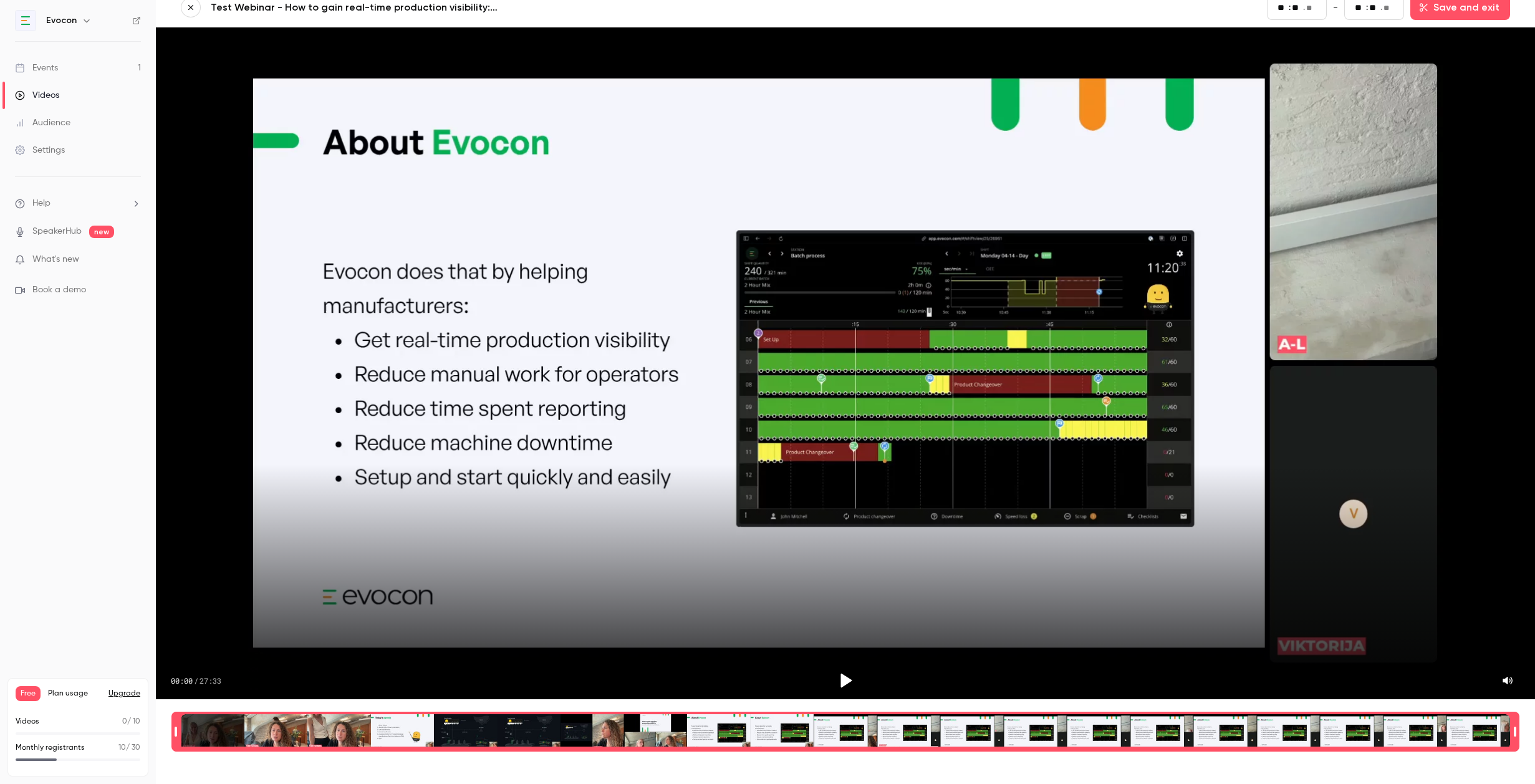
drag, startPoint x: 132, startPoint y: 747, endPoint x: 140, endPoint y: 747, distance: 8.0
click at [140, 747] on p "10 / 30" at bounding box center [129, 748] width 22 height 11
drag, startPoint x: 118, startPoint y: 744, endPoint x: 125, endPoint y: 746, distance: 7.3
click at [125, 746] on p "10 / 30" at bounding box center [129, 748] width 22 height 11
click at [94, 748] on div "Monthly registrants 10 / 30" at bounding box center [77, 748] width 125 height 11
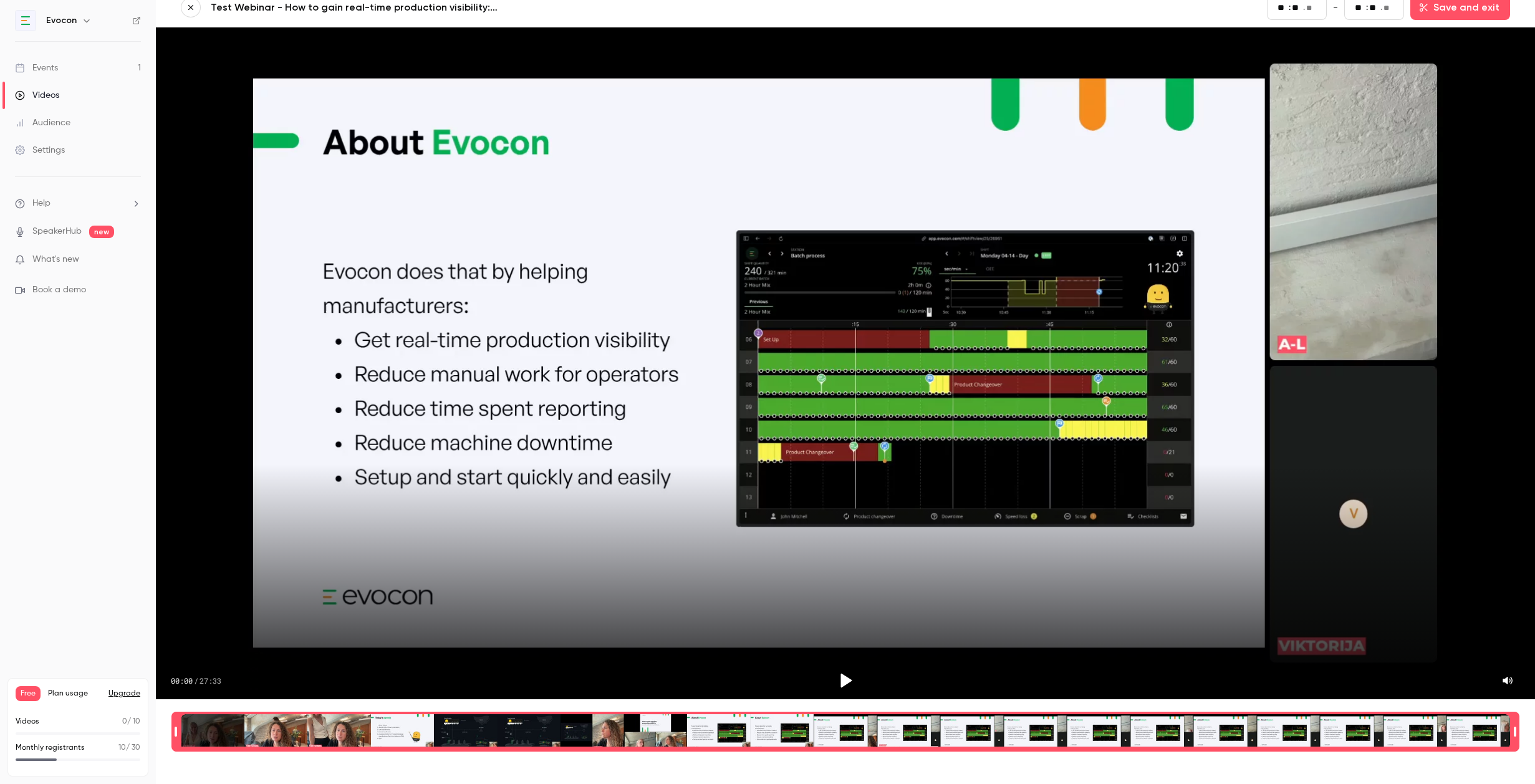
click at [129, 695] on button "Upgrade" at bounding box center [125, 694] width 32 height 10
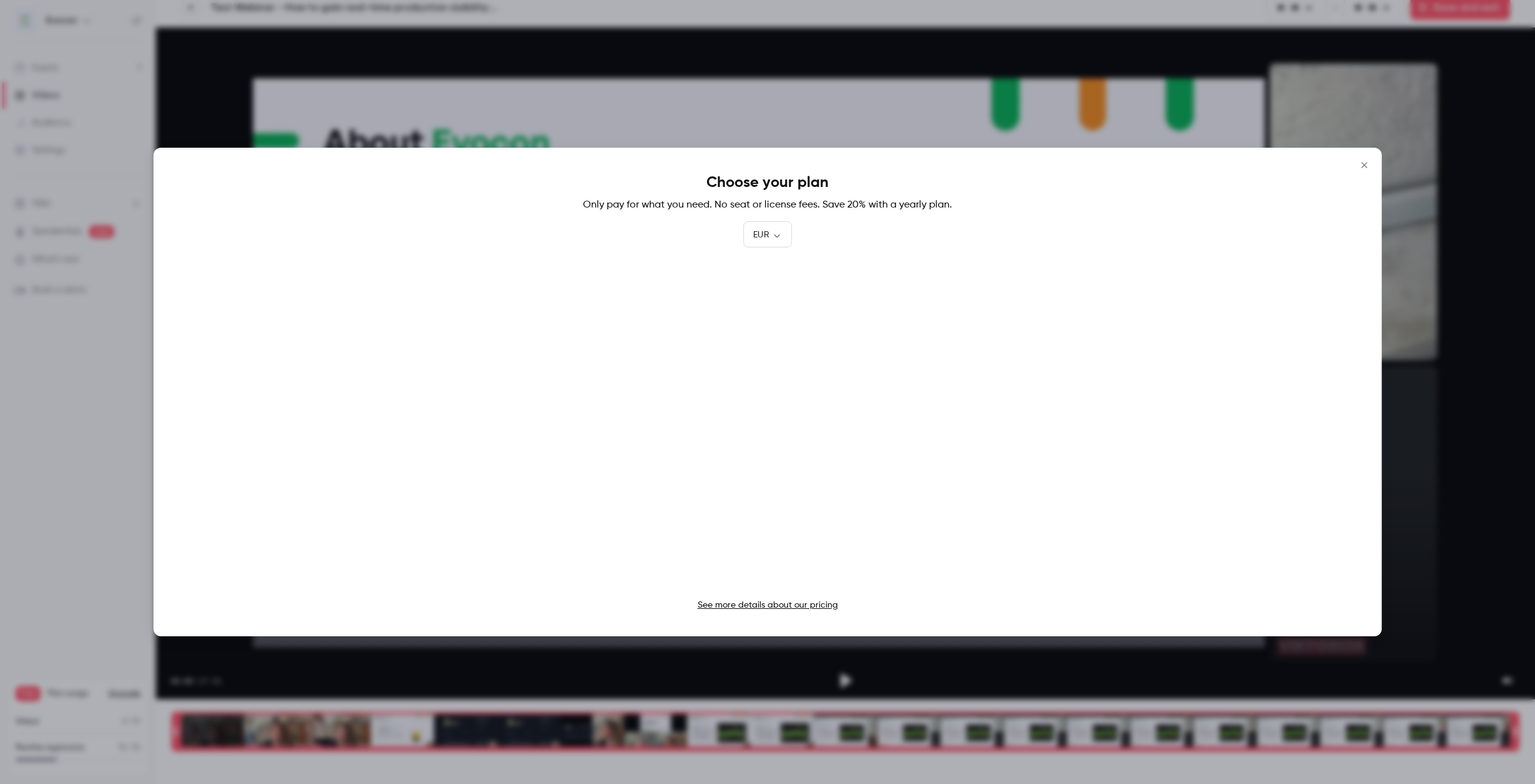
click at [1361, 162] on icon "Close" at bounding box center [1364, 165] width 15 height 10
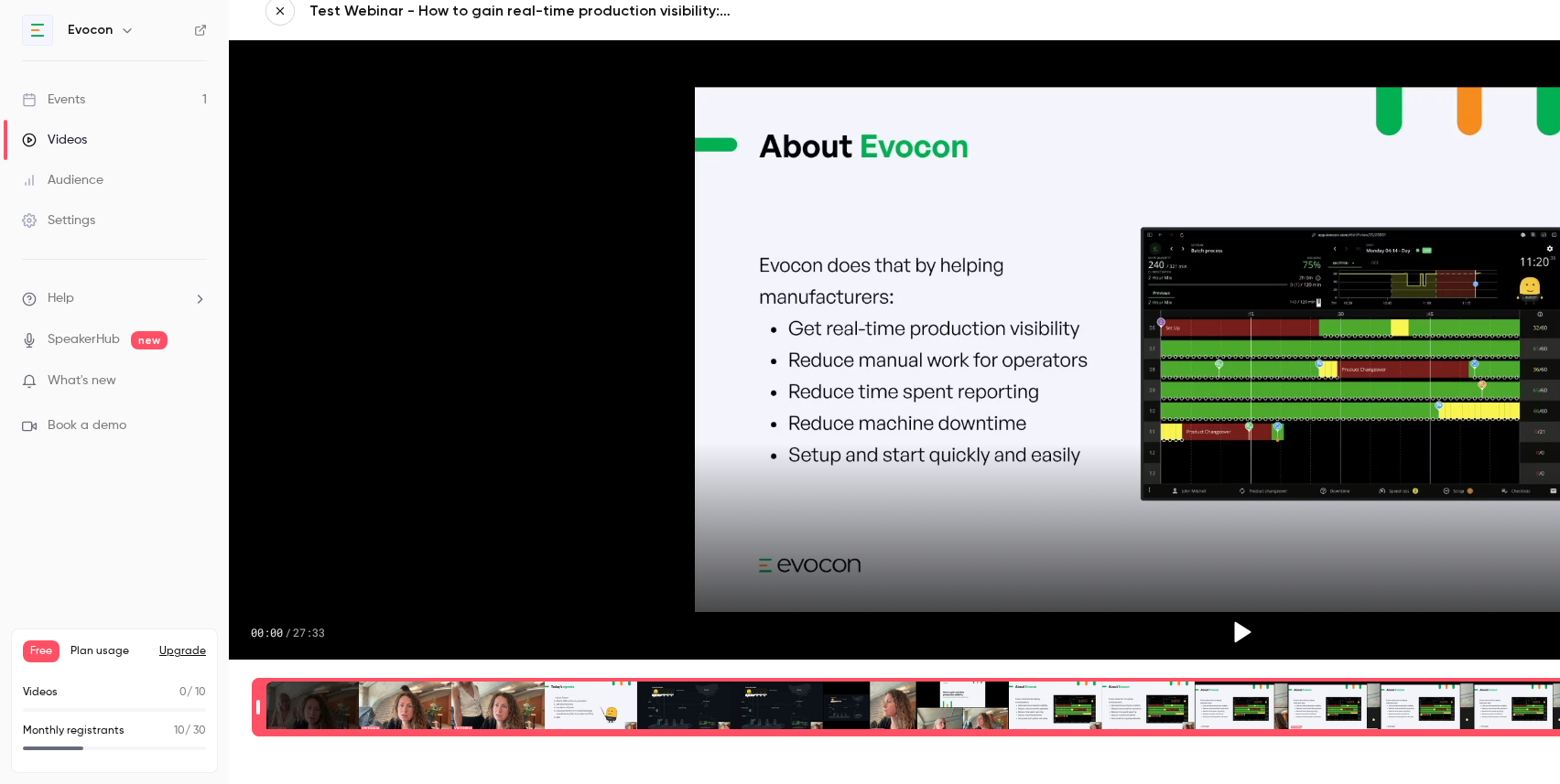
click at [178, 648] on button "Upgrade" at bounding box center [183, 652] width 47 height 15
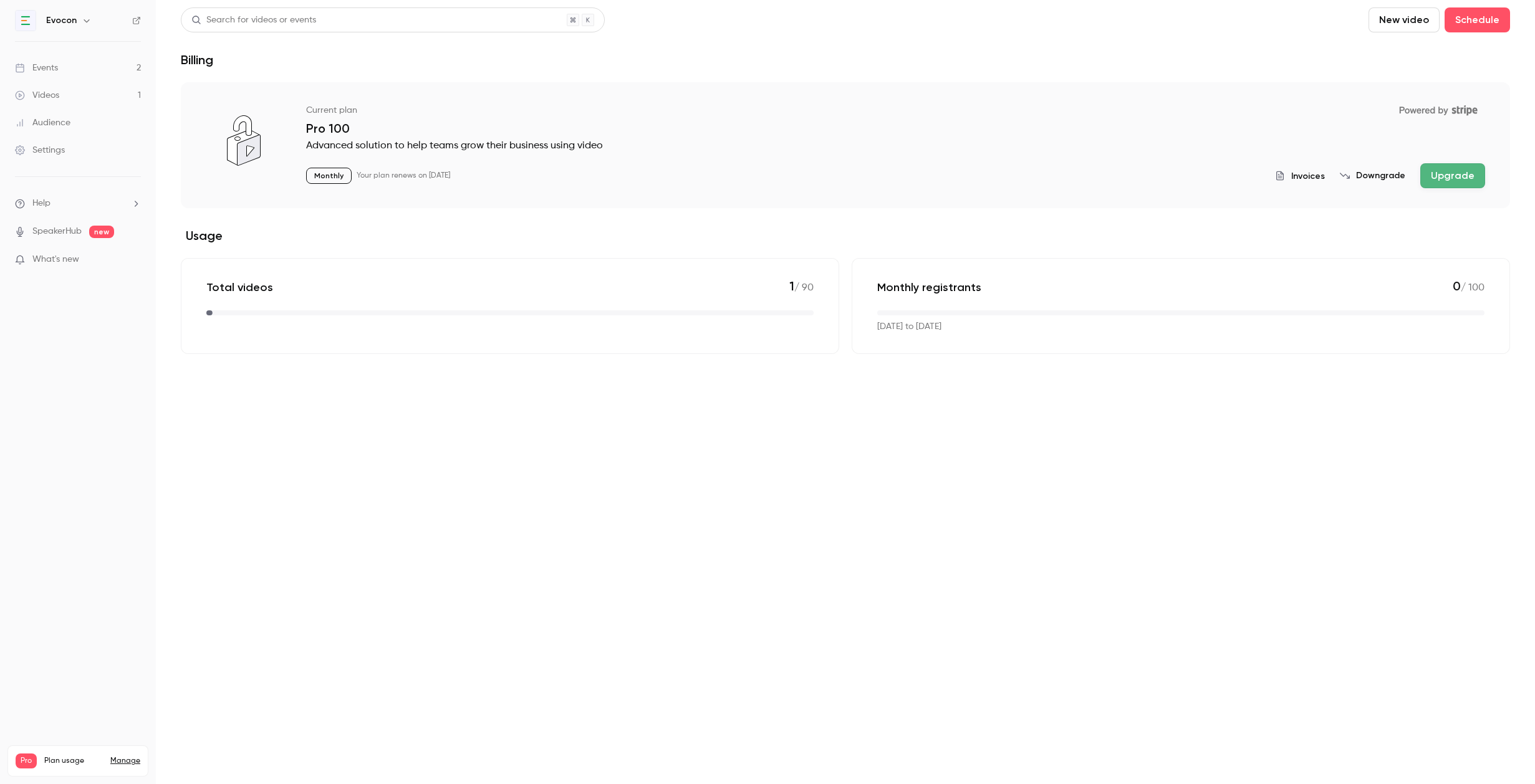
click at [397, 418] on main "Search for videos or events New video Schedule Billing Current plan Powered by …" at bounding box center [845, 392] width 1379 height 784
click at [57, 68] on div "Events" at bounding box center [36, 68] width 43 height 13
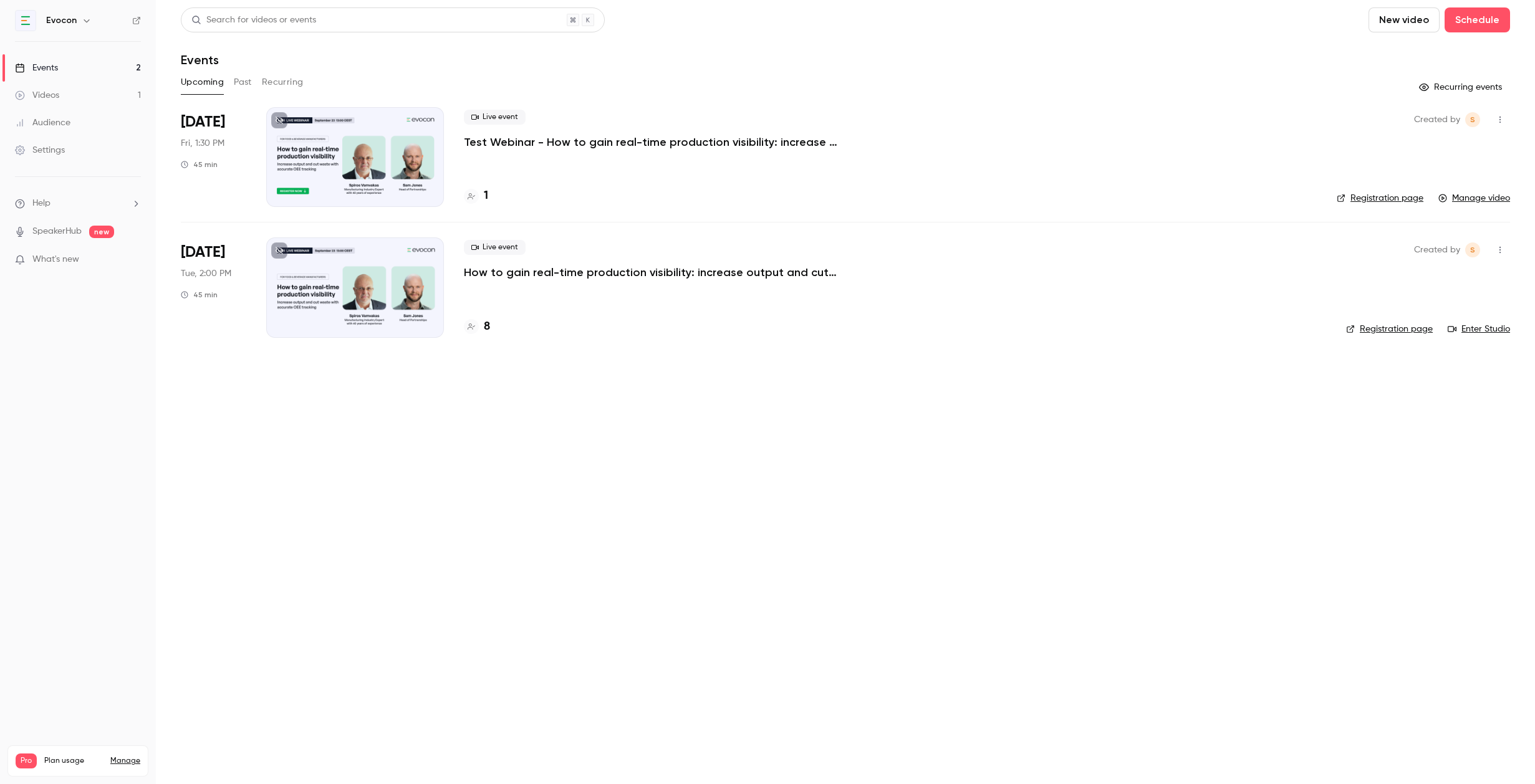
click at [601, 283] on div "Live event How to gain real-time production visibility: increase output and cut…" at bounding box center [895, 287] width 862 height 100
click at [587, 276] on p "How to gain real-time production visibility: increase output and cut waste with…" at bounding box center [651, 272] width 374 height 15
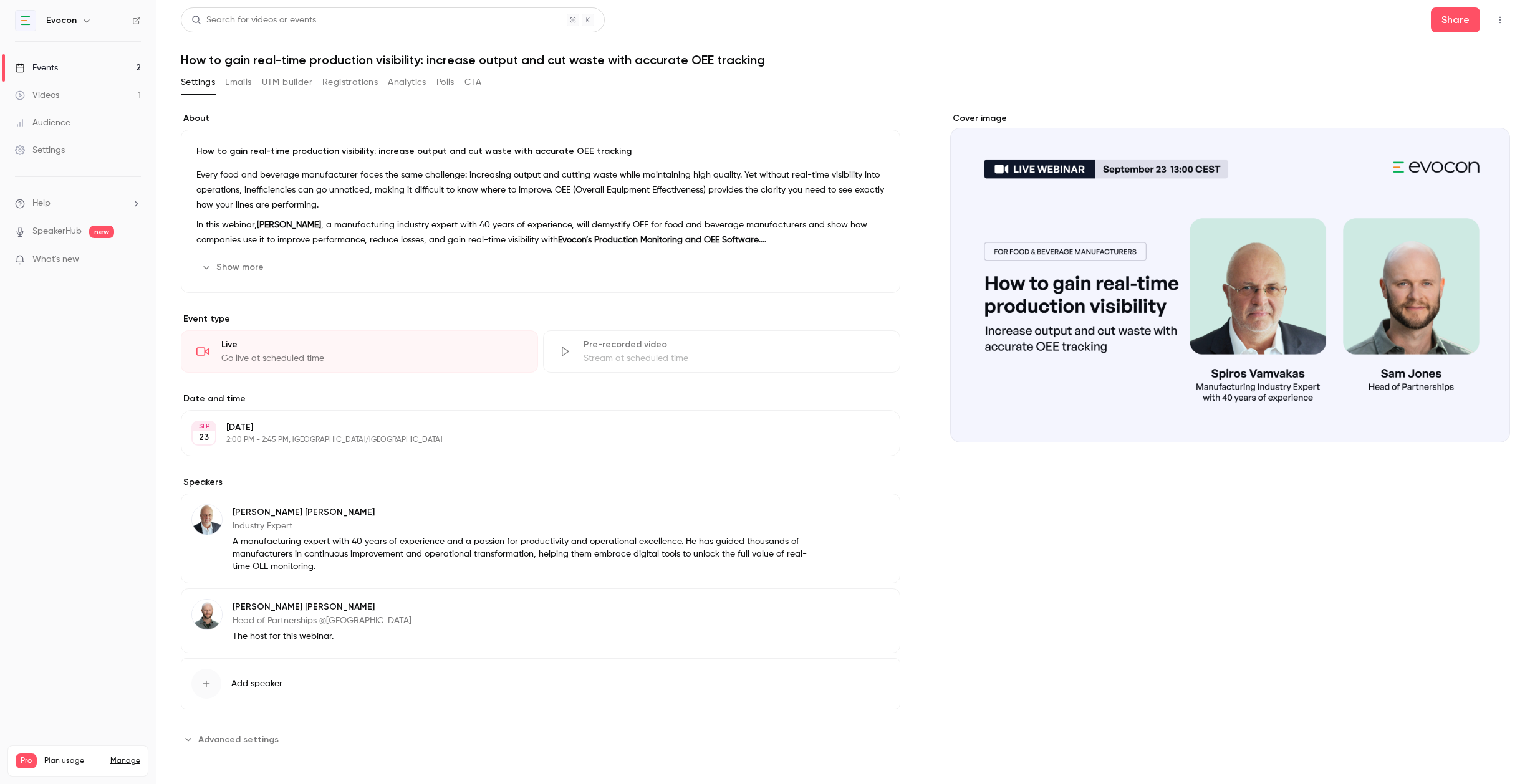
click at [344, 87] on button "Registrations" at bounding box center [350, 82] width 56 height 20
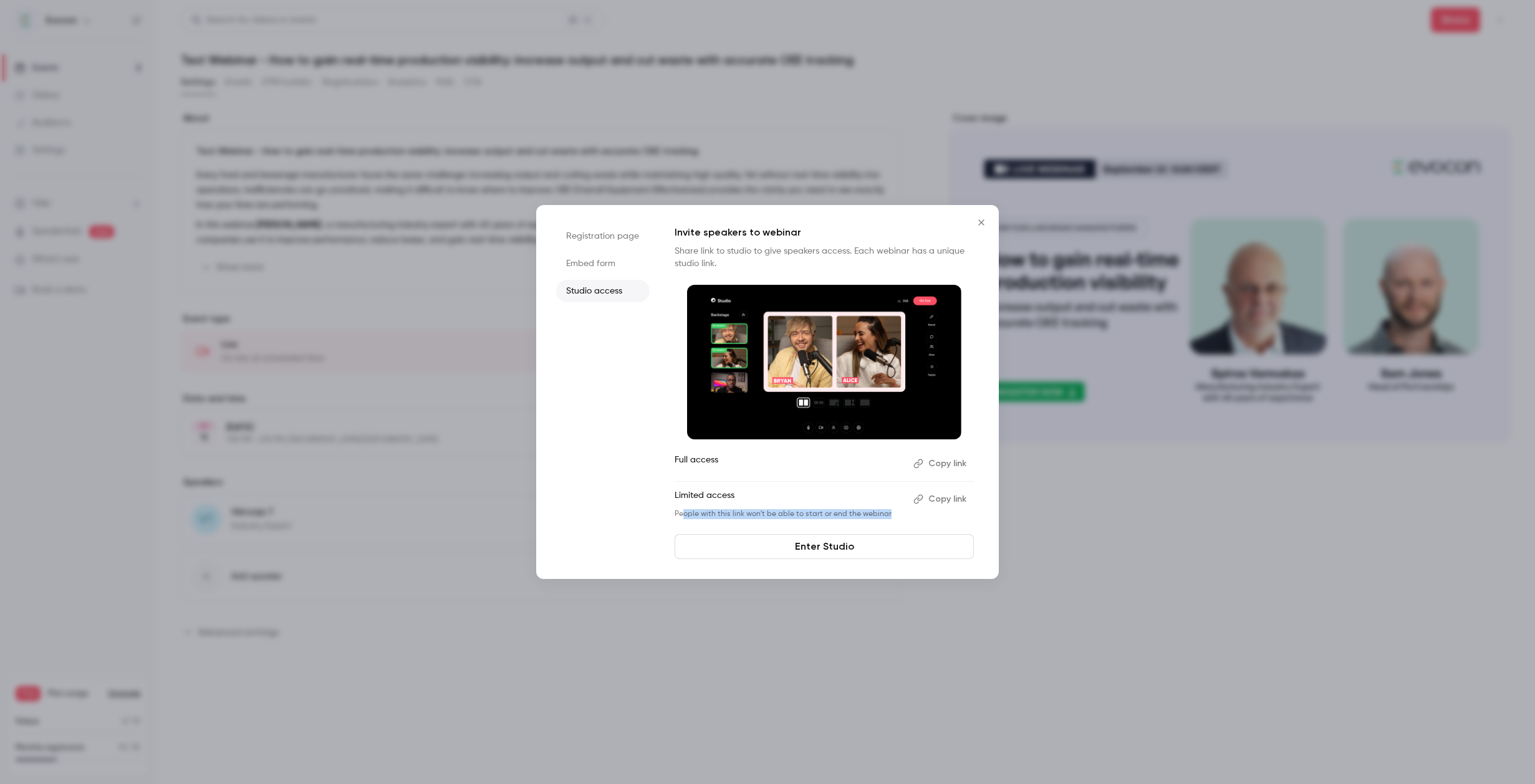
drag, startPoint x: 681, startPoint y: 513, endPoint x: 886, endPoint y: 520, distance: 205.1
click at [885, 520] on div "Invite speakers to webinar Share link to studio to give speakers access. Each w…" at bounding box center [824, 391] width 299 height 334
drag, startPoint x: 674, startPoint y: 513, endPoint x: 884, endPoint y: 513, distance: 210.0
click at [884, 513] on p "People with this link won't be able to start or end the webinar" at bounding box center [789, 514] width 229 height 10
click at [982, 222] on icon "Close" at bounding box center [981, 223] width 15 height 10
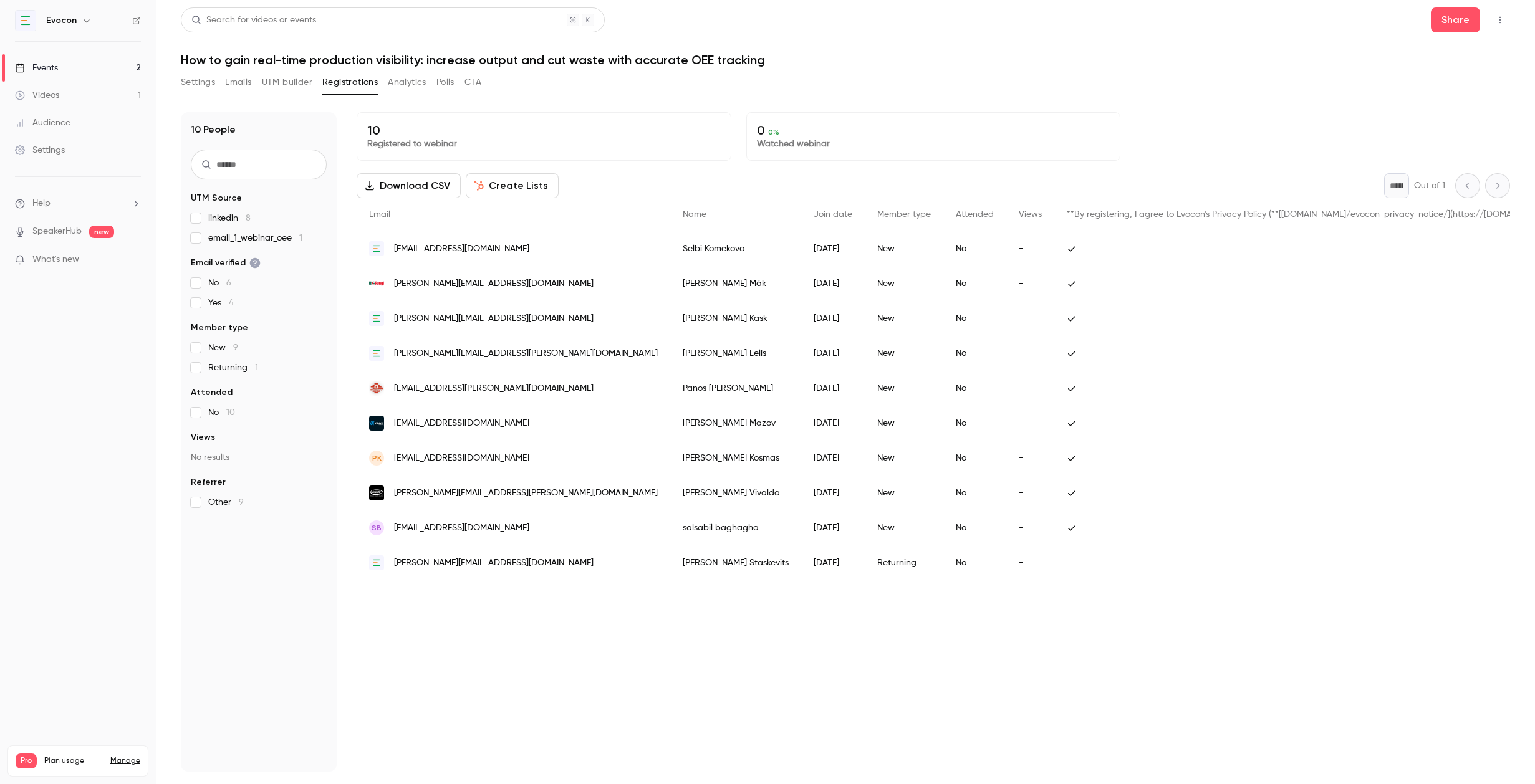
click at [123, 756] on link "Manage" at bounding box center [125, 761] width 30 height 10
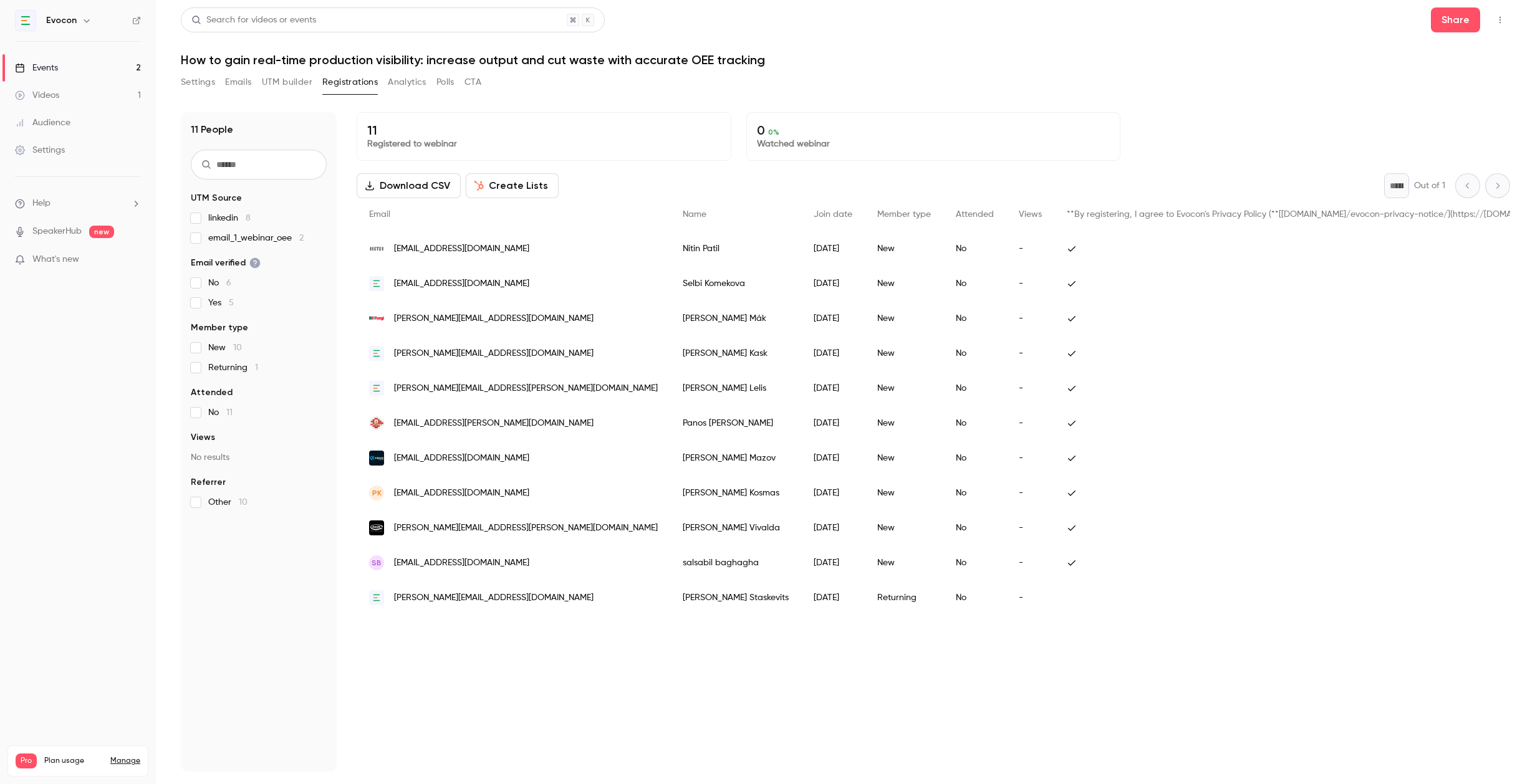
click at [46, 63] on div "Events" at bounding box center [36, 68] width 43 height 13
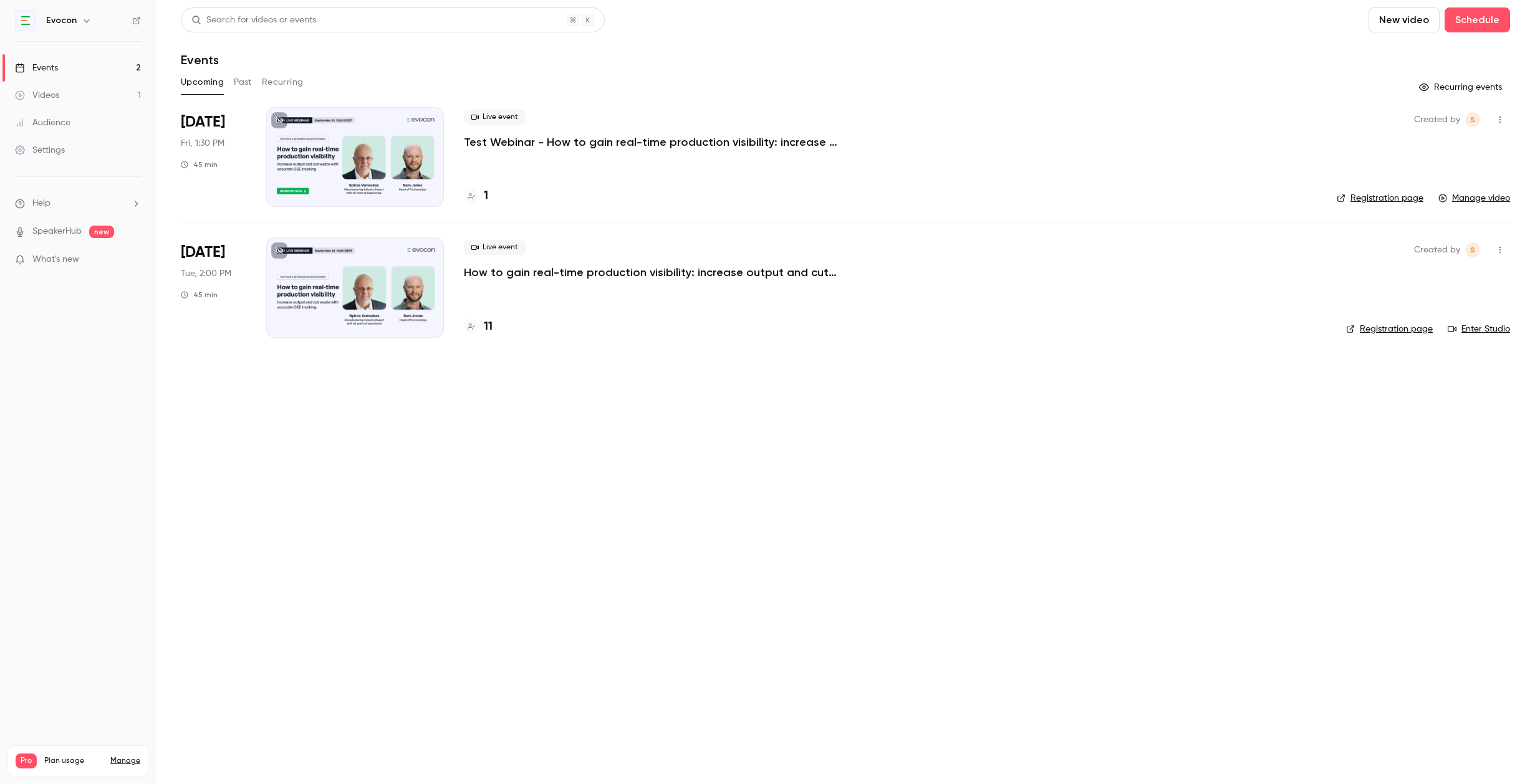
click at [658, 140] on p "Test Webinar - How to gain real-time production visibility: increase output and…" at bounding box center [651, 142] width 374 height 15
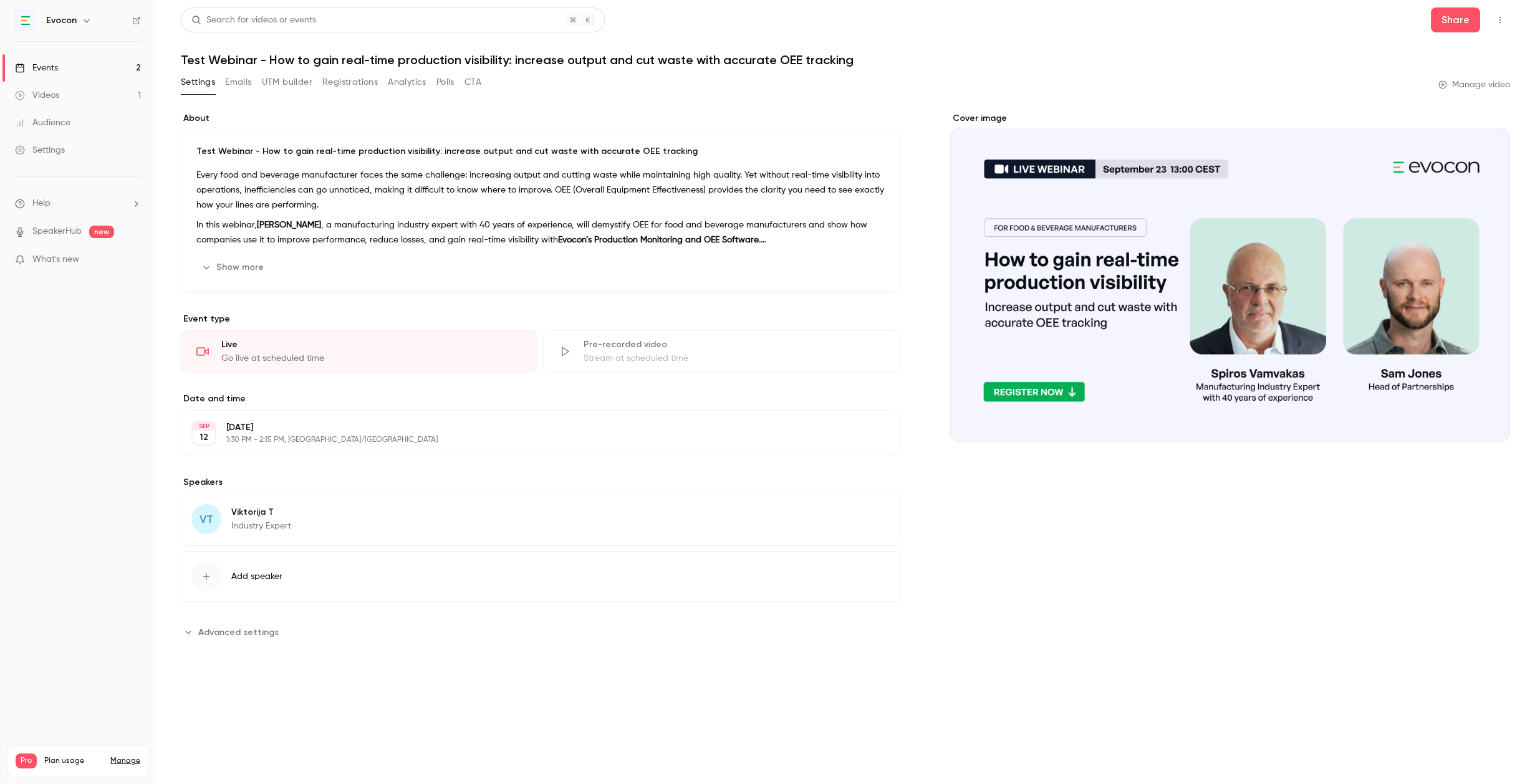
click at [231, 87] on button "Emails" at bounding box center [238, 82] width 26 height 20
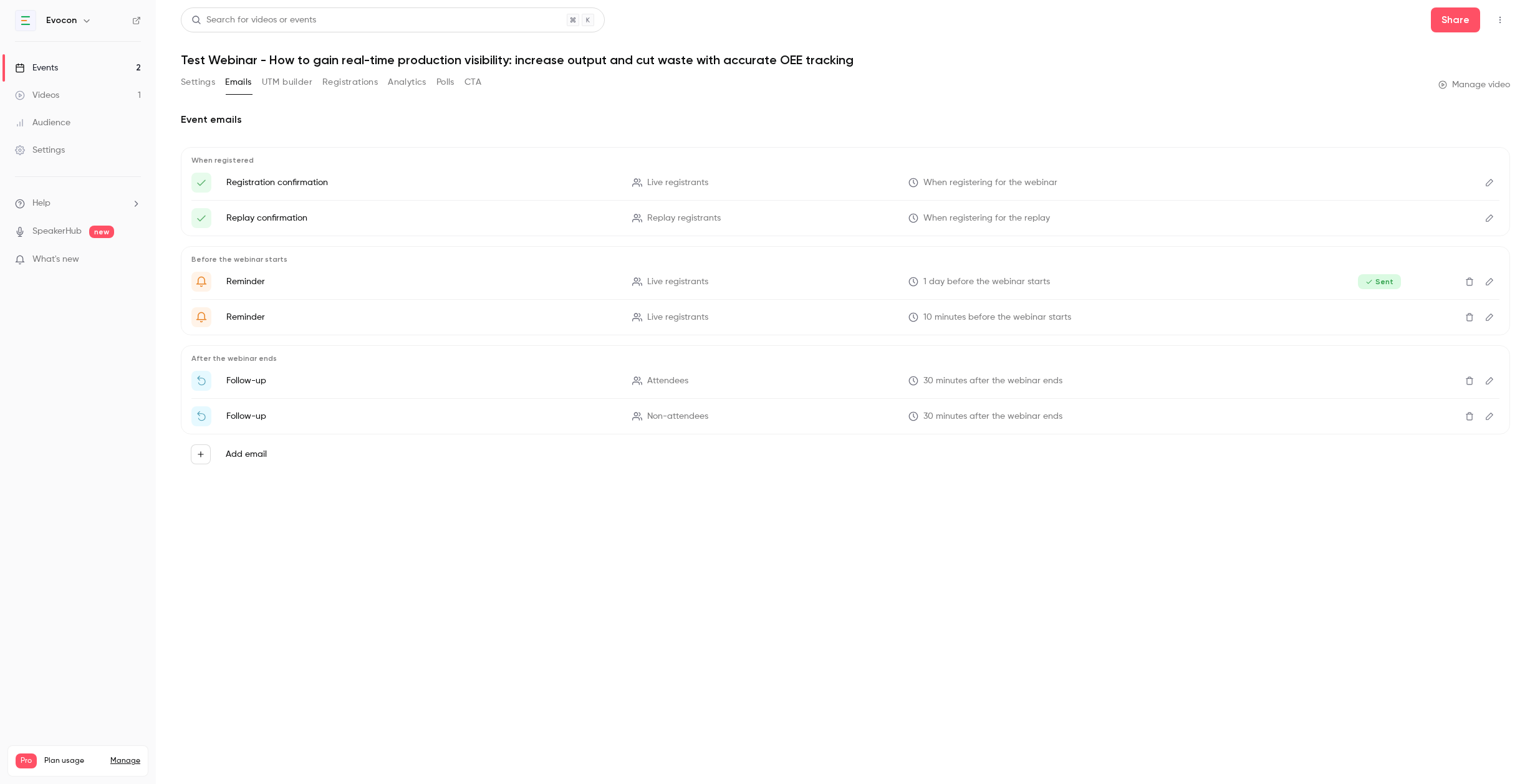
click at [96, 70] on link "Events 2" at bounding box center [78, 68] width 156 height 27
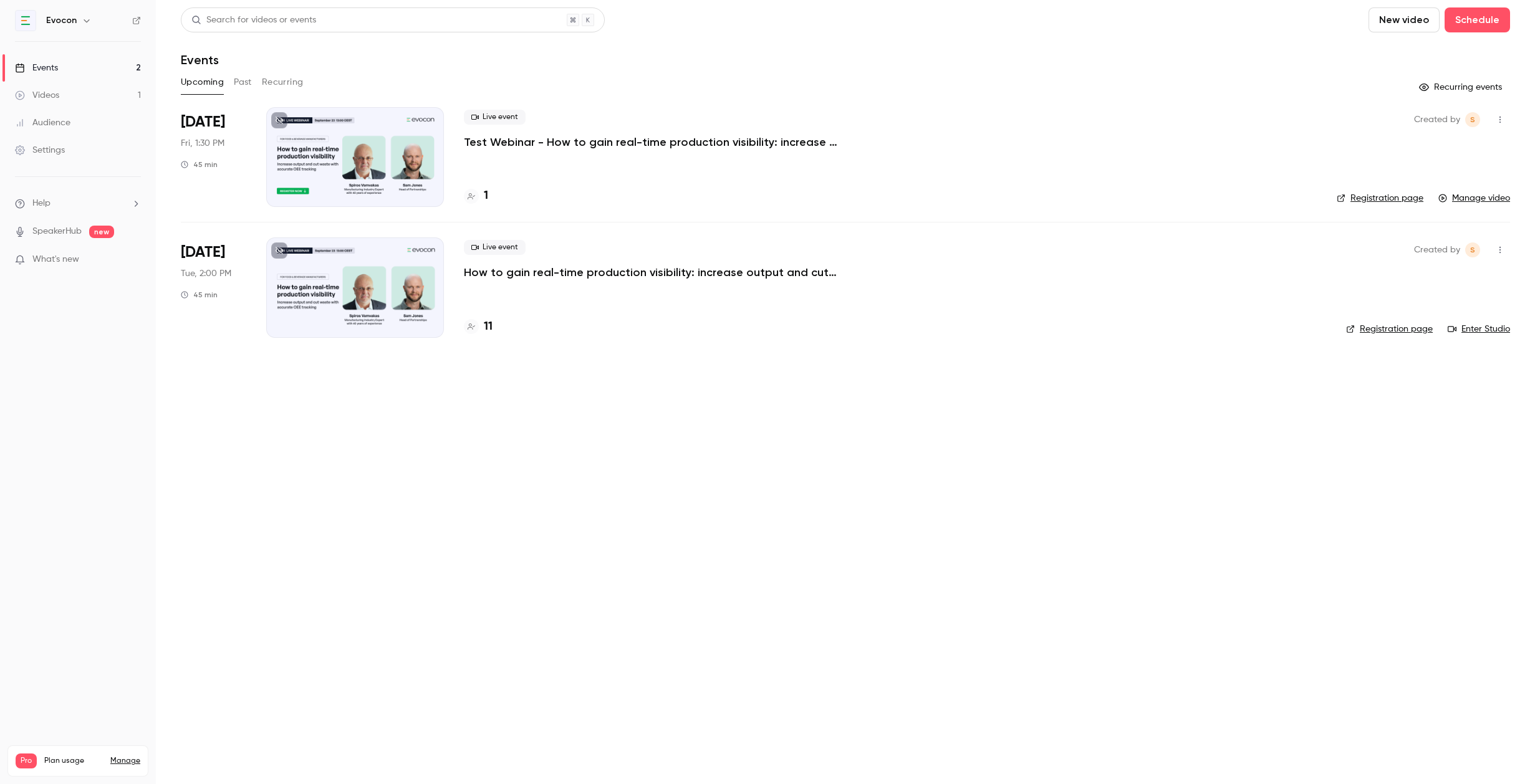
click at [585, 280] on div "Live event How to gain real-time production visibility: increase output and cut…" at bounding box center [895, 287] width 862 height 100
click at [577, 282] on div "Live event How to gain real-time production visibility: increase output and cut…" at bounding box center [895, 287] width 862 height 100
click at [572, 269] on p "How to gain real-time production visibility: increase output and cut waste with…" at bounding box center [651, 272] width 374 height 15
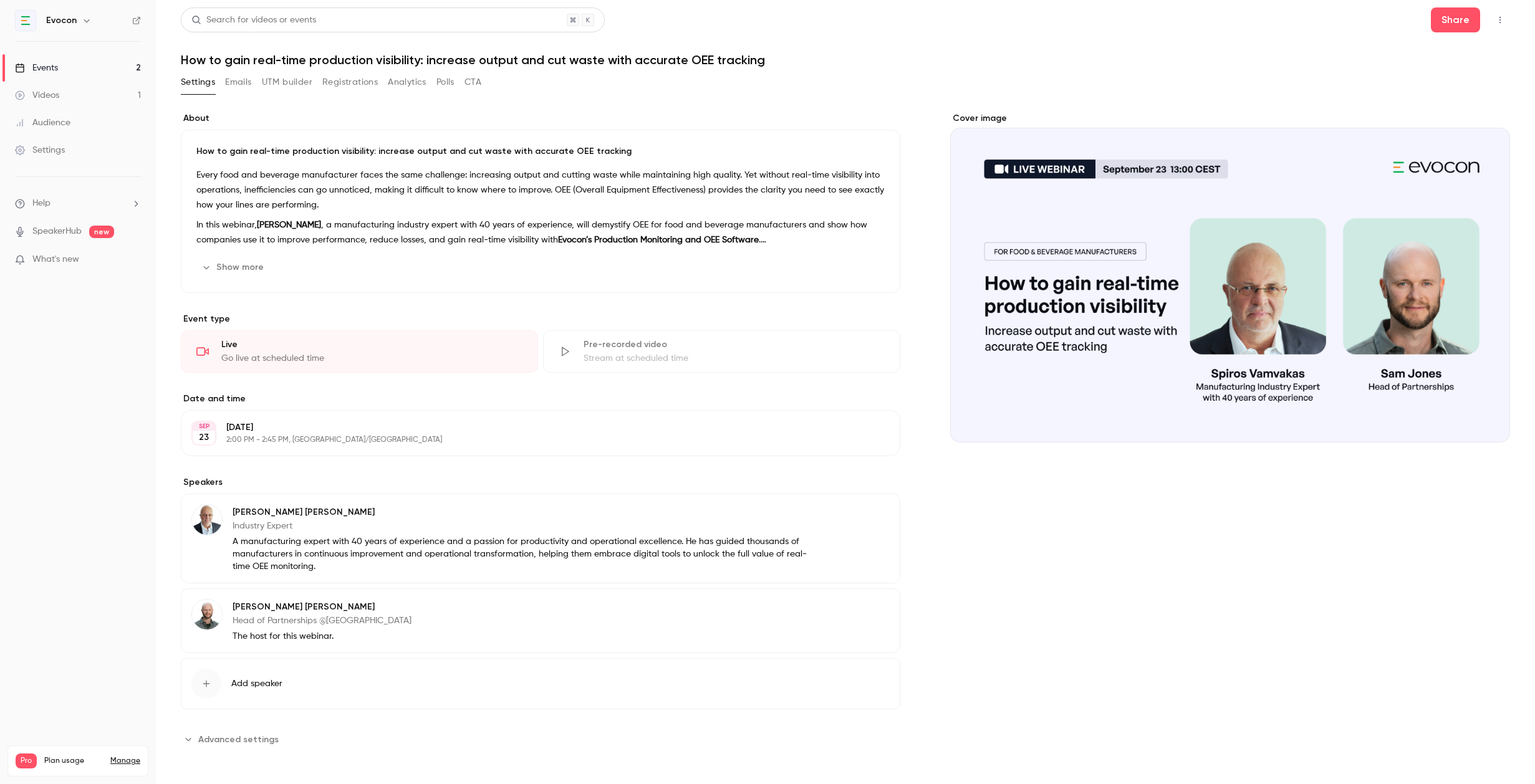
click at [299, 84] on button "UTM builder" at bounding box center [287, 82] width 50 height 20
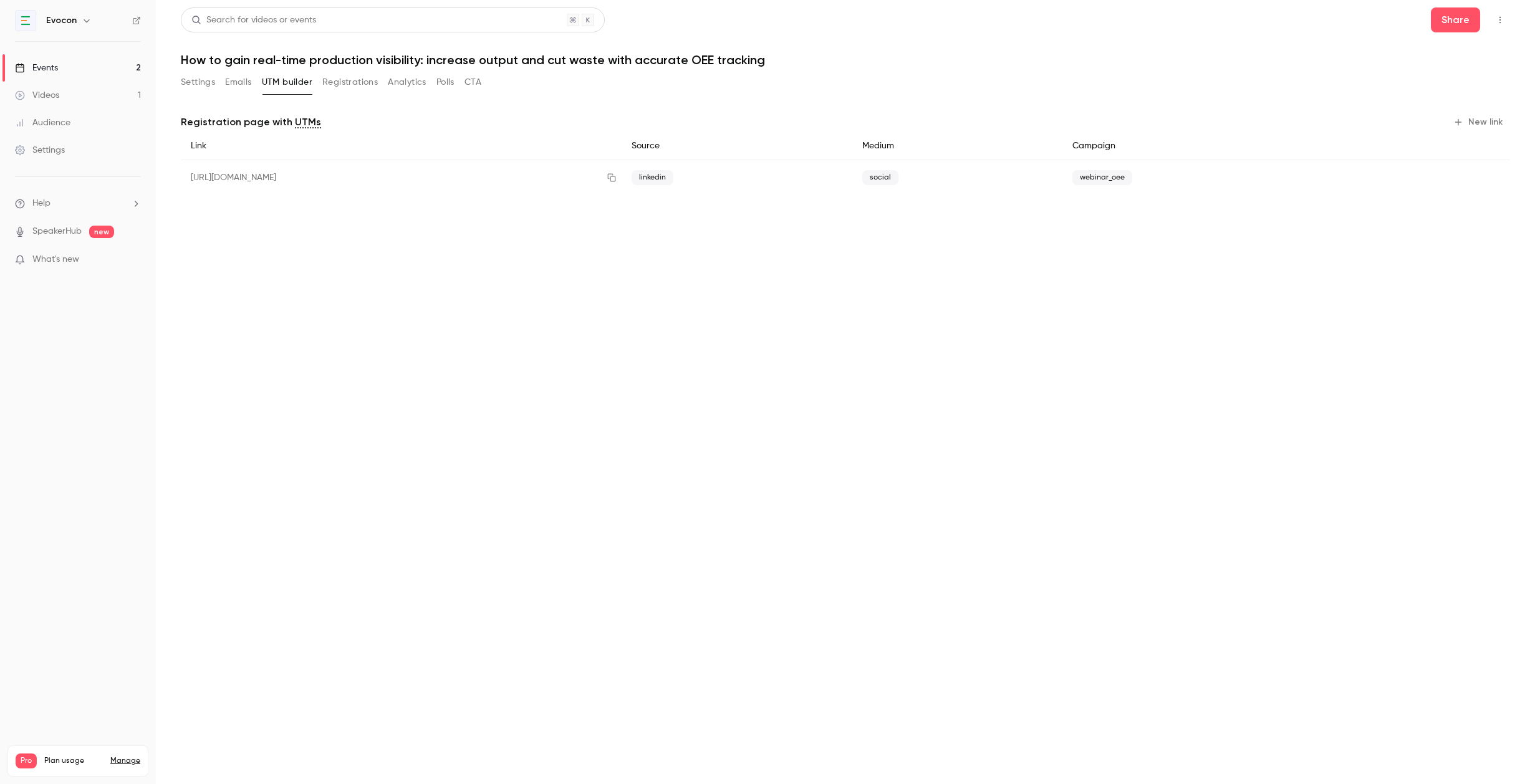
click at [1479, 123] on button "New link" at bounding box center [1479, 122] width 62 height 20
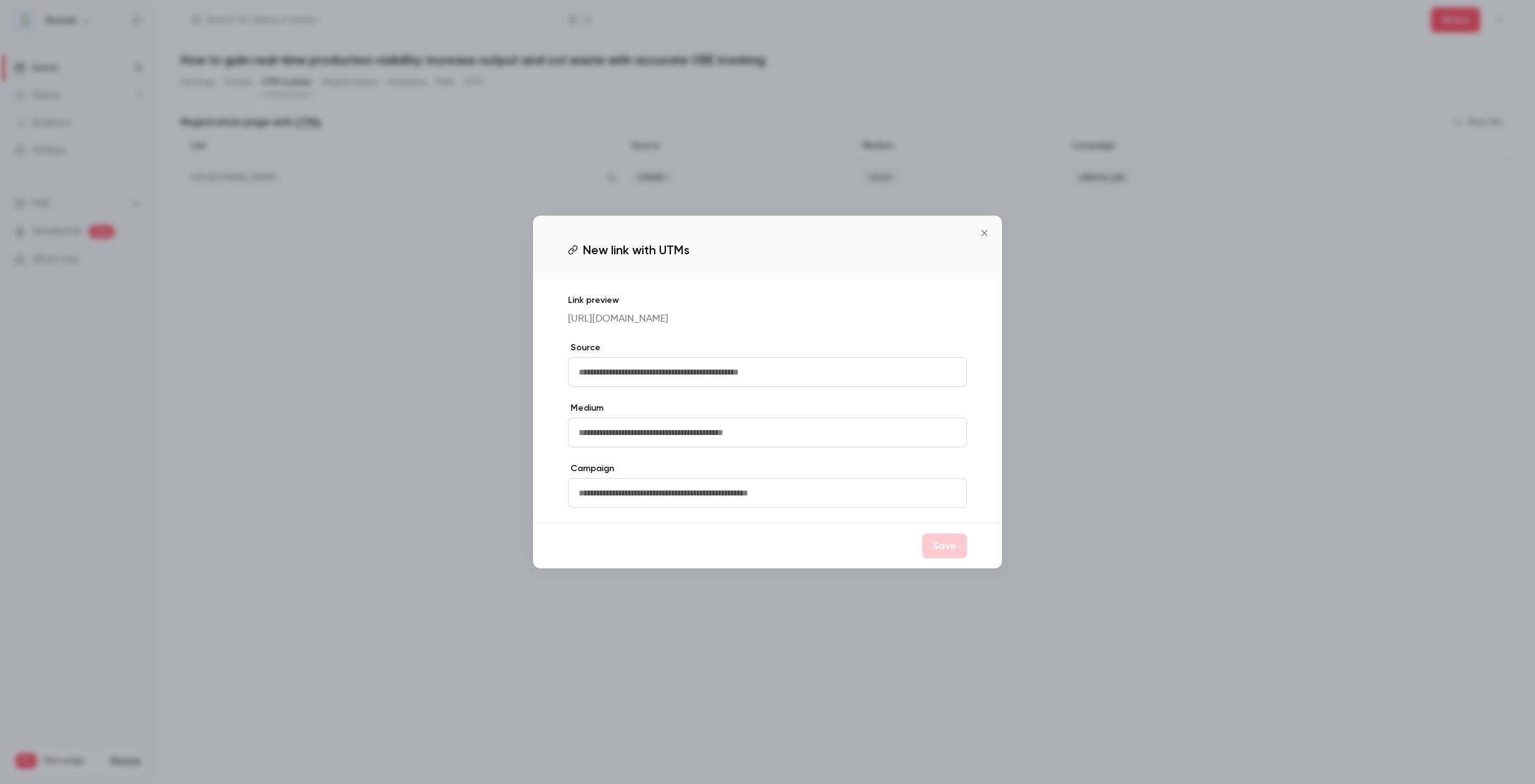
click at [987, 229] on icon "Close" at bounding box center [984, 233] width 15 height 10
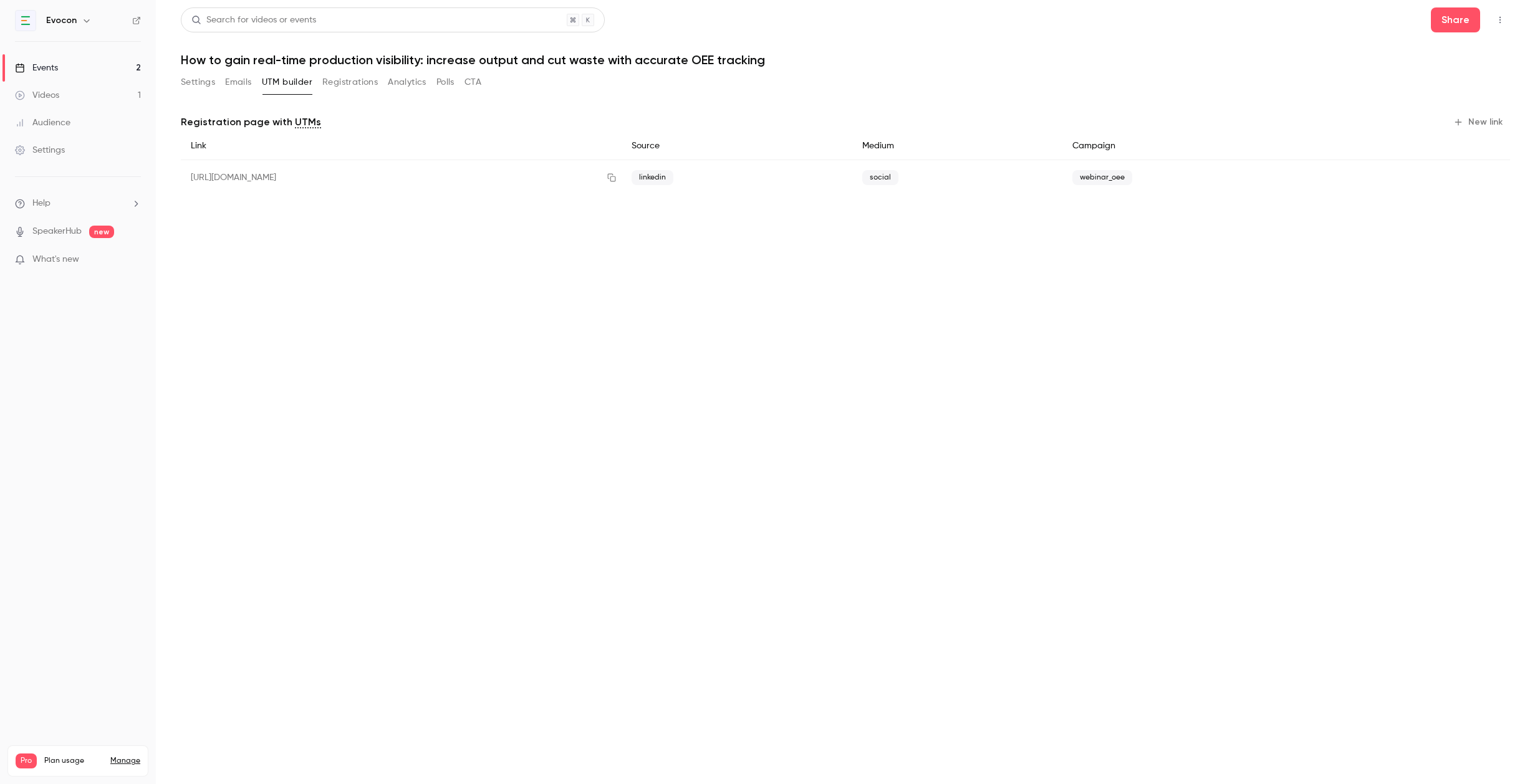
click at [103, 66] on link "Events 2" at bounding box center [78, 68] width 156 height 27
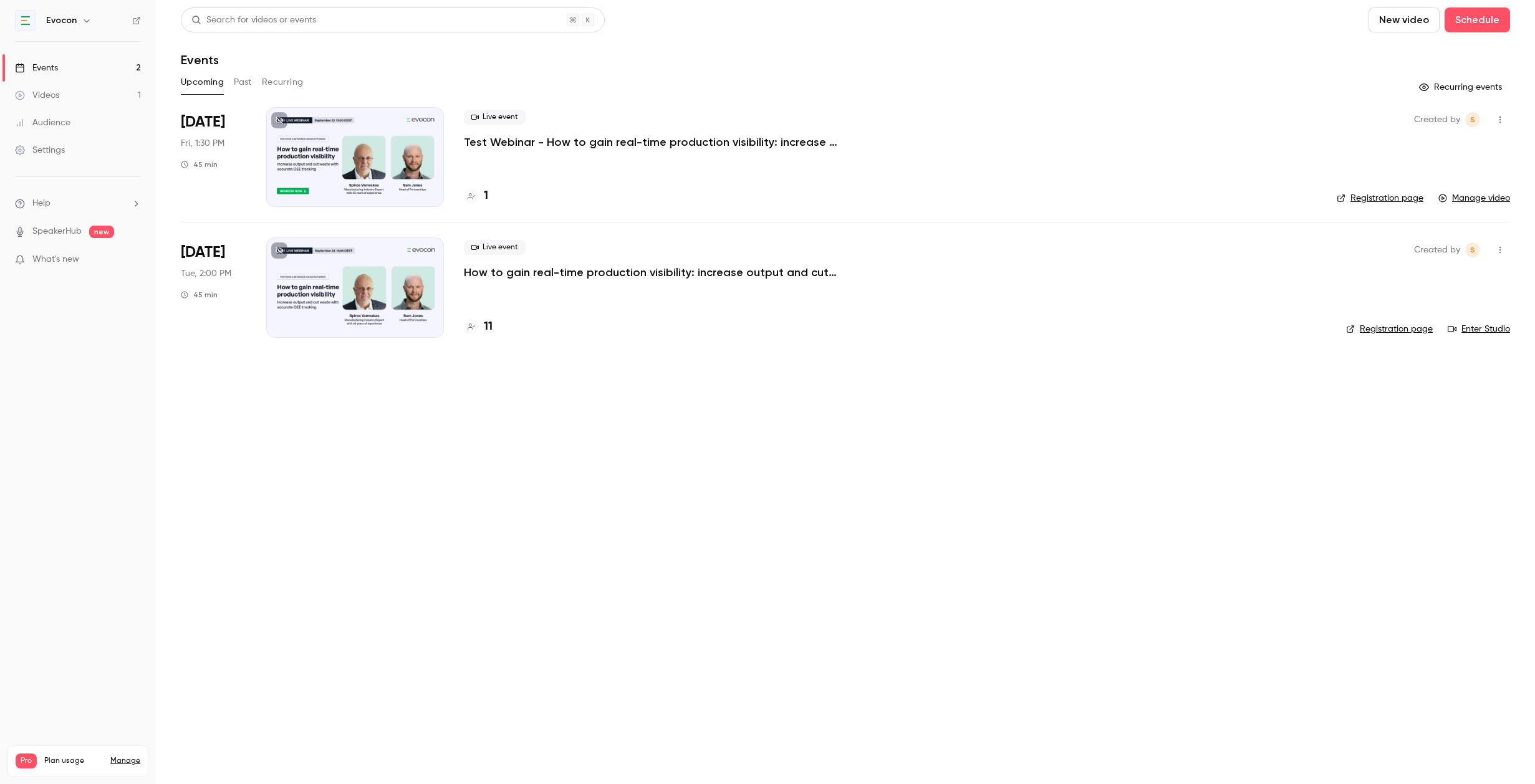
click at [683, 274] on p "How to gain real-time production visibility: increase output and cut waste with…" at bounding box center [651, 272] width 374 height 15
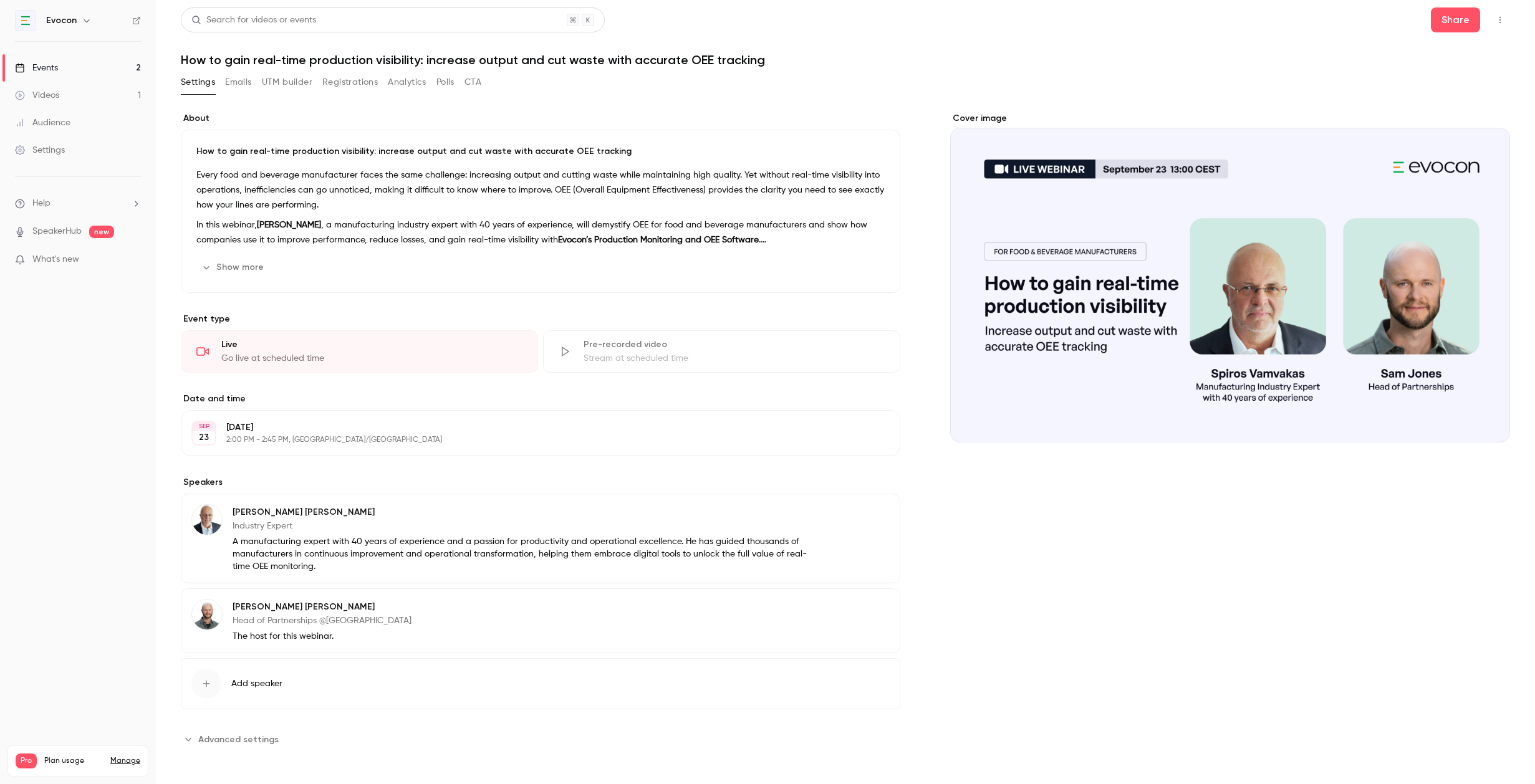
click at [365, 84] on button "Registrations" at bounding box center [350, 82] width 56 height 20
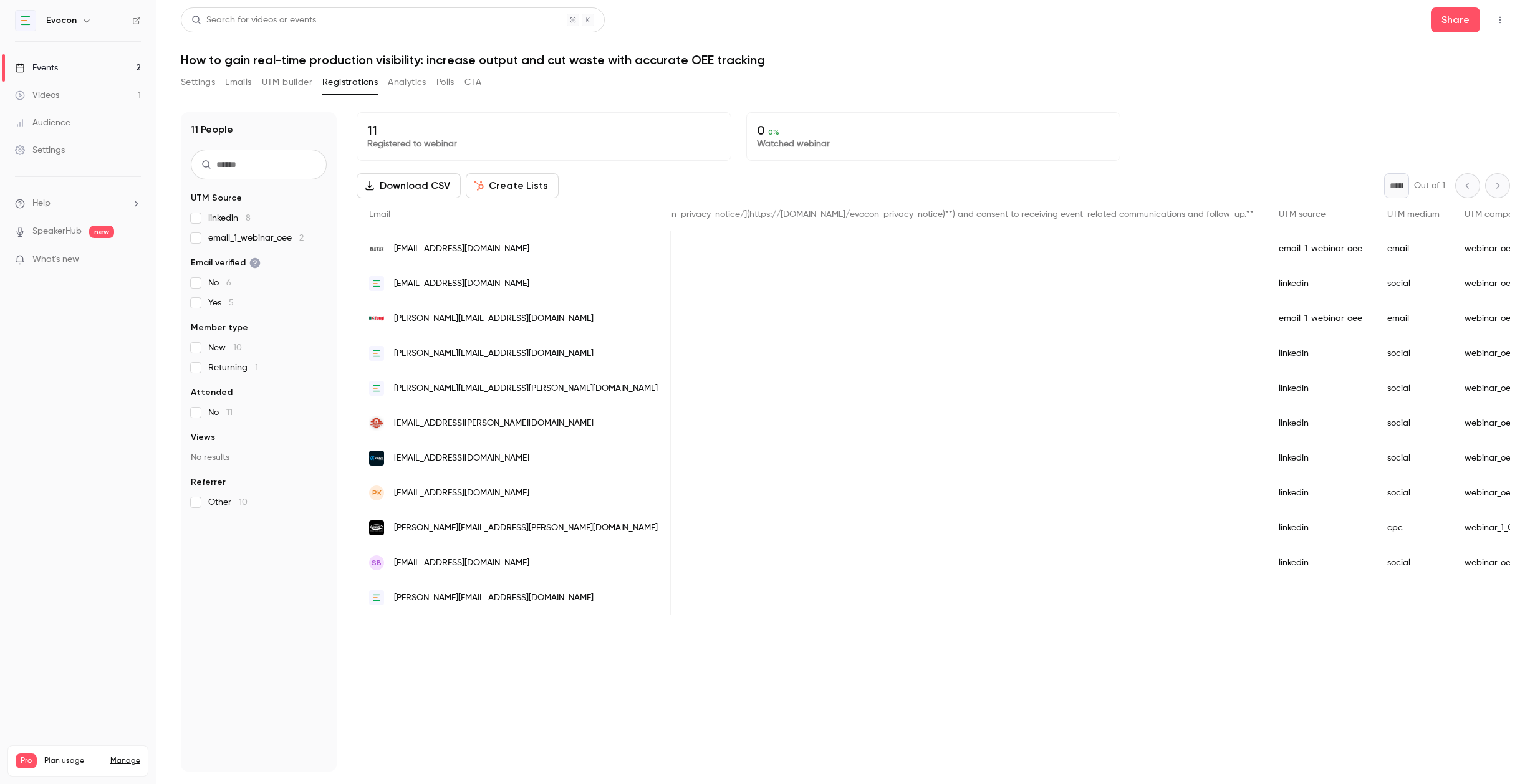
scroll to position [0, 892]
